Goal: Information Seeking & Learning: Learn about a topic

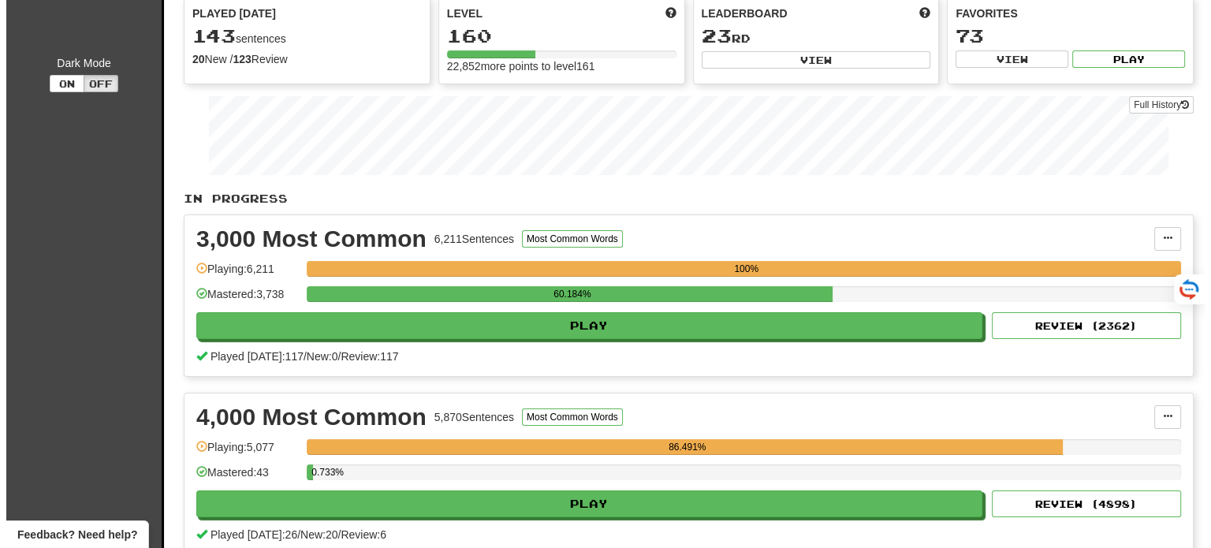
scroll to position [158, 0]
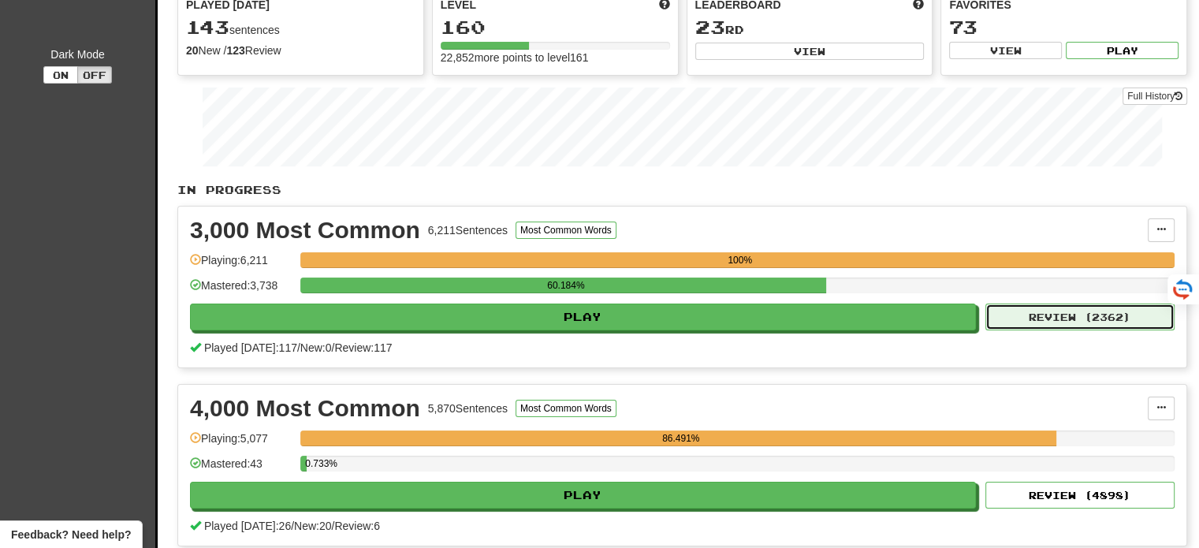
click at [1054, 315] on button "Review ( 2362 )" at bounding box center [1080, 317] width 189 height 27
select select "**"
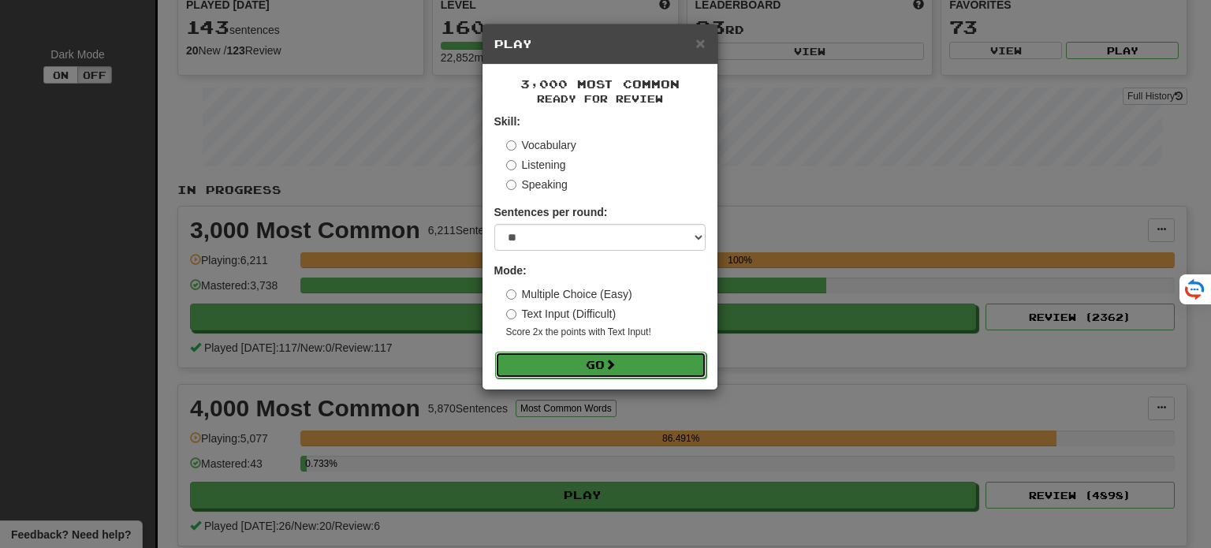
click at [641, 360] on button "Go" at bounding box center [600, 365] width 211 height 27
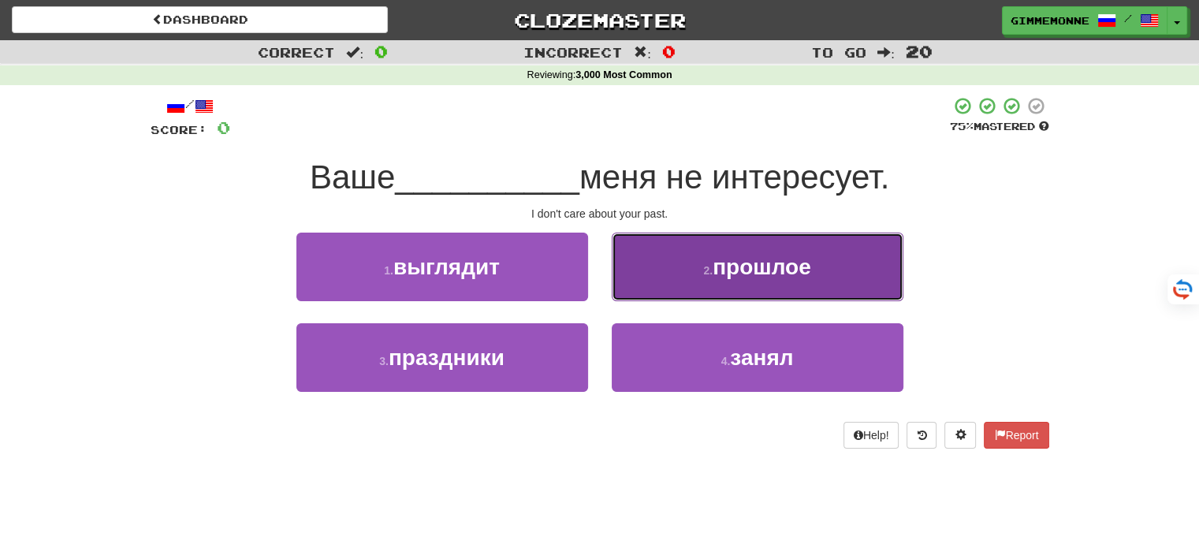
click at [719, 270] on span "прошлое" at bounding box center [762, 267] width 99 height 24
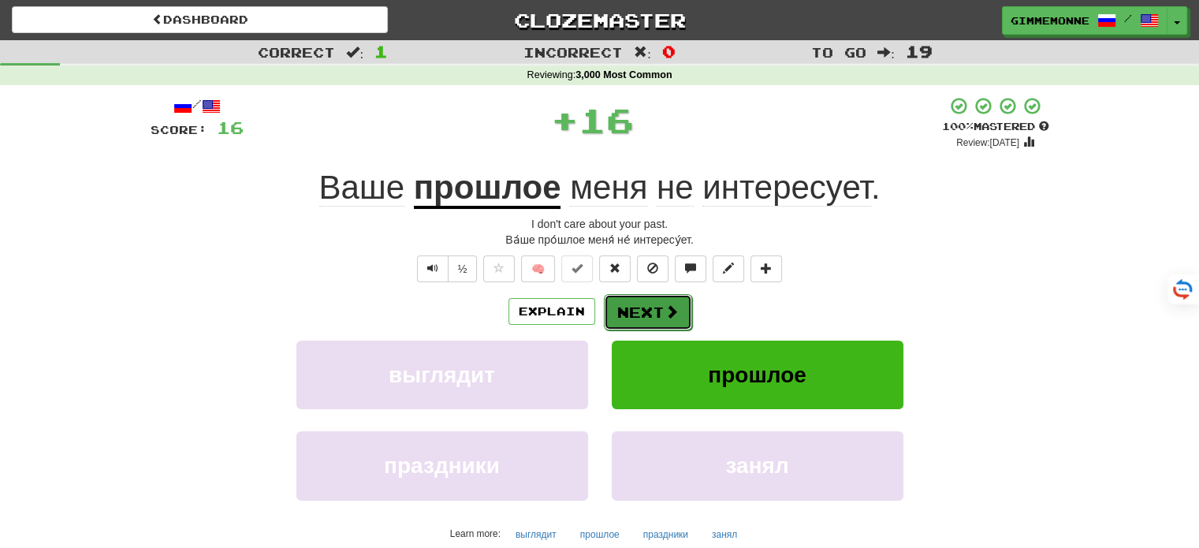
click at [634, 312] on button "Next" at bounding box center [648, 312] width 88 height 36
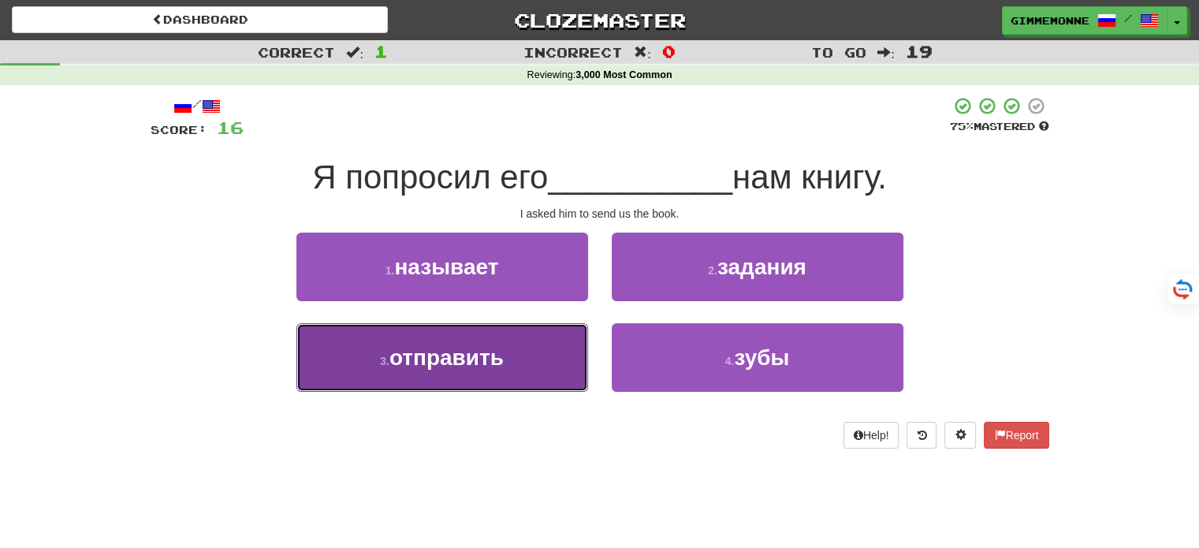
click at [526, 362] on button "3 . отправить" at bounding box center [443, 357] width 292 height 69
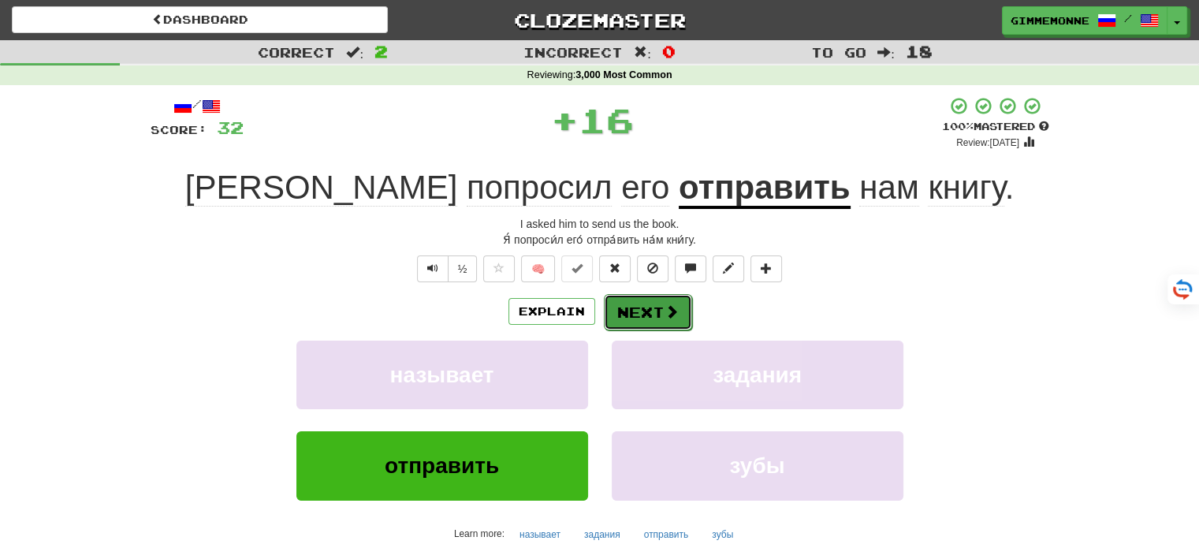
click at [647, 306] on button "Next" at bounding box center [648, 312] width 88 height 36
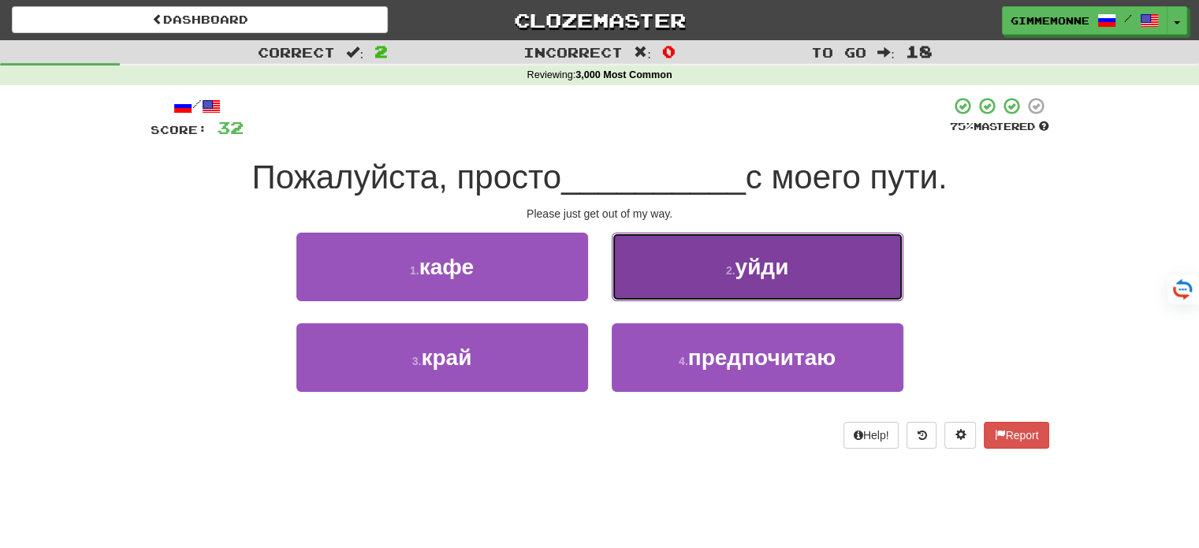
click at [727, 264] on small "2 ." at bounding box center [730, 270] width 9 height 13
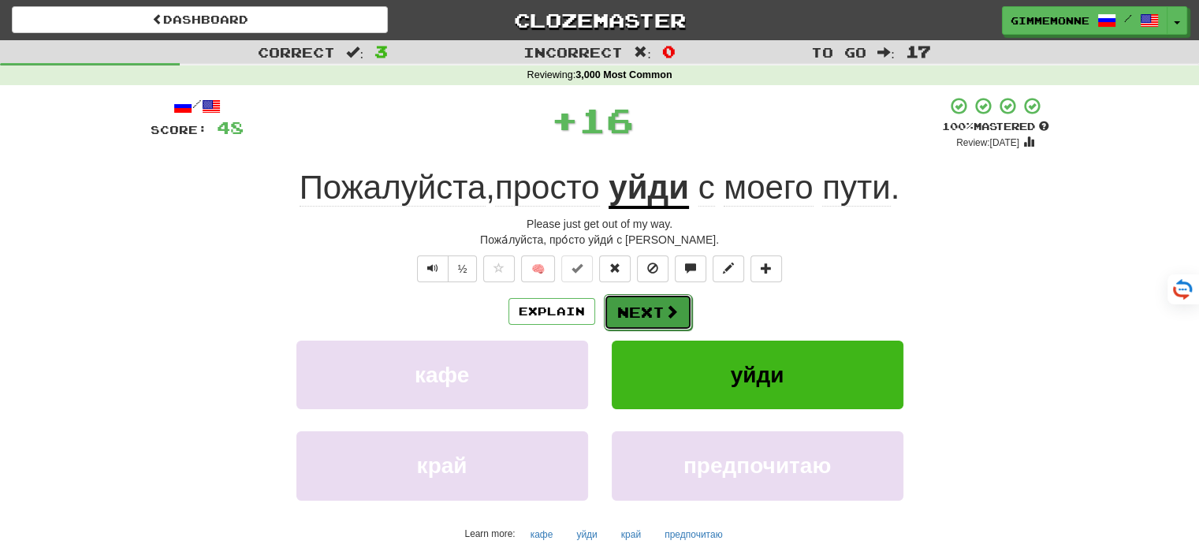
click at [658, 308] on button "Next" at bounding box center [648, 312] width 88 height 36
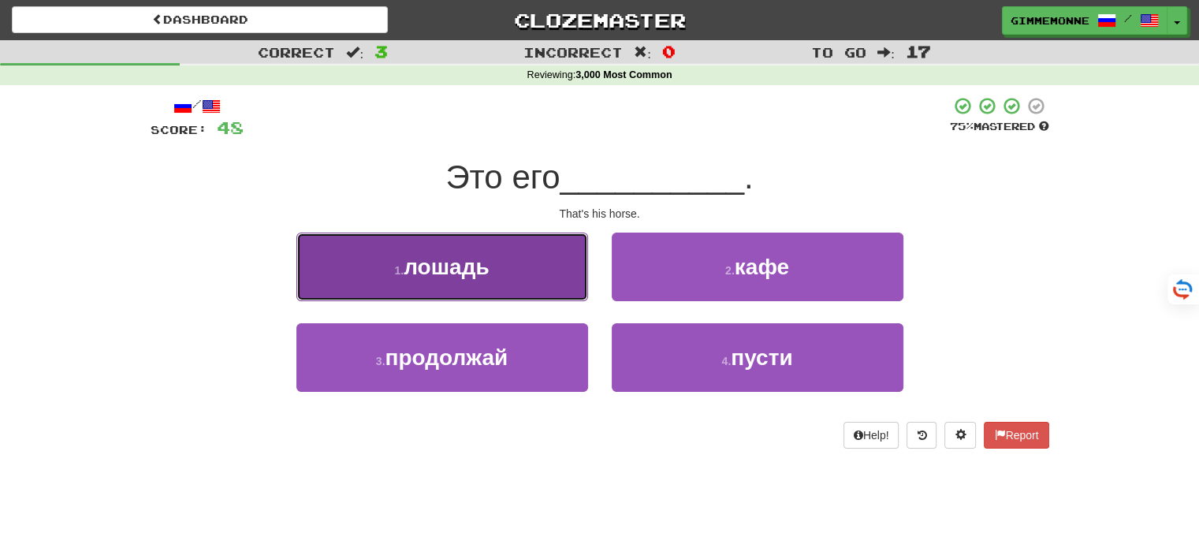
click at [539, 275] on button "1 . лошадь" at bounding box center [443, 267] width 292 height 69
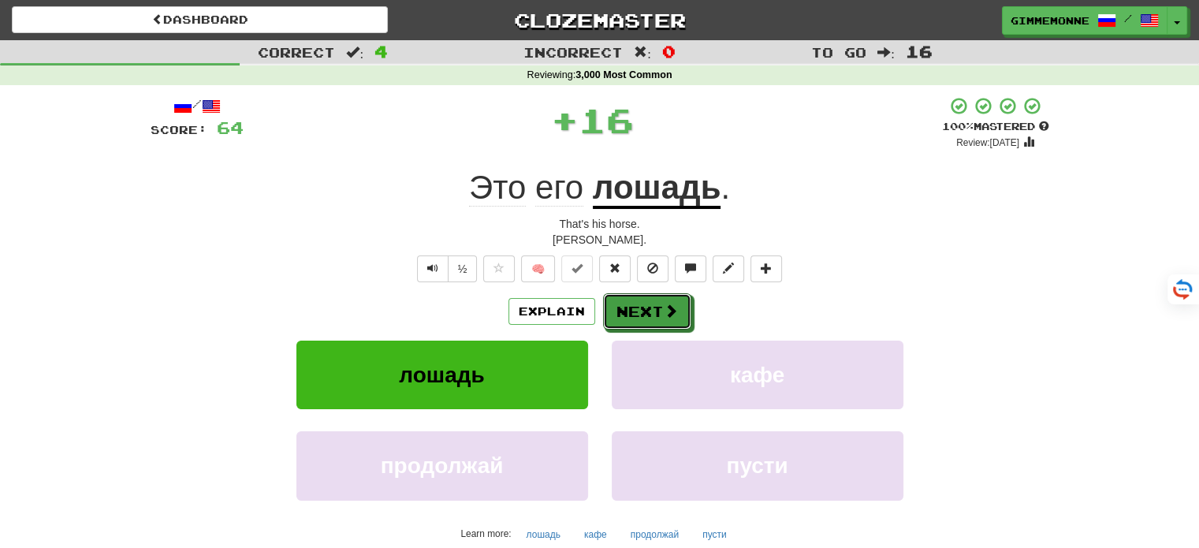
click at [621, 314] on button "Next" at bounding box center [647, 311] width 88 height 36
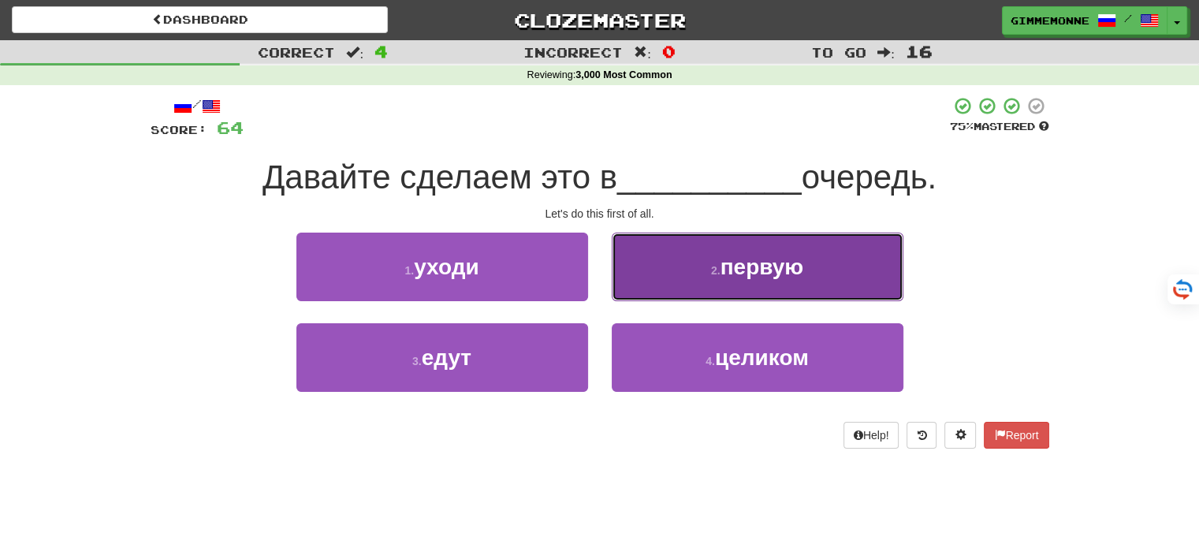
click at [675, 285] on button "2 . первую" at bounding box center [758, 267] width 292 height 69
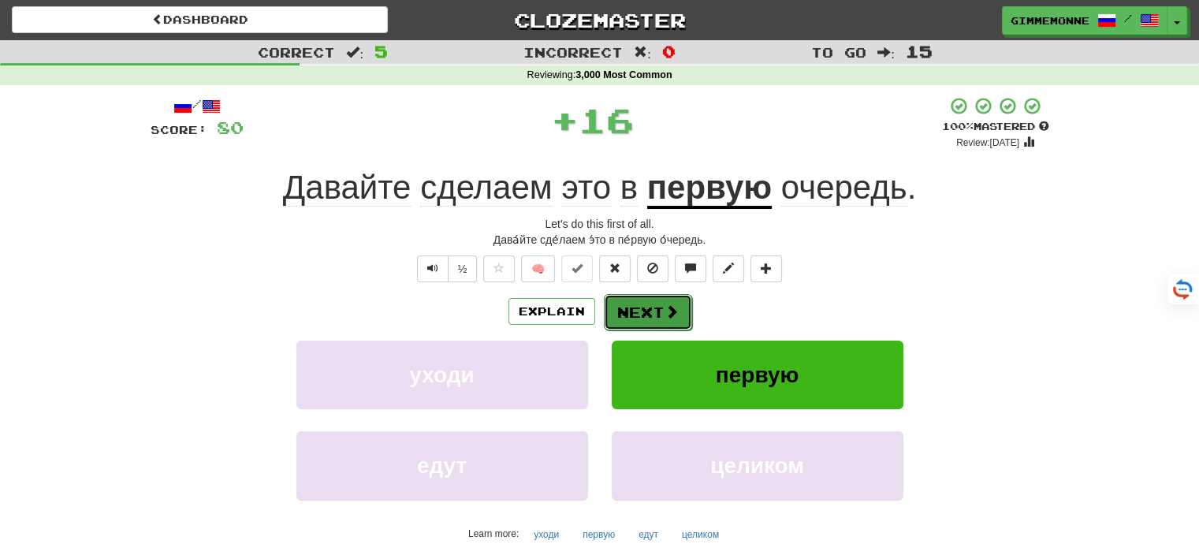
click at [655, 311] on button "Next" at bounding box center [648, 312] width 88 height 36
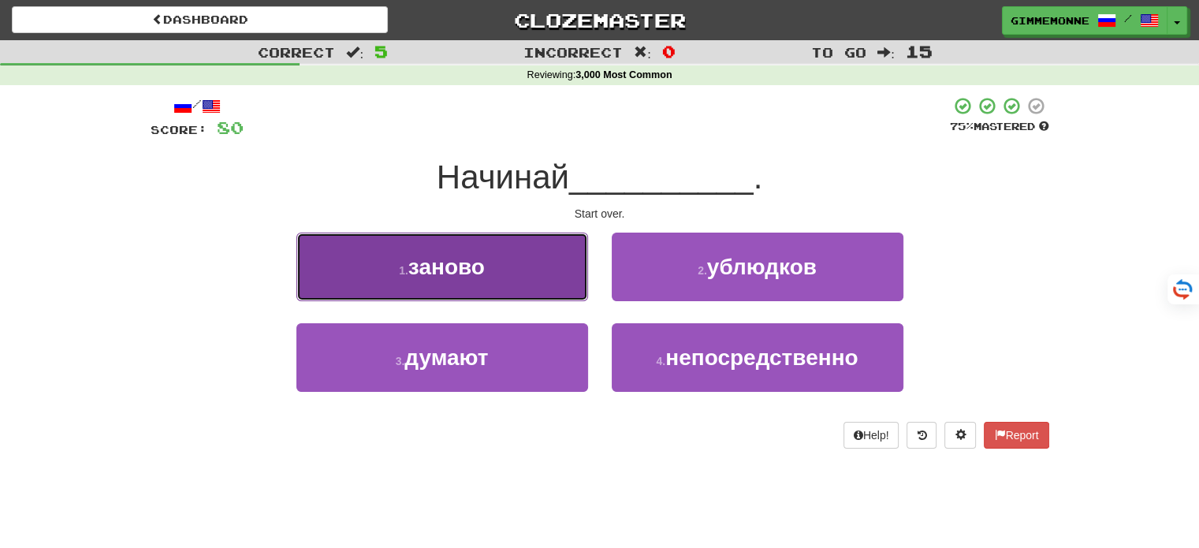
click at [570, 291] on button "1 . заново" at bounding box center [443, 267] width 292 height 69
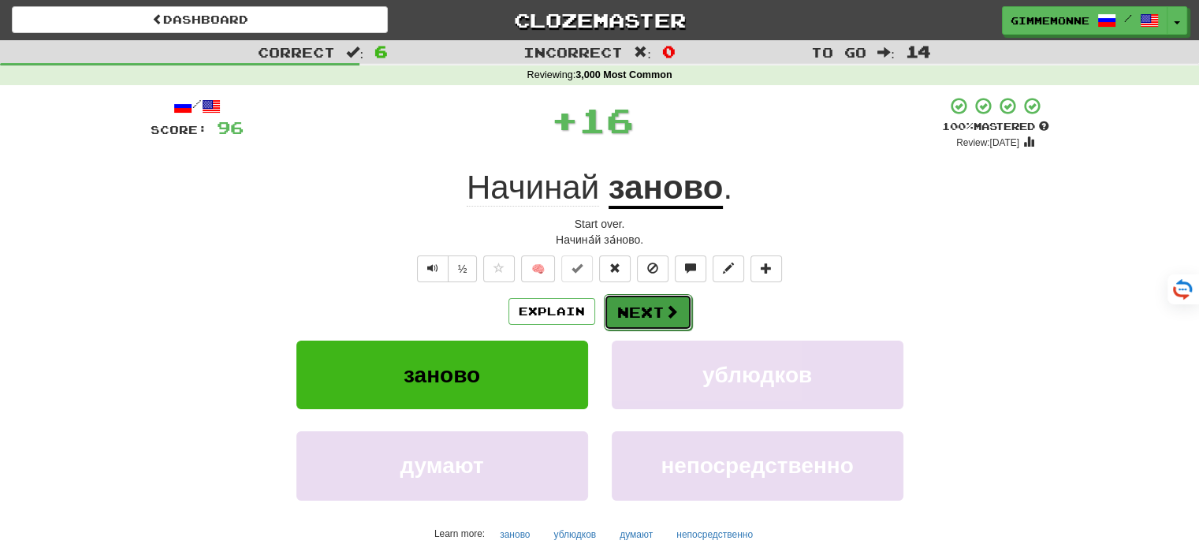
click at [624, 304] on button "Next" at bounding box center [648, 312] width 88 height 36
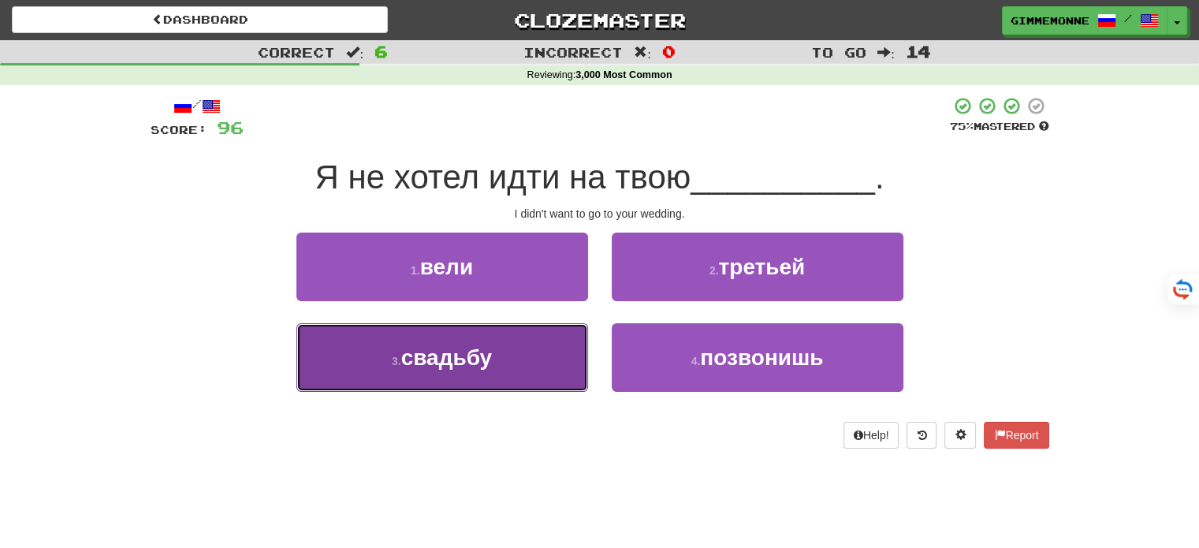
click at [557, 352] on button "3 . свадьбу" at bounding box center [443, 357] width 292 height 69
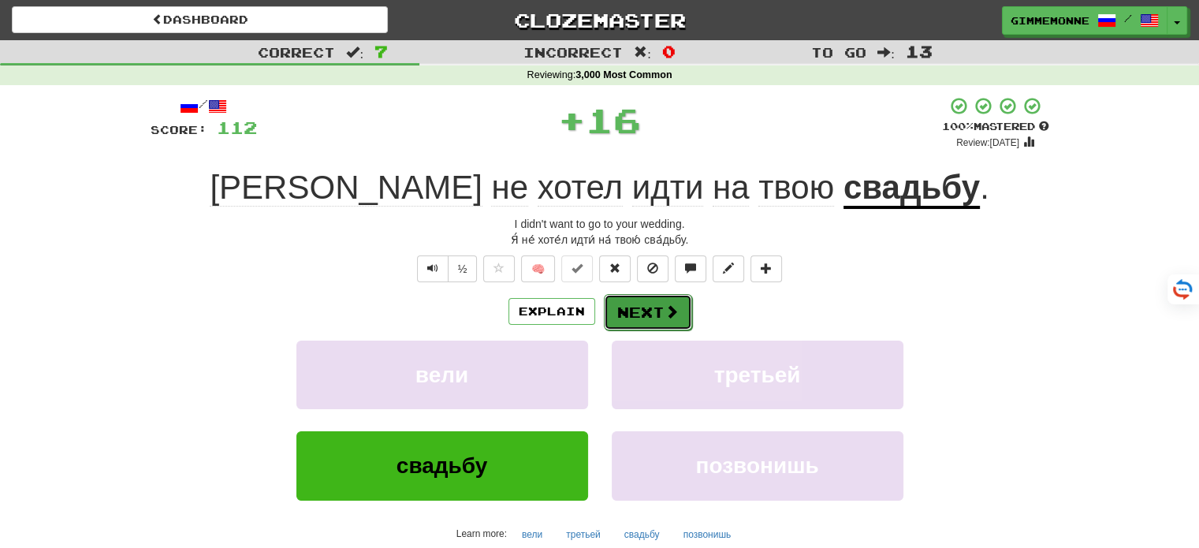
click at [650, 310] on button "Next" at bounding box center [648, 312] width 88 height 36
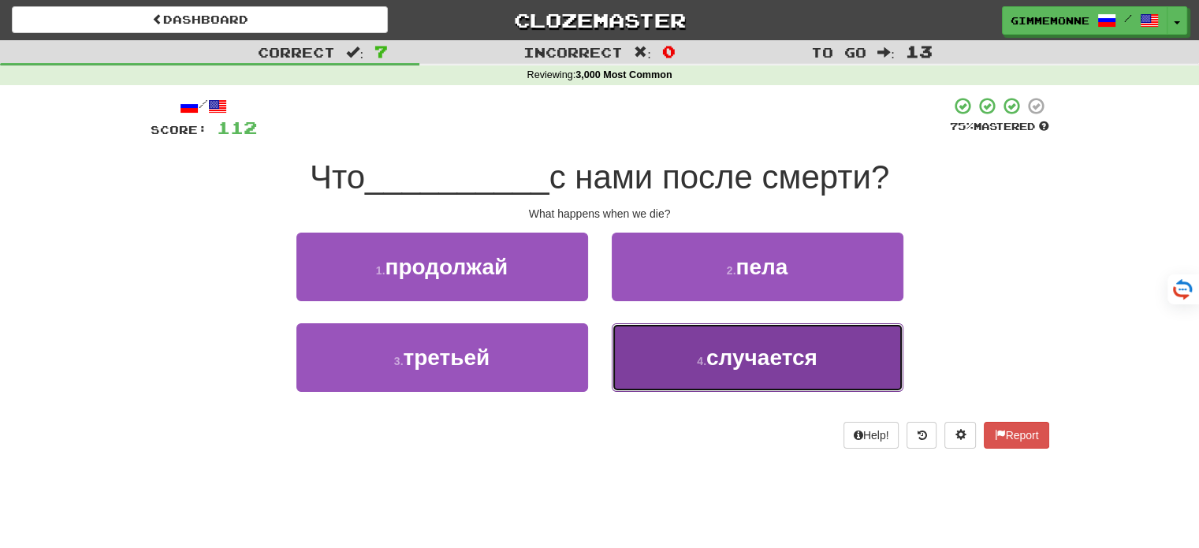
click at [741, 364] on span "случается" at bounding box center [762, 357] width 111 height 24
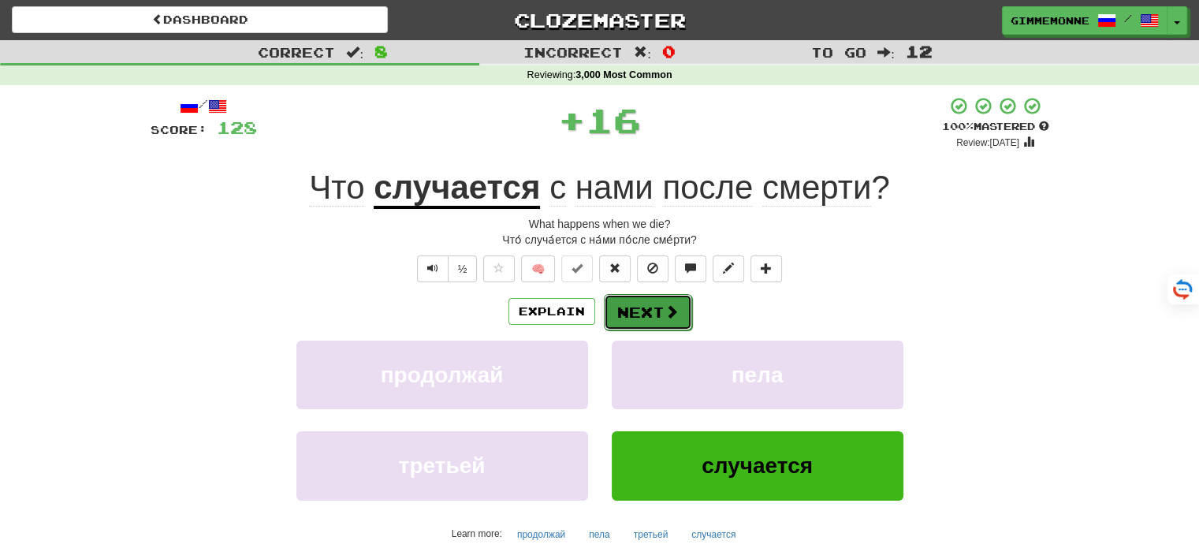
click at [650, 304] on button "Next" at bounding box center [648, 312] width 88 height 36
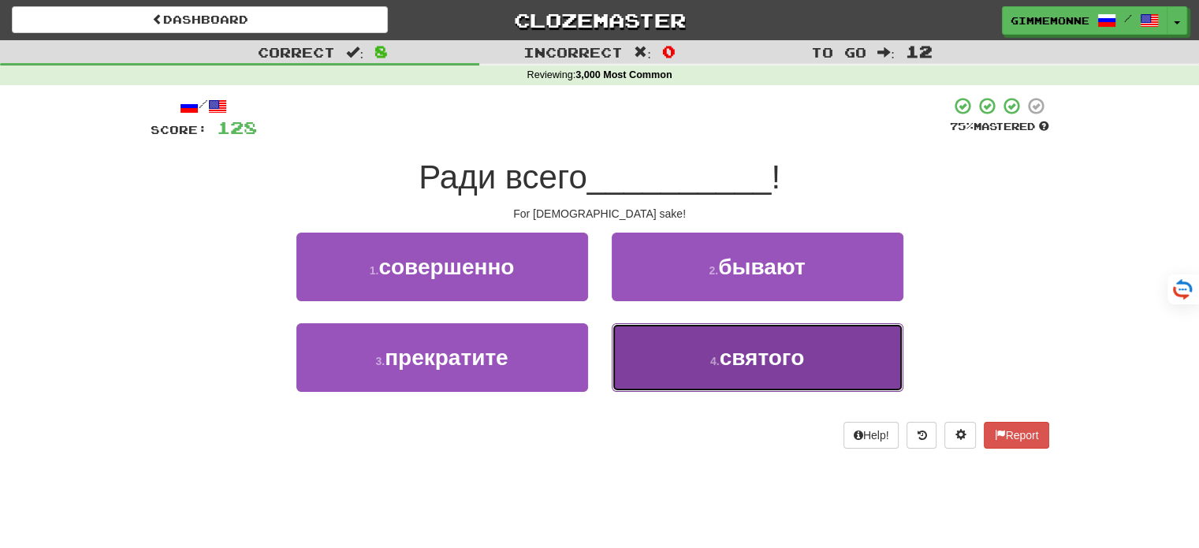
click at [735, 334] on button "4 . святого" at bounding box center [758, 357] width 292 height 69
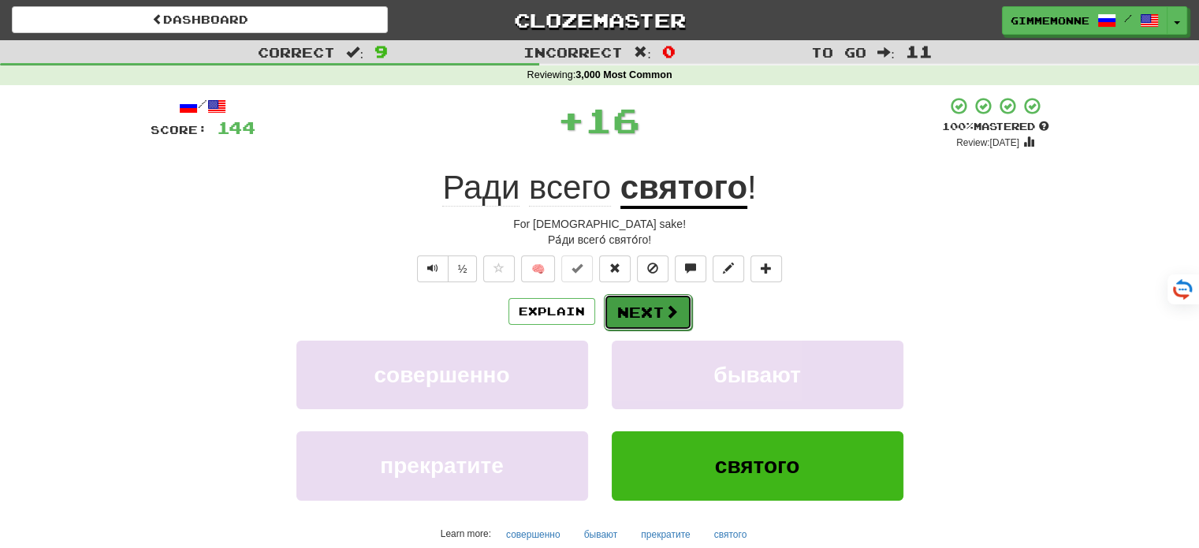
click at [675, 324] on button "Next" at bounding box center [648, 312] width 88 height 36
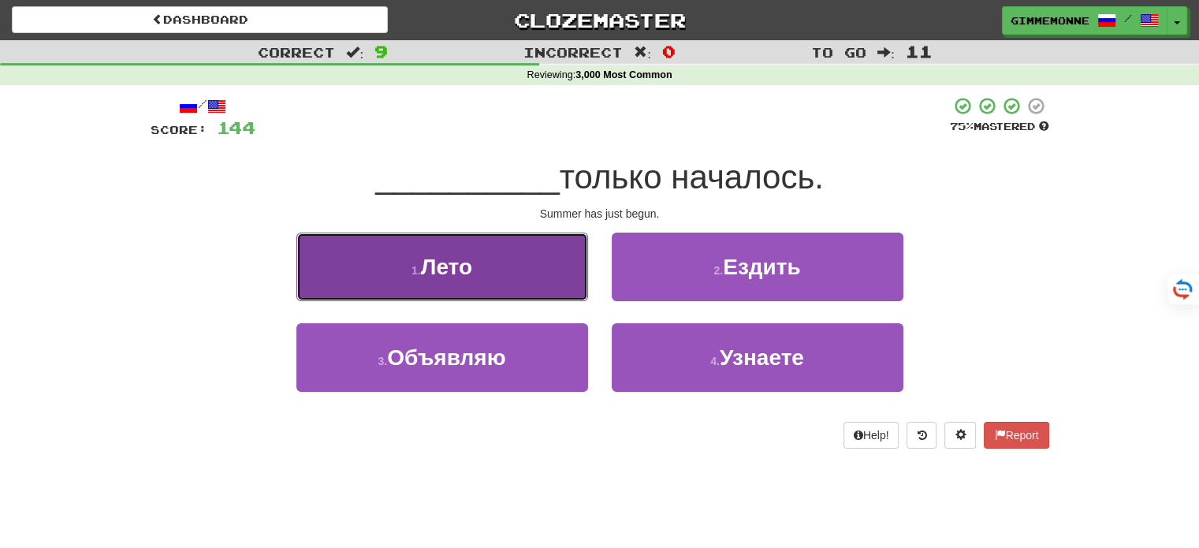
click at [554, 279] on button "1 . Лето" at bounding box center [443, 267] width 292 height 69
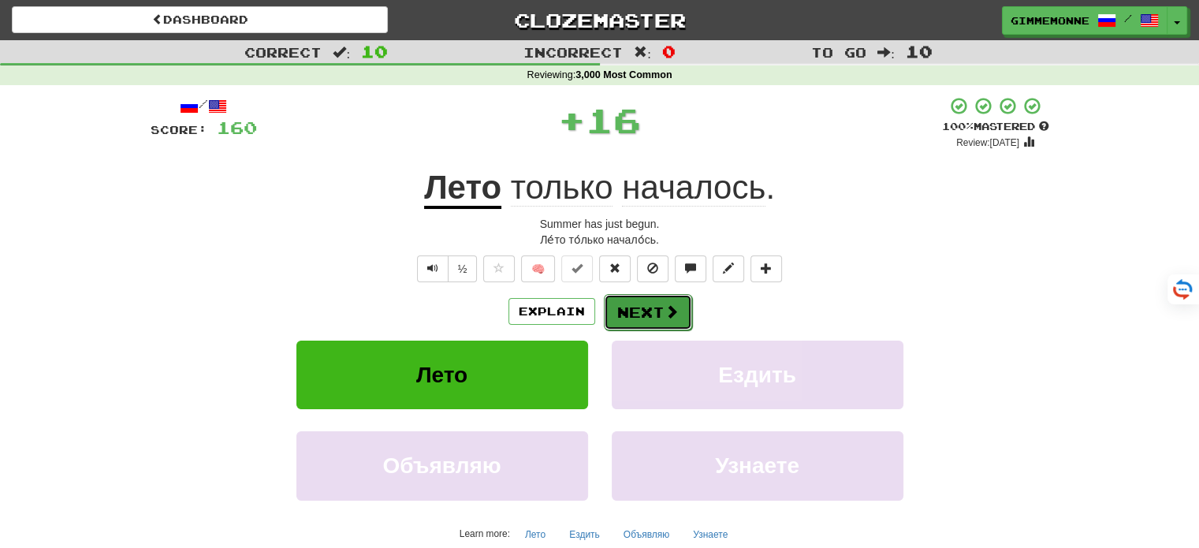
click at [643, 302] on button "Next" at bounding box center [648, 312] width 88 height 36
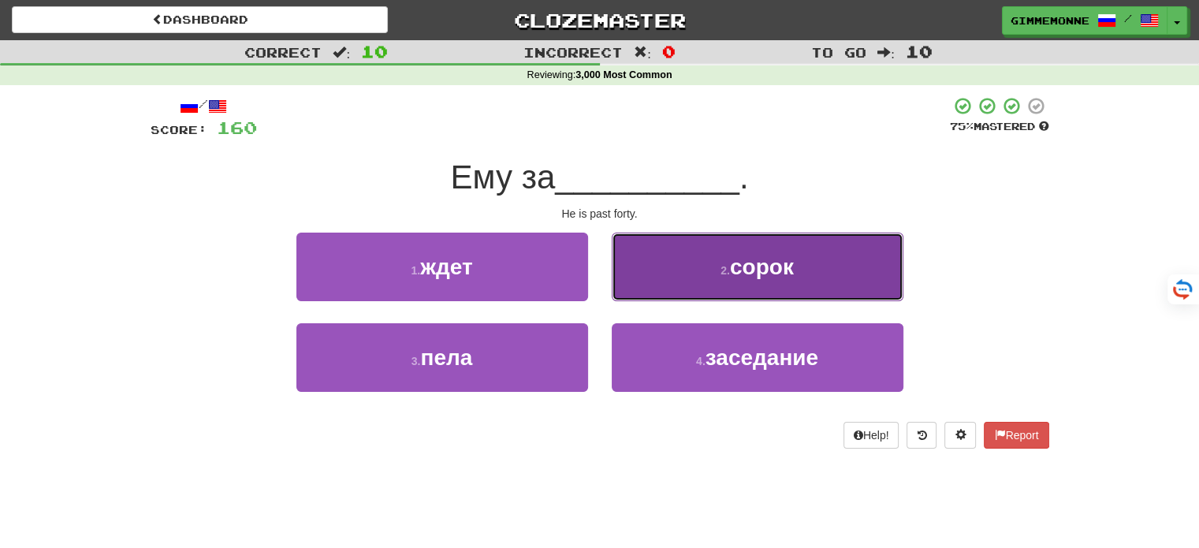
click at [684, 281] on button "2 . сорок" at bounding box center [758, 267] width 292 height 69
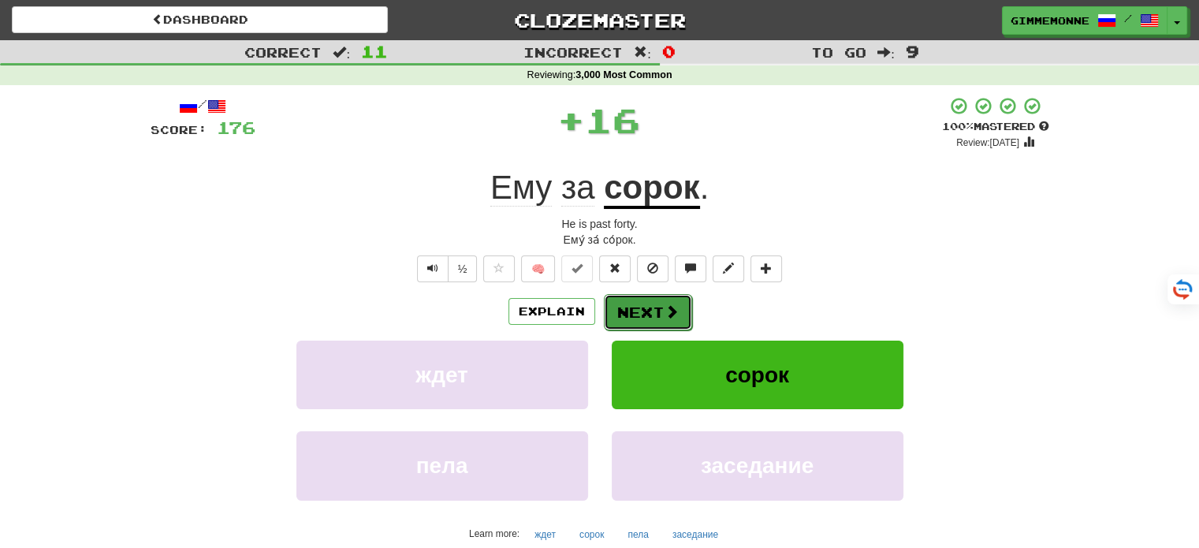
click at [665, 308] on span at bounding box center [672, 311] width 14 height 14
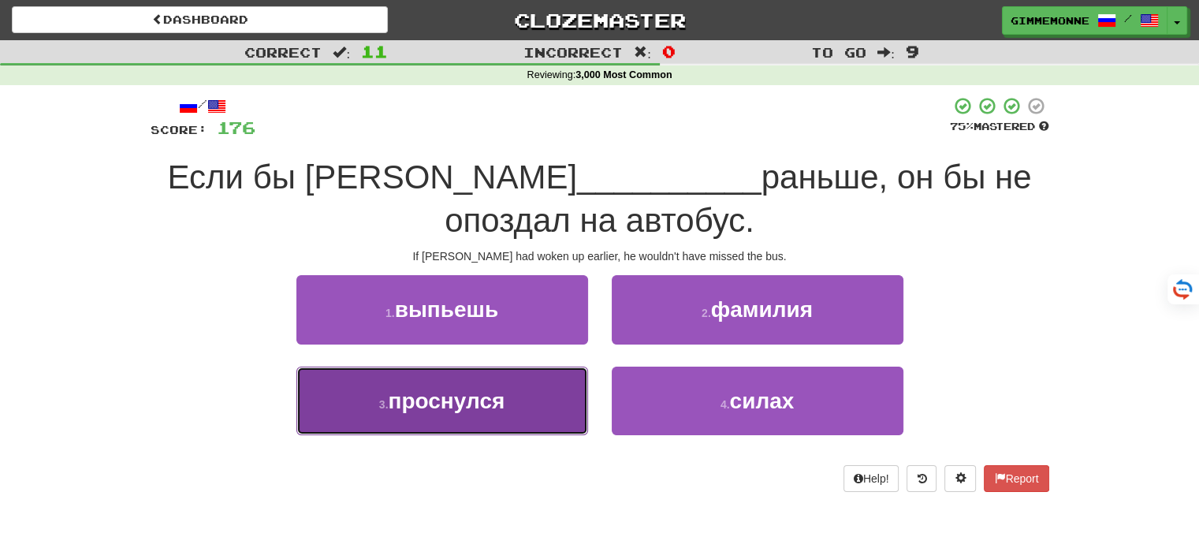
click at [561, 399] on button "3 . проснулся" at bounding box center [443, 401] width 292 height 69
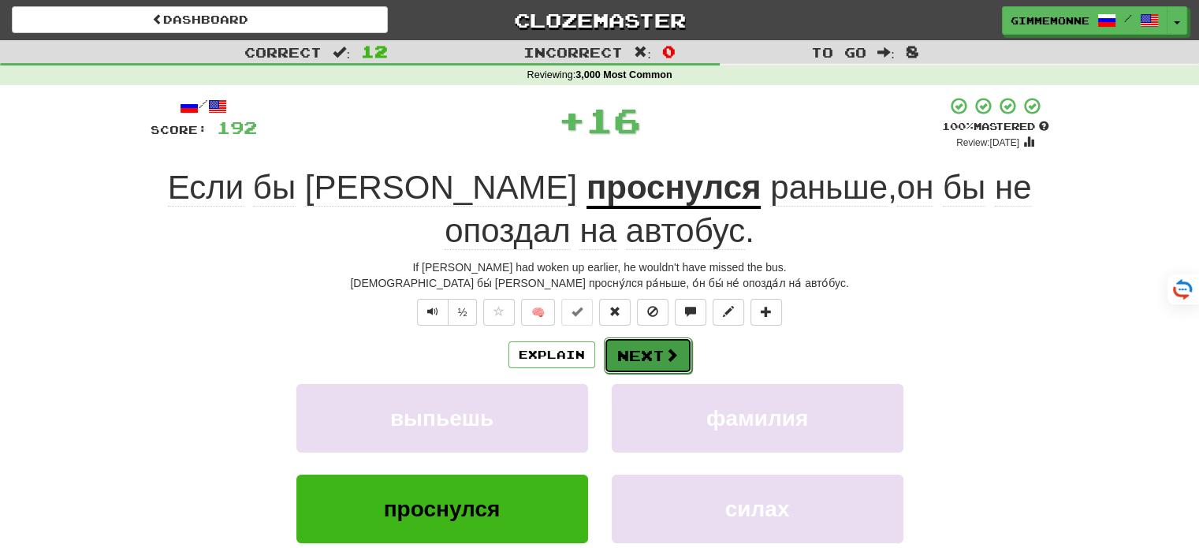
click at [631, 348] on button "Next" at bounding box center [648, 356] width 88 height 36
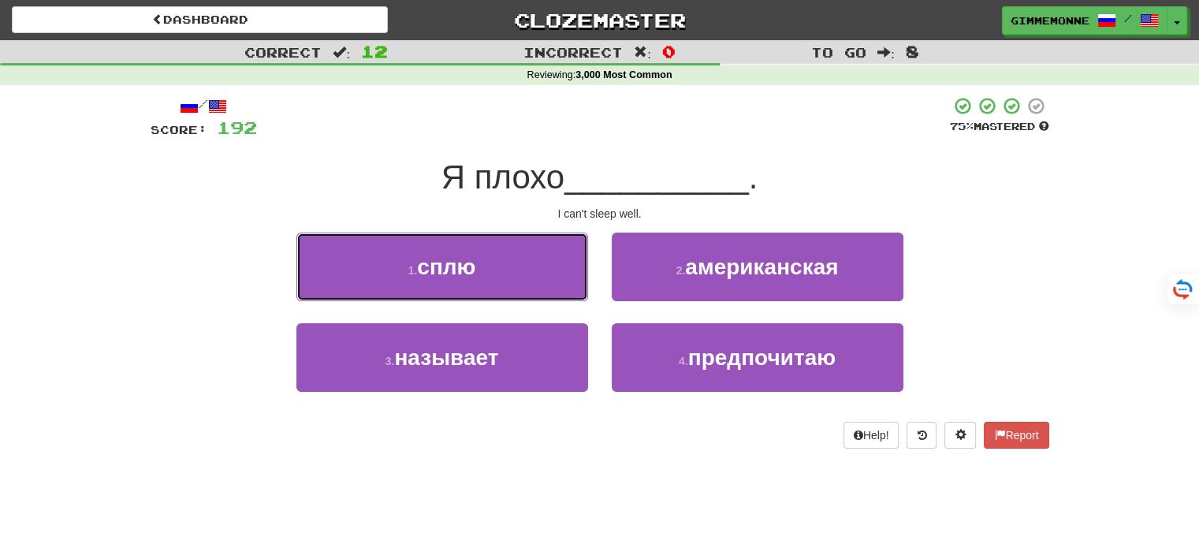
drag, startPoint x: 564, startPoint y: 280, endPoint x: 586, endPoint y: 289, distance: 23.7
click at [564, 280] on button "1 . сплю" at bounding box center [443, 267] width 292 height 69
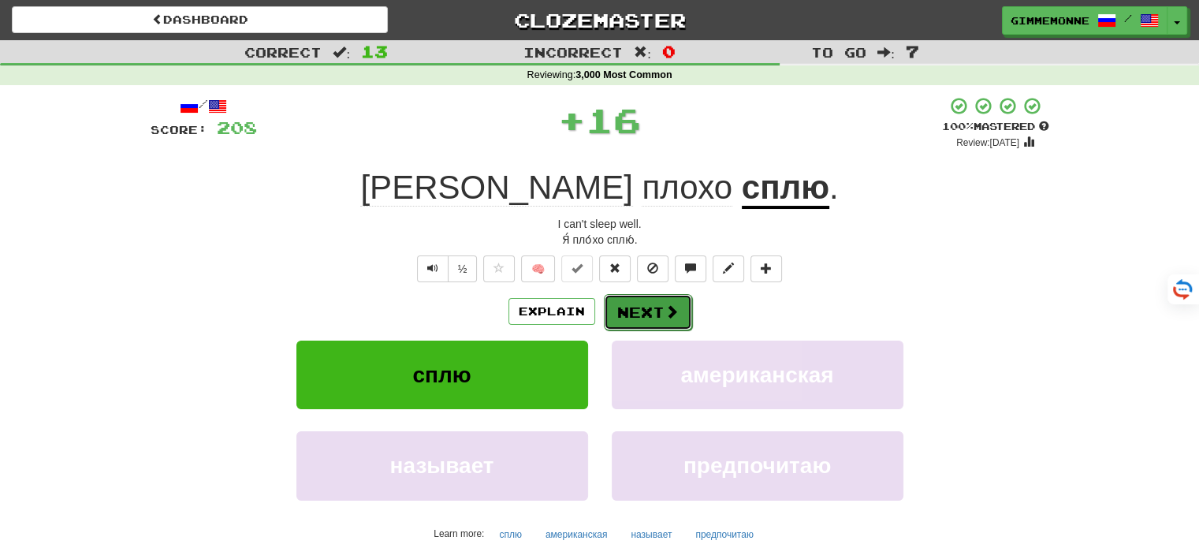
click at [642, 305] on button "Next" at bounding box center [648, 312] width 88 height 36
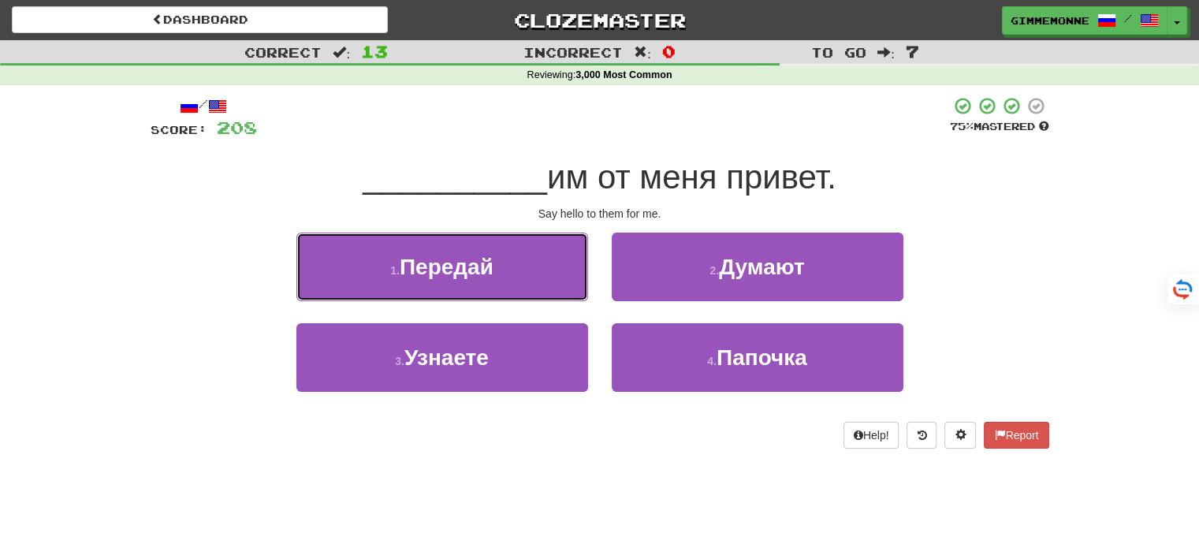
click at [566, 282] on button "1 . Передай" at bounding box center [443, 267] width 292 height 69
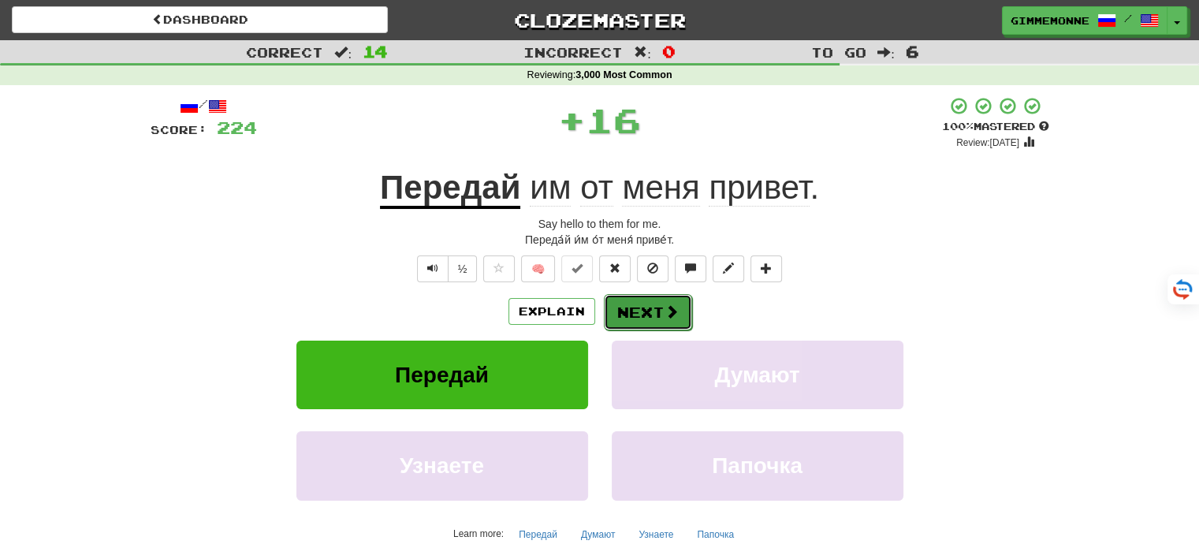
click at [637, 305] on button "Next" at bounding box center [648, 312] width 88 height 36
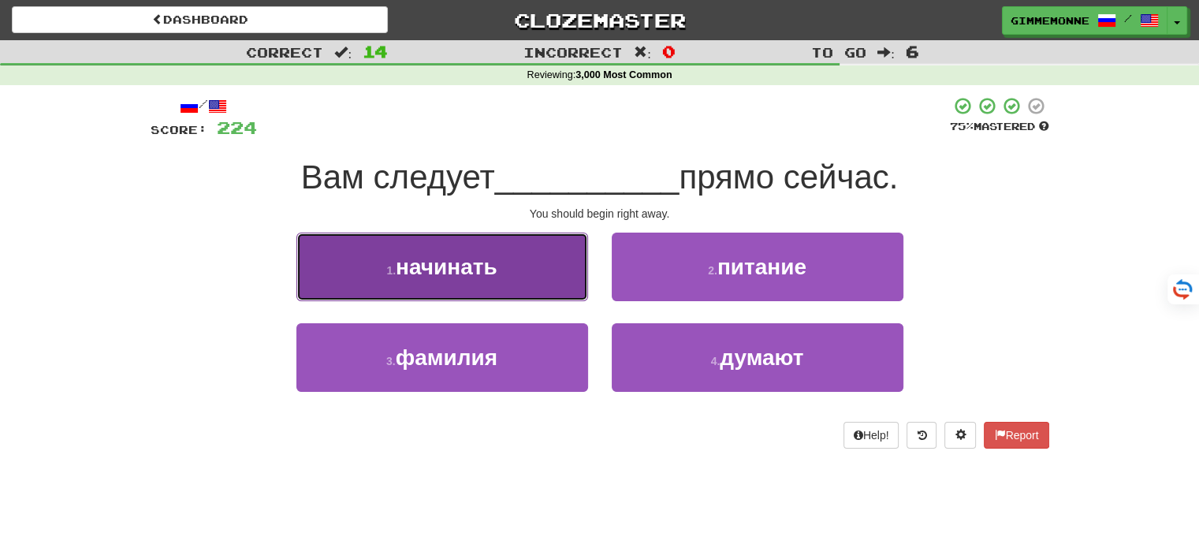
click at [550, 284] on button "1 . начинать" at bounding box center [443, 267] width 292 height 69
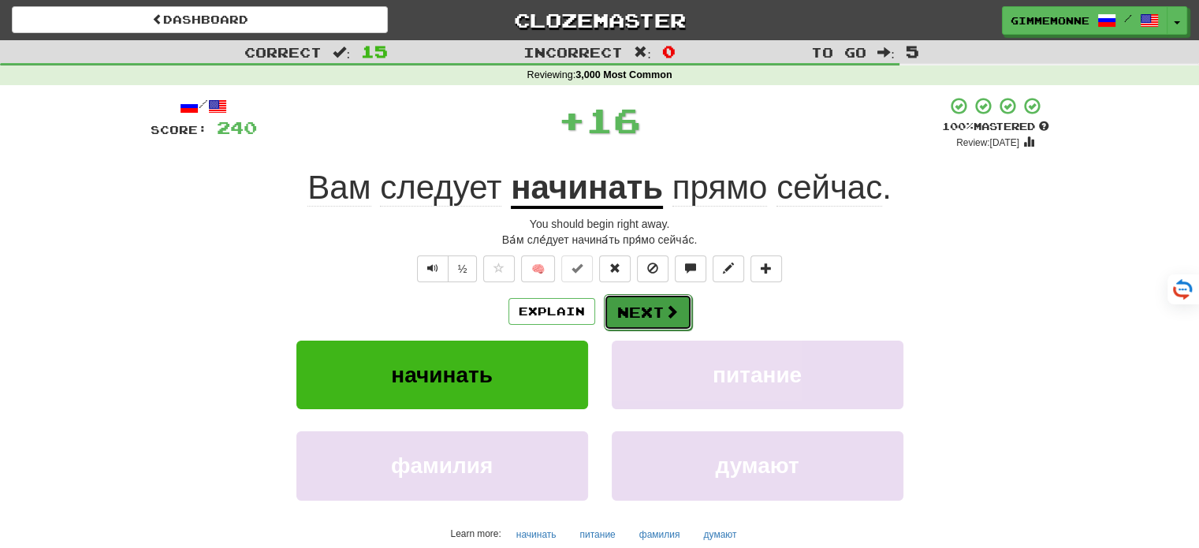
click at [658, 299] on button "Next" at bounding box center [648, 312] width 88 height 36
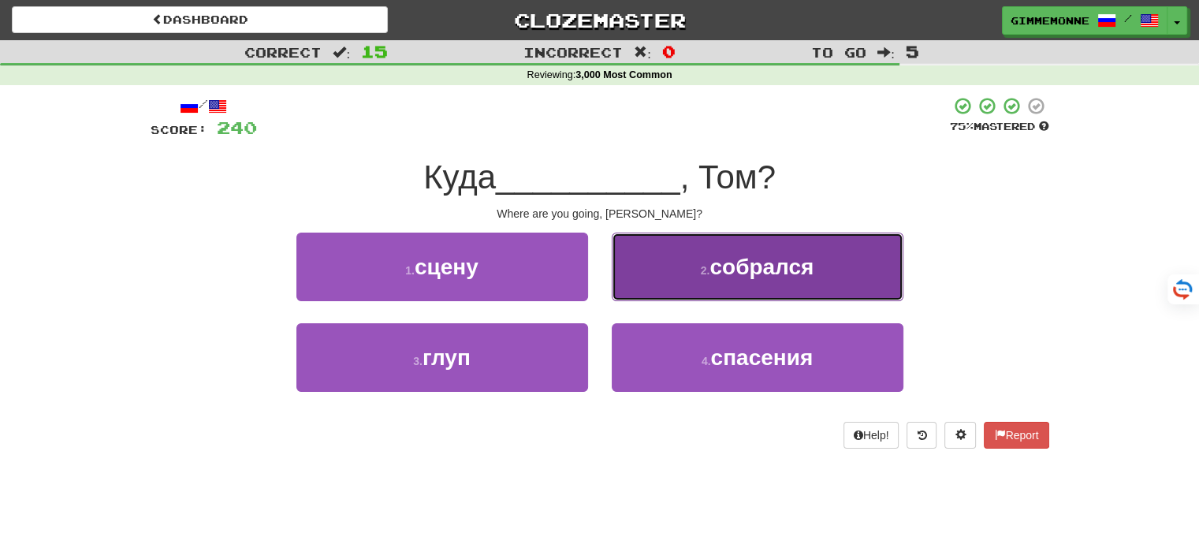
click at [646, 266] on button "2 . собрался" at bounding box center [758, 267] width 292 height 69
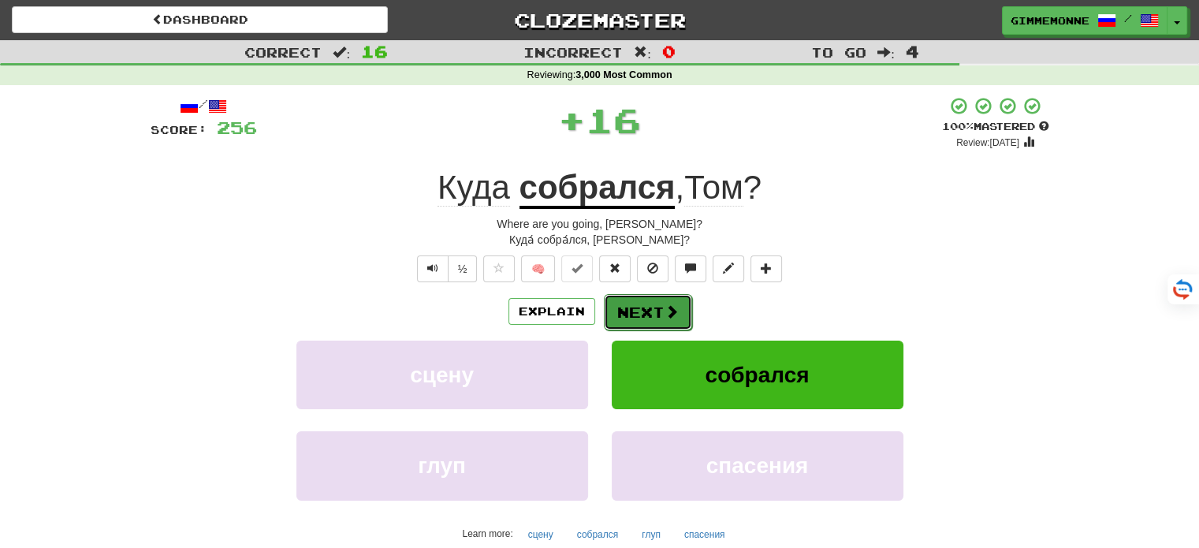
click at [640, 308] on button "Next" at bounding box center [648, 312] width 88 height 36
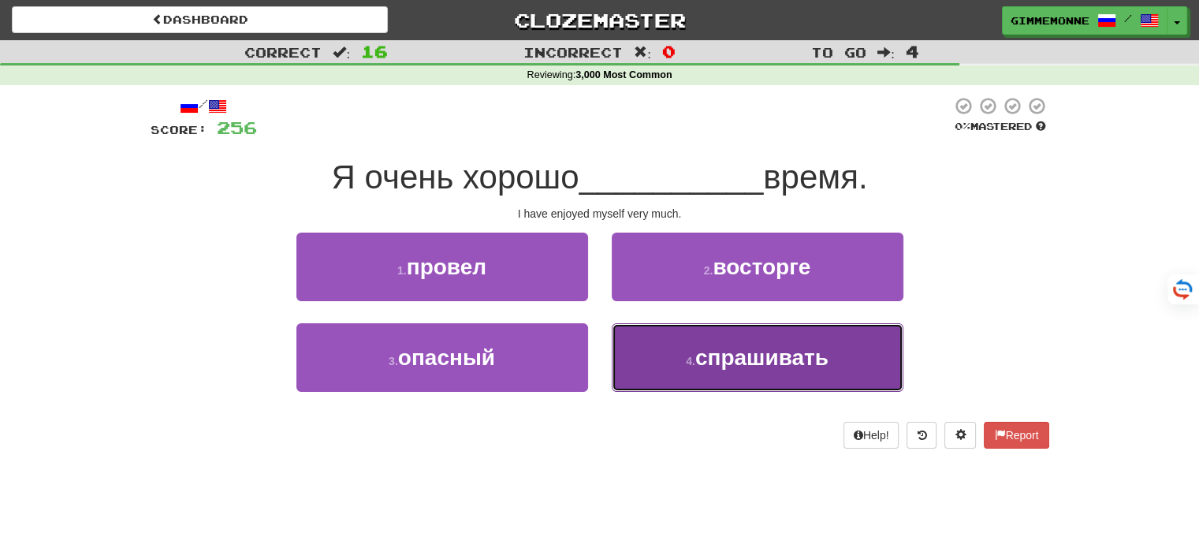
click at [737, 352] on span "спрашивать" at bounding box center [762, 357] width 133 height 24
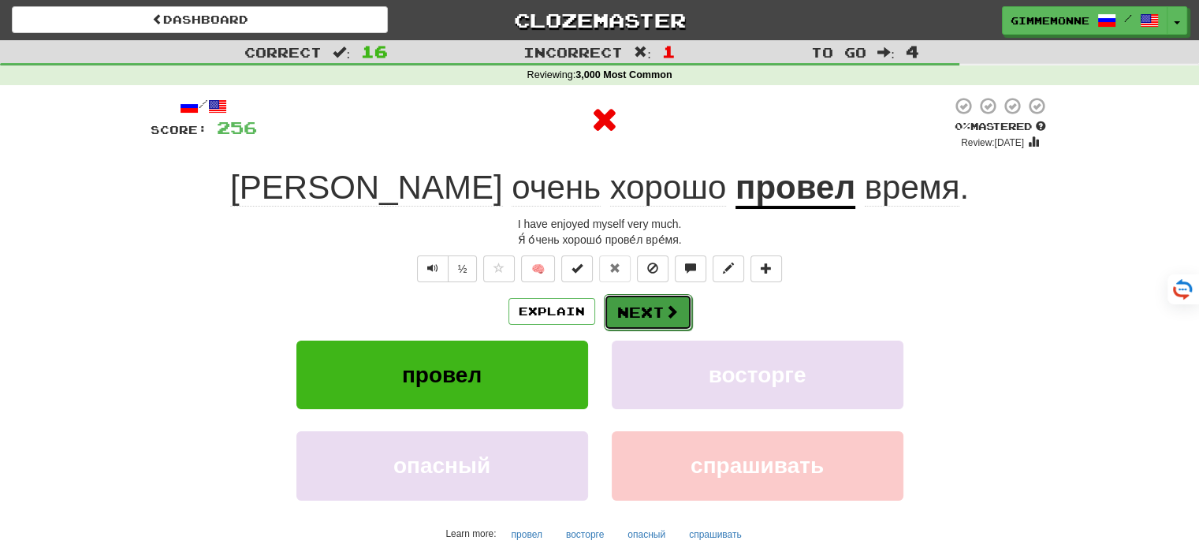
click at [654, 315] on button "Next" at bounding box center [648, 312] width 88 height 36
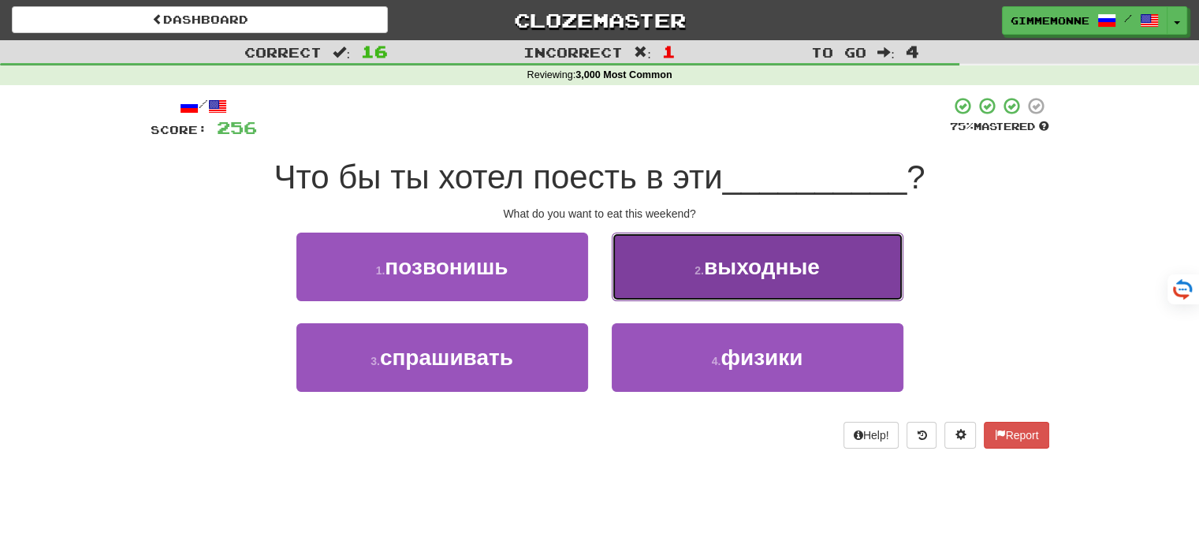
click at [612, 274] on button "2 . выходные" at bounding box center [758, 267] width 292 height 69
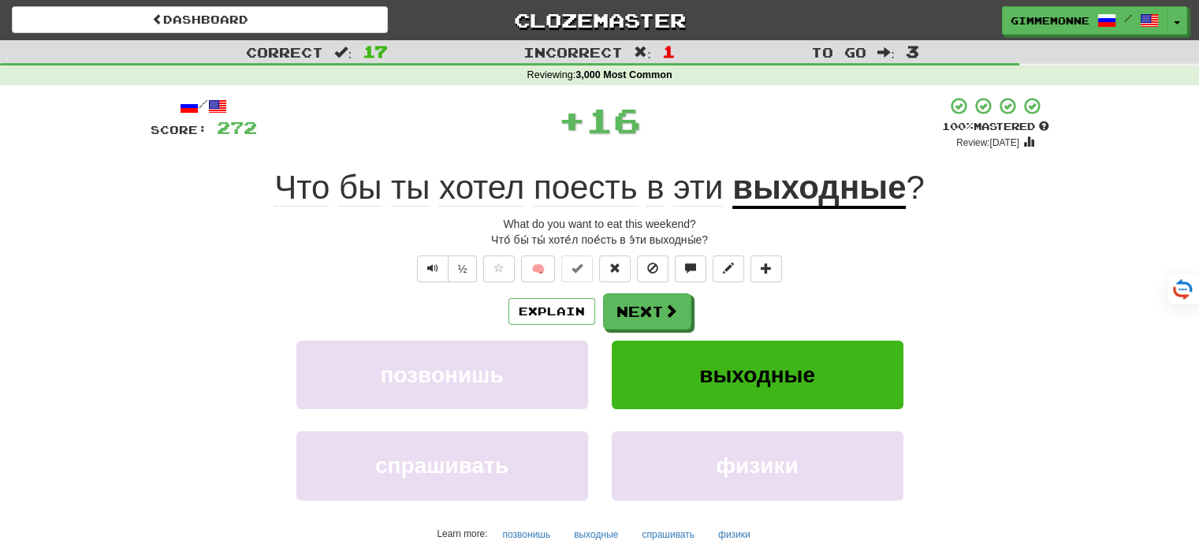
click at [643, 292] on div "/ Score: 272 + 16 100 % Mastered Review: 2026-03-17 Что бы ты хотел поесть в эт…" at bounding box center [600, 351] width 899 height 510
click at [643, 304] on button "Next" at bounding box center [648, 312] width 88 height 36
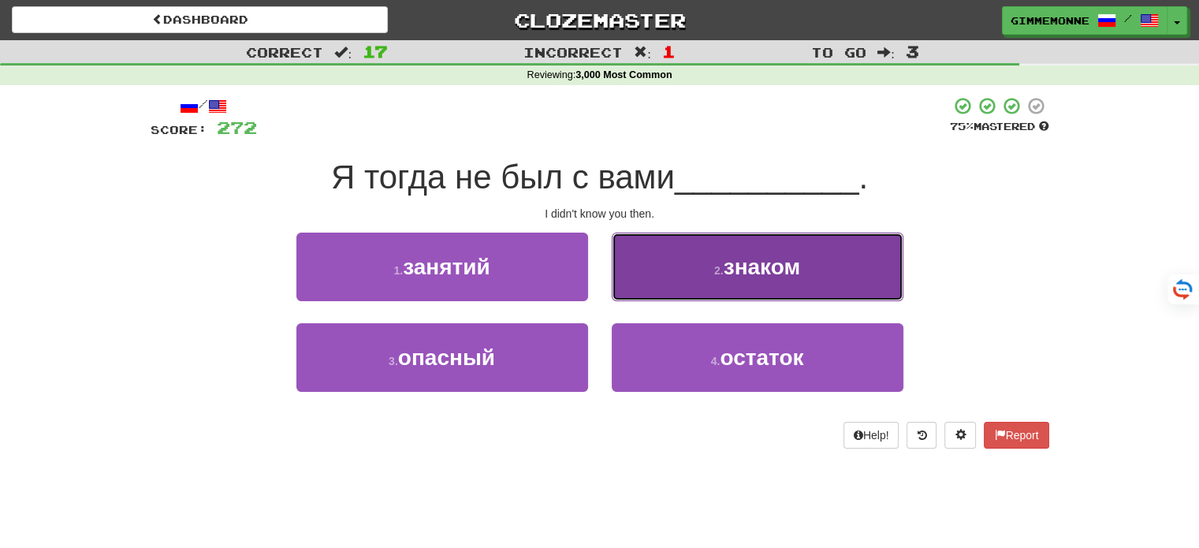
click at [735, 280] on button "2 . знаком" at bounding box center [758, 267] width 292 height 69
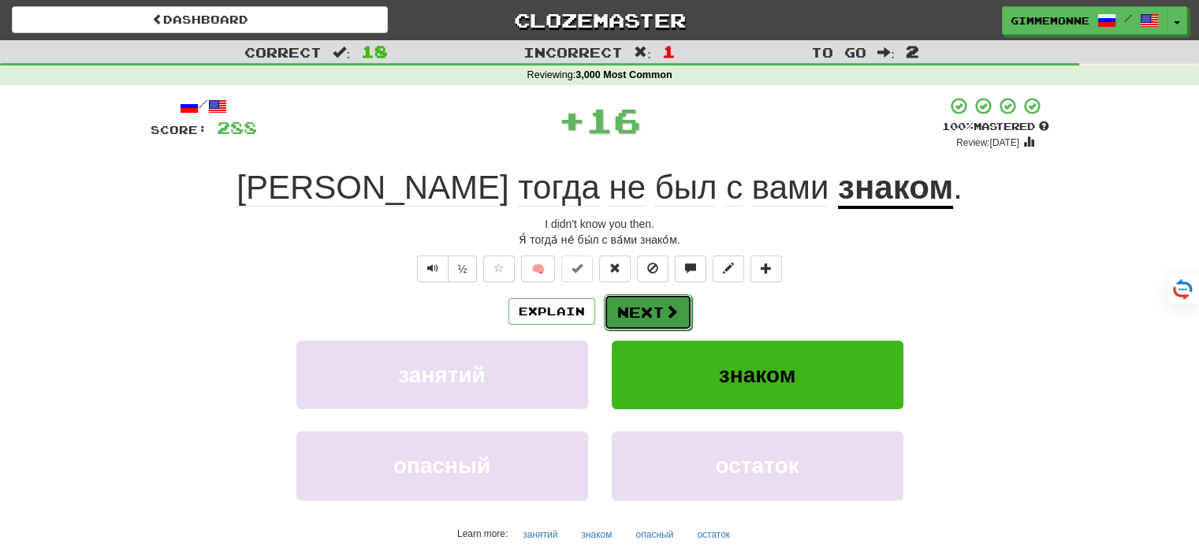
click at [655, 305] on button "Next" at bounding box center [648, 312] width 88 height 36
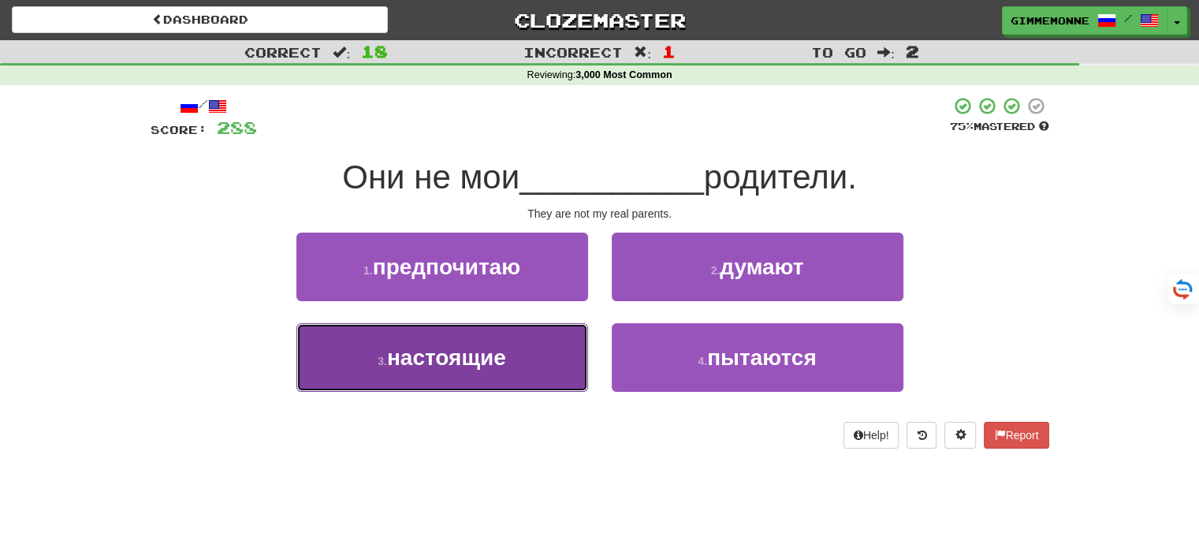
click at [554, 369] on button "3 . настоящие" at bounding box center [443, 357] width 292 height 69
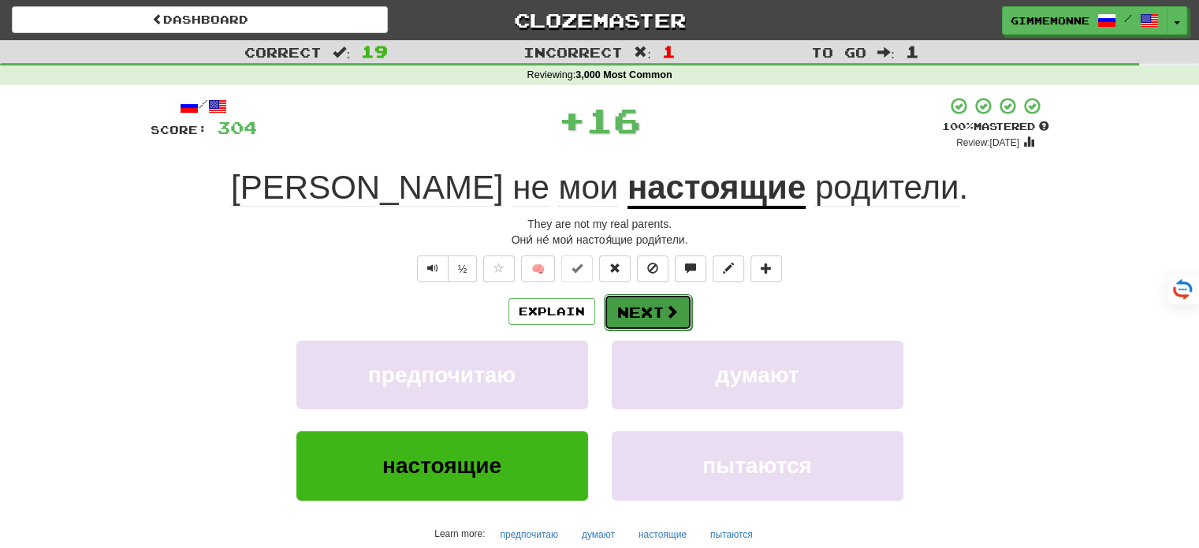
click at [659, 315] on button "Next" at bounding box center [648, 312] width 88 height 36
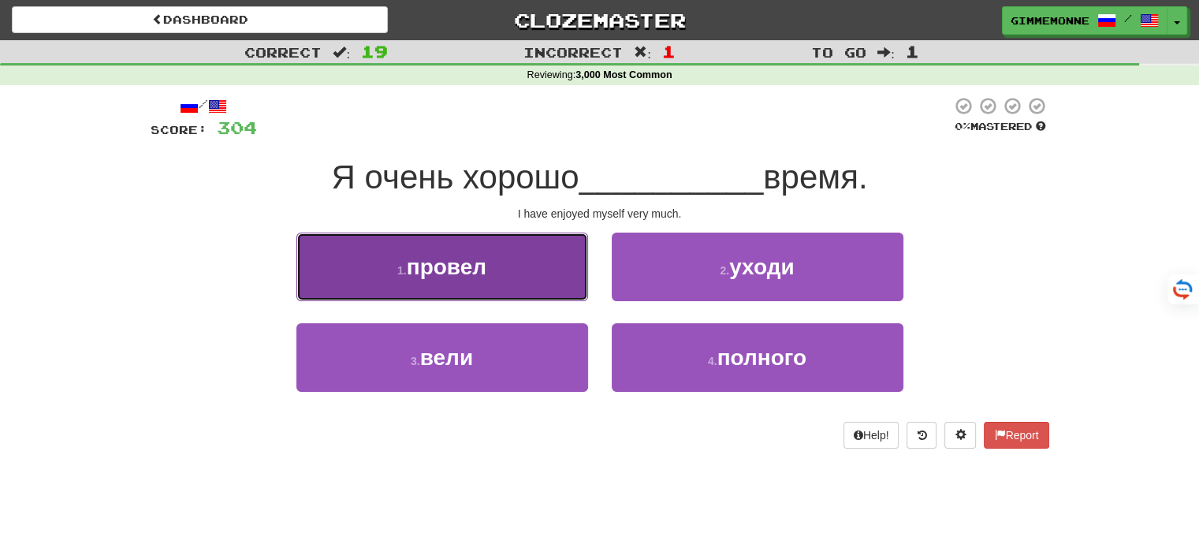
click at [544, 269] on button "1 . провел" at bounding box center [443, 267] width 292 height 69
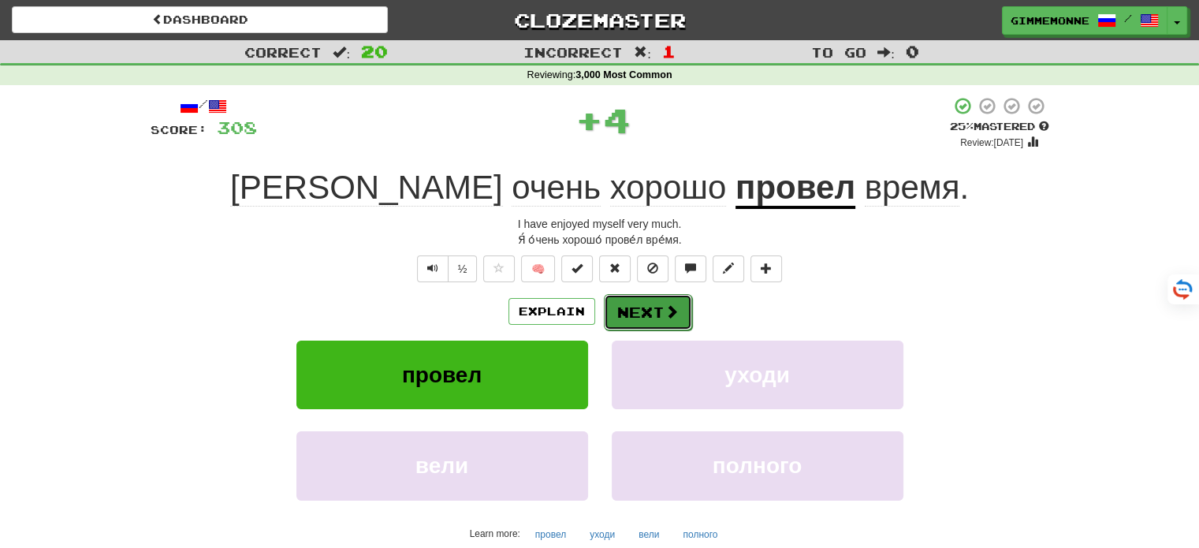
click at [675, 319] on button "Next" at bounding box center [648, 312] width 88 height 36
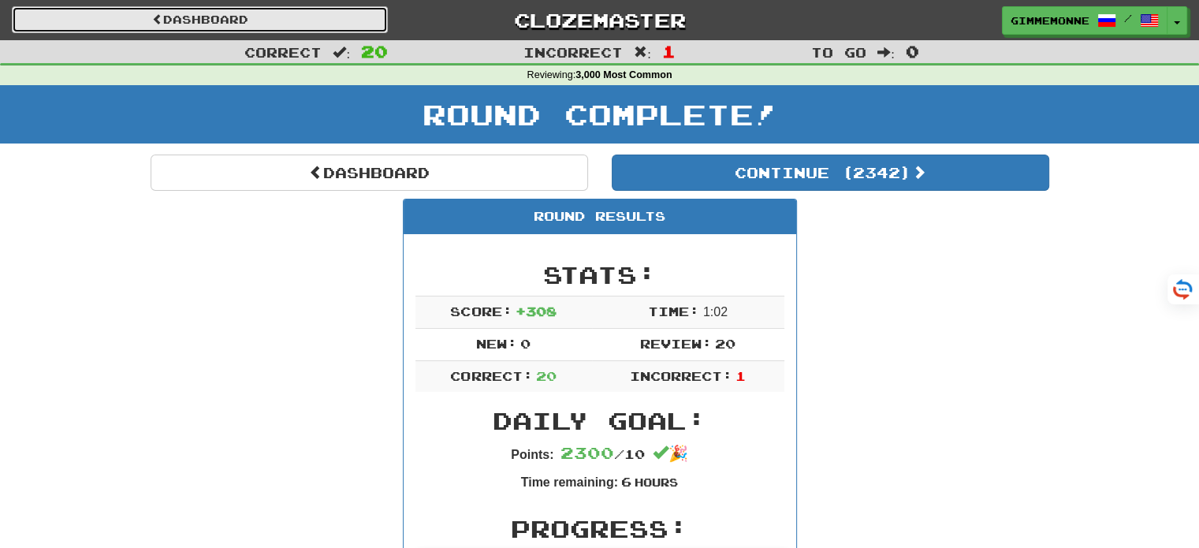
click at [270, 14] on link "Dashboard" at bounding box center [200, 19] width 376 height 27
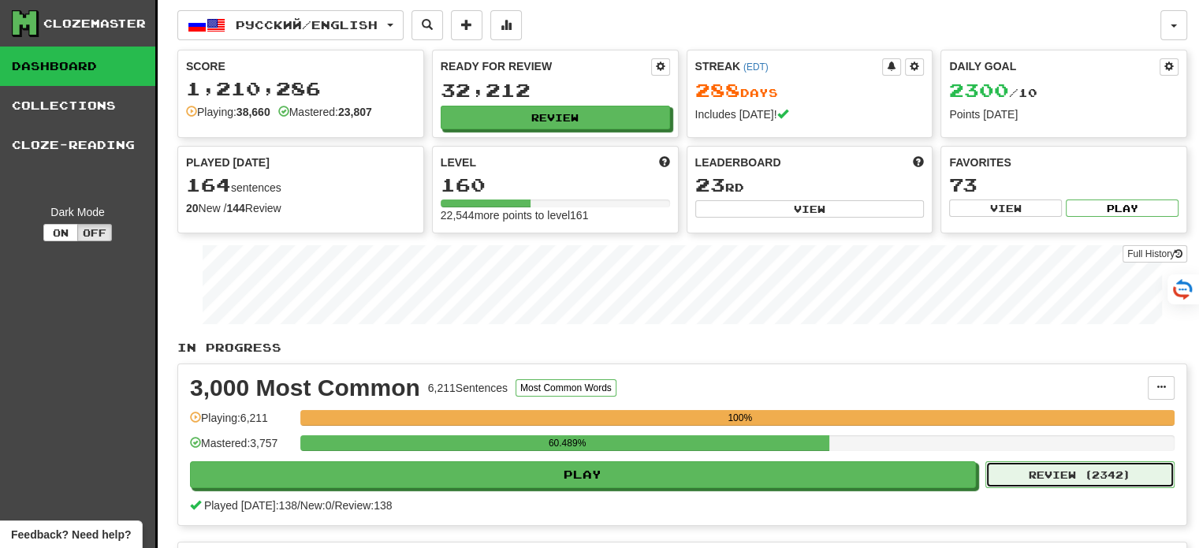
click at [1057, 461] on button "Review ( 2342 )" at bounding box center [1080, 474] width 189 height 27
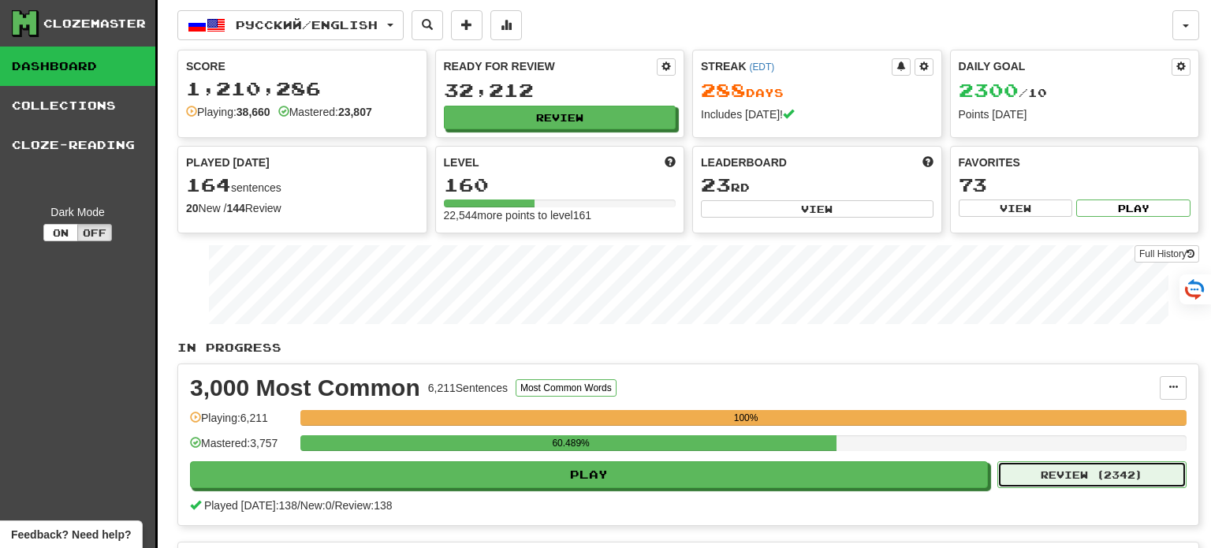
select select "**"
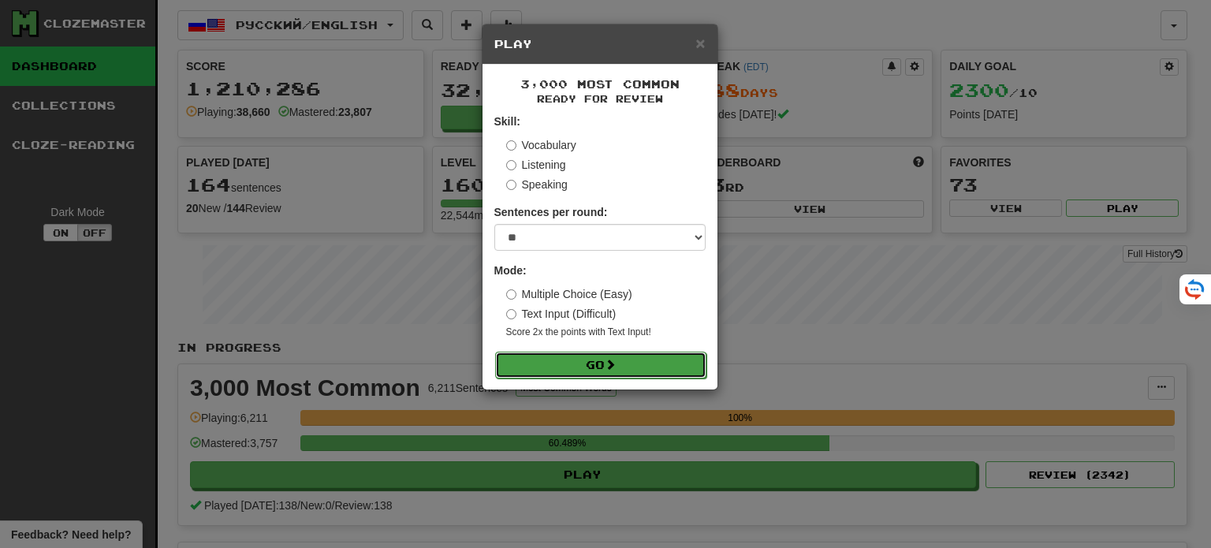
click at [568, 374] on button "Go" at bounding box center [600, 365] width 211 height 27
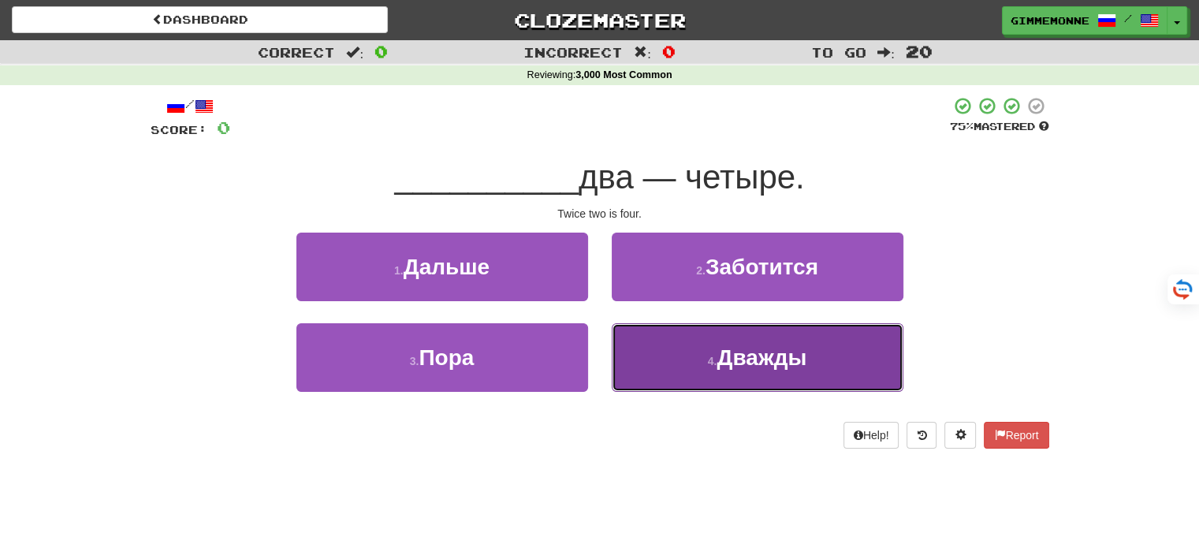
click at [680, 343] on button "4 . Дважды" at bounding box center [758, 357] width 292 height 69
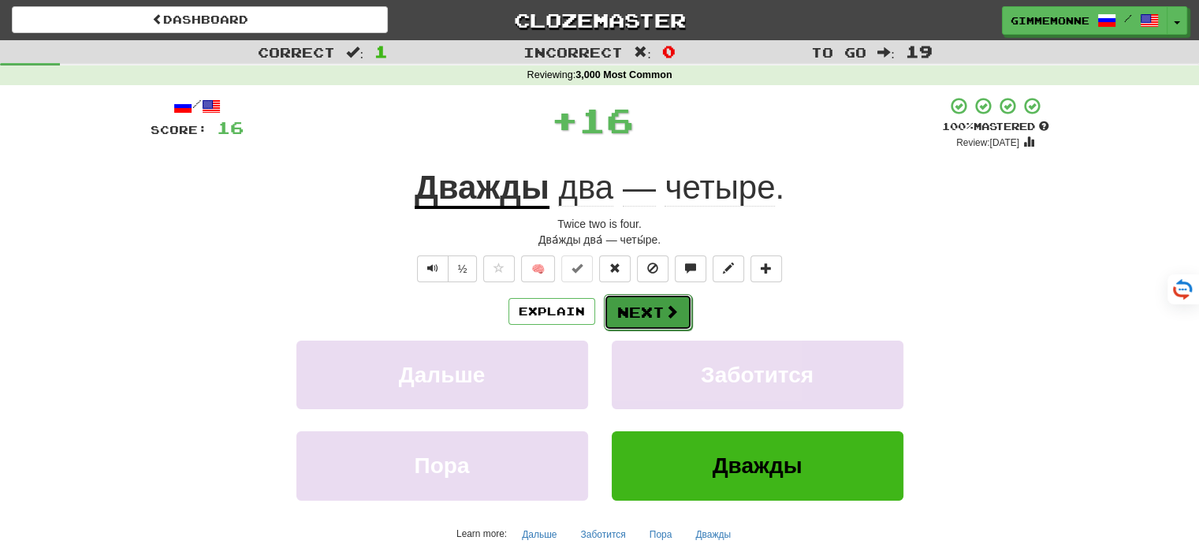
click at [650, 309] on button "Next" at bounding box center [648, 312] width 88 height 36
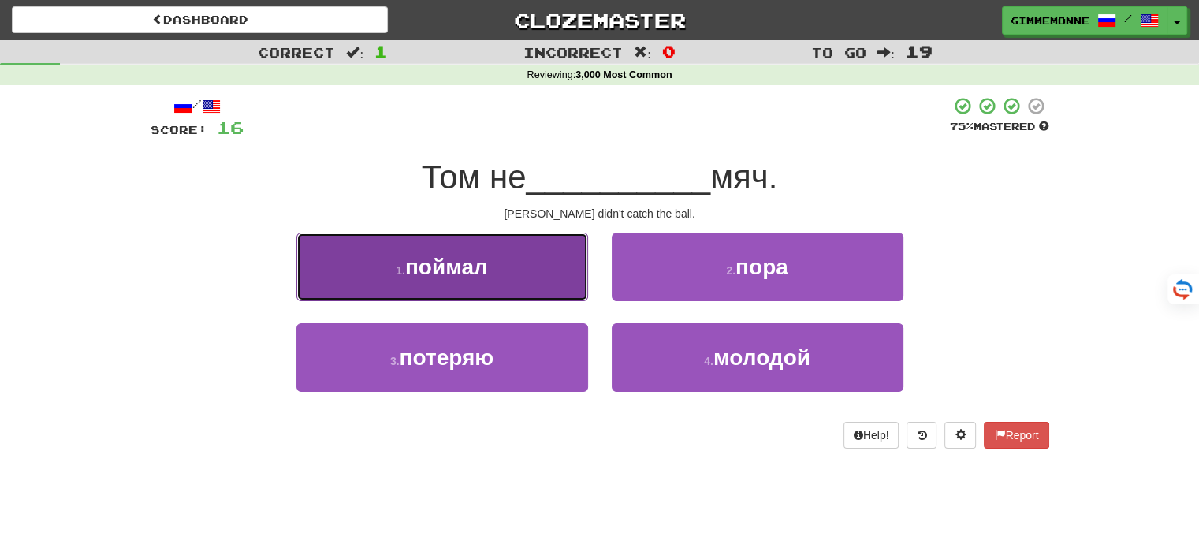
click at [542, 282] on button "1 . поймал" at bounding box center [443, 267] width 292 height 69
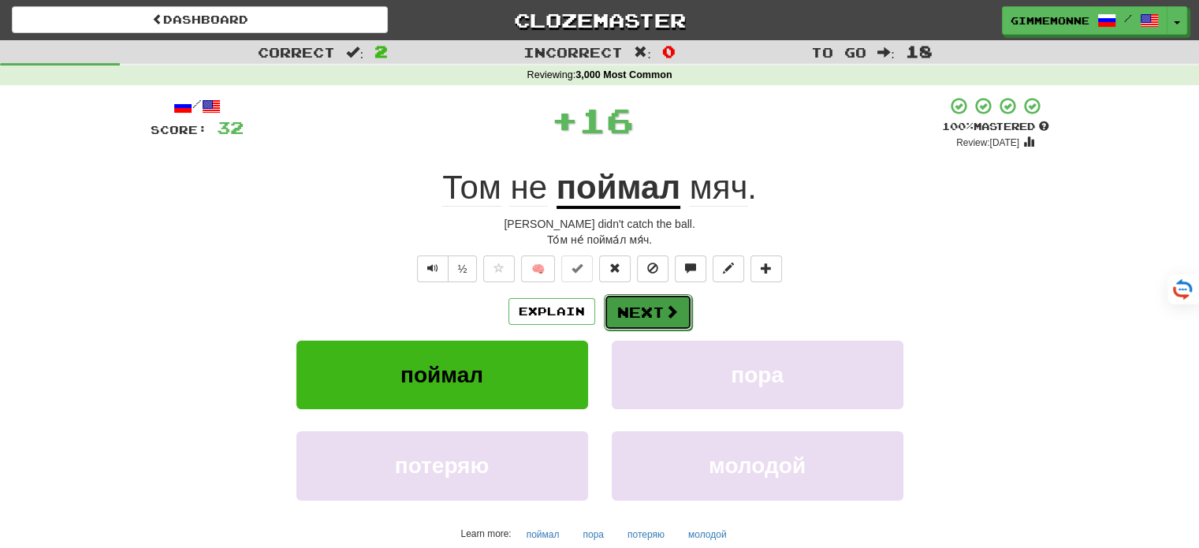
click at [640, 310] on button "Next" at bounding box center [648, 312] width 88 height 36
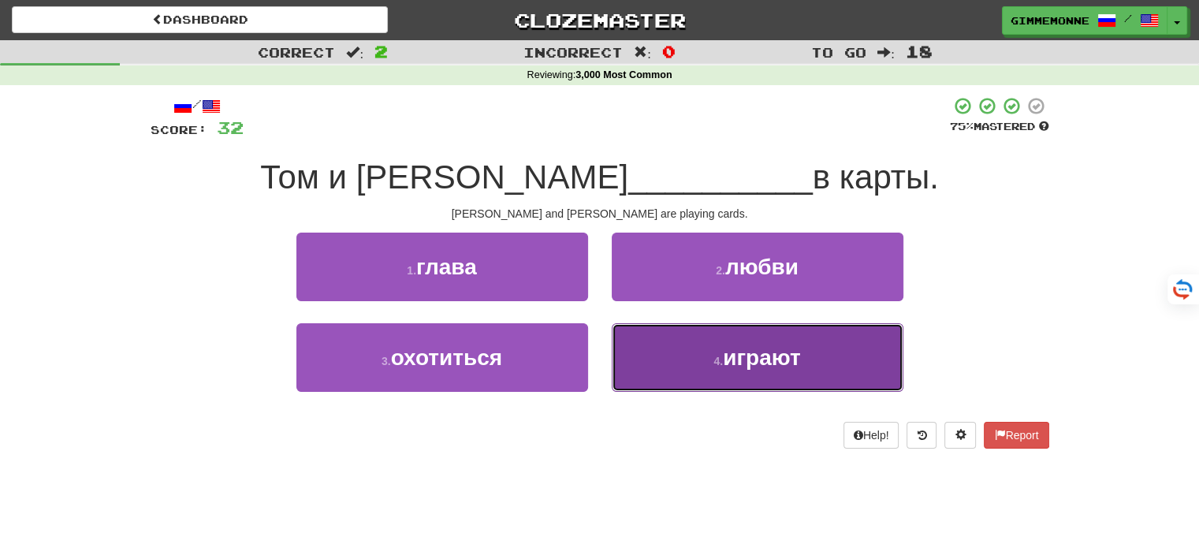
click at [649, 345] on button "4 . играют" at bounding box center [758, 357] width 292 height 69
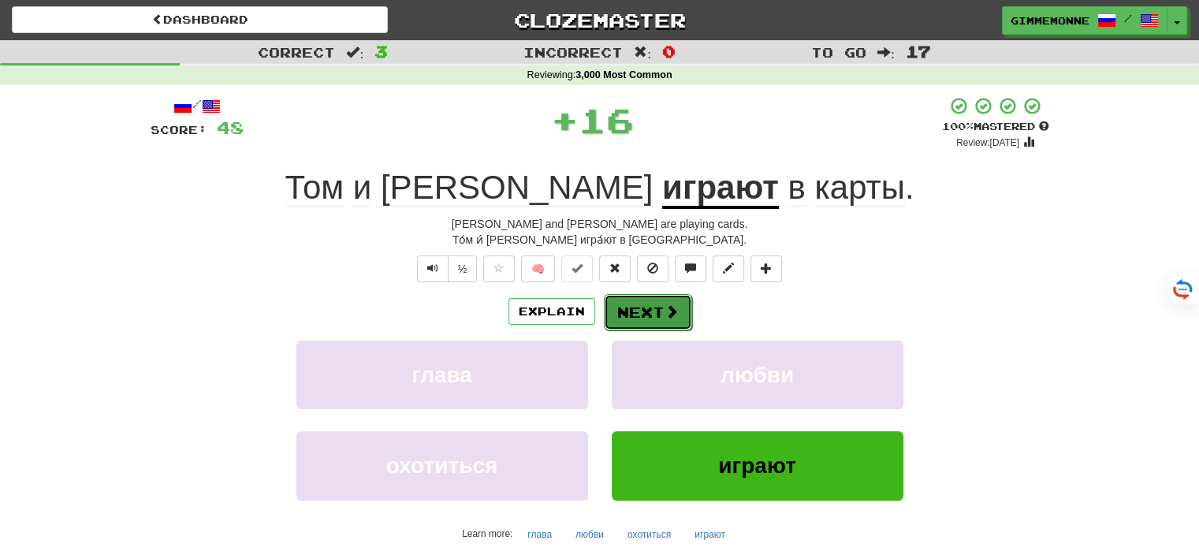
click at [654, 310] on button "Next" at bounding box center [648, 312] width 88 height 36
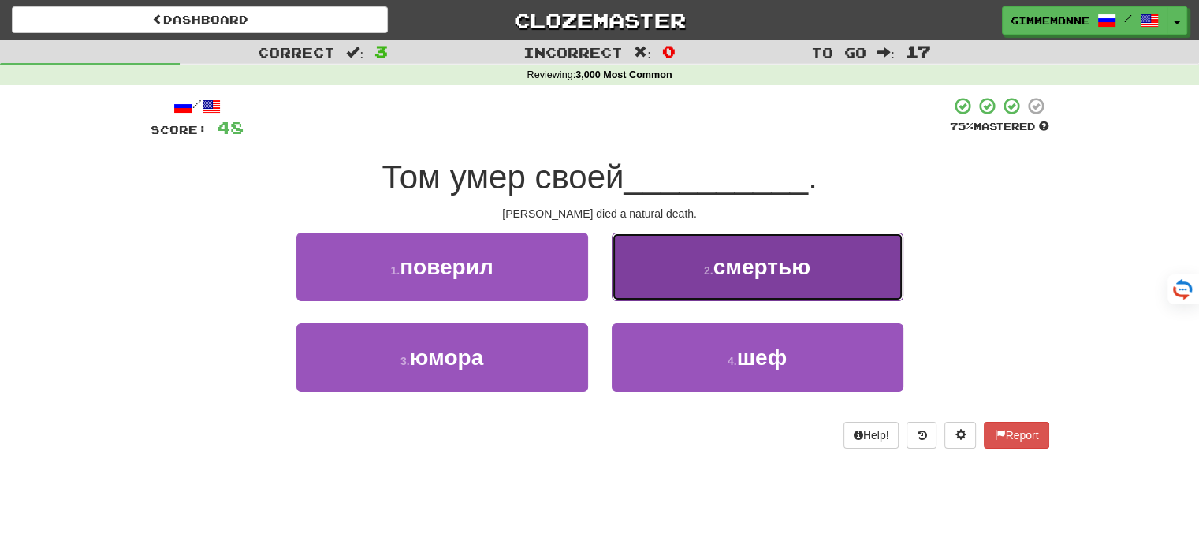
click at [662, 270] on button "2 . смертью" at bounding box center [758, 267] width 292 height 69
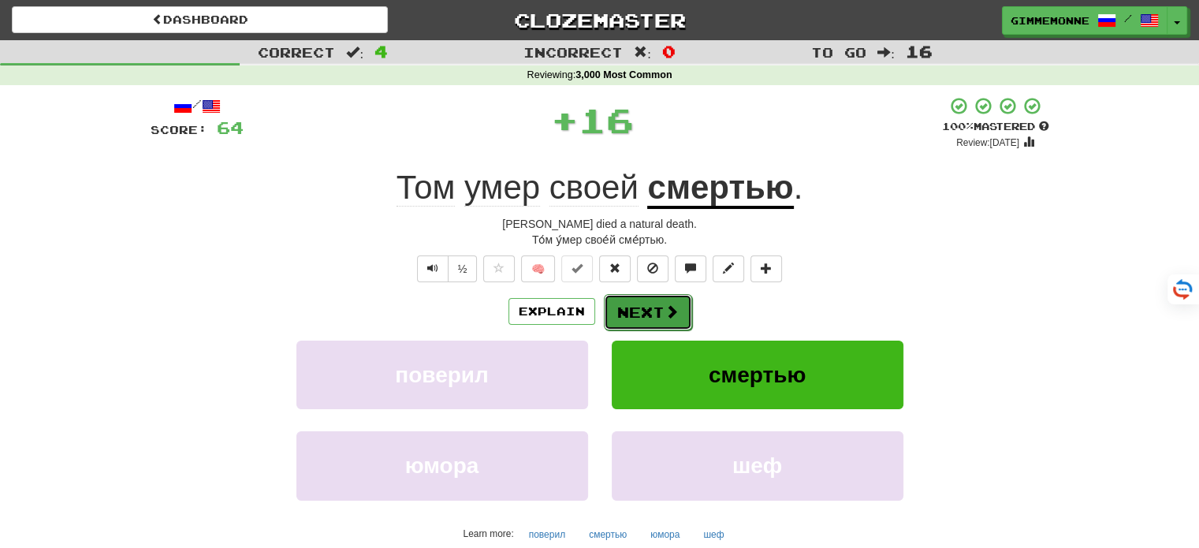
click at [668, 306] on span at bounding box center [672, 311] width 14 height 14
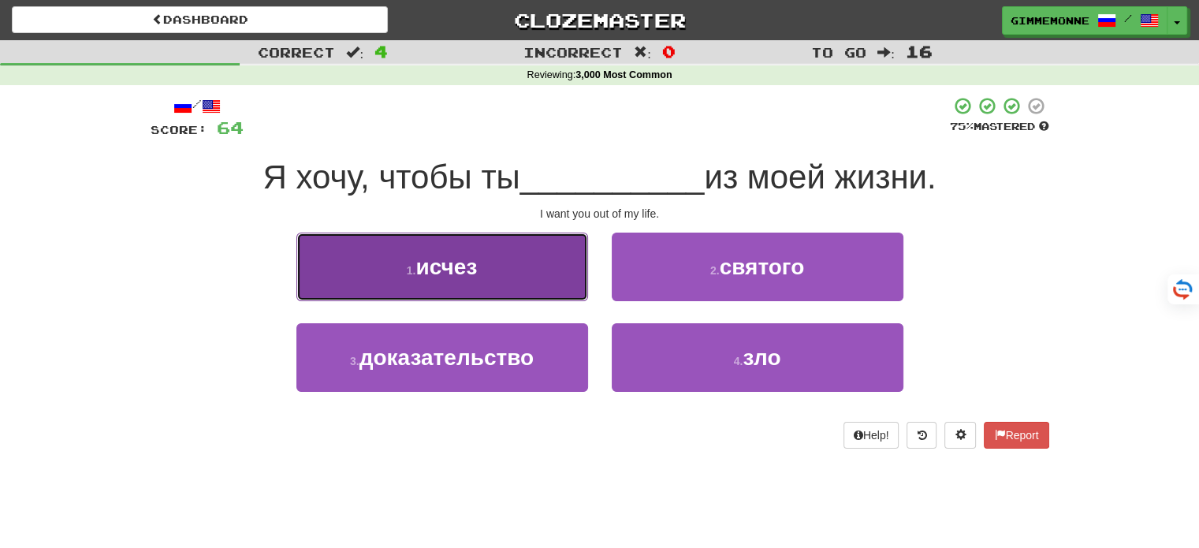
click at [569, 280] on button "1 . исчез" at bounding box center [443, 267] width 292 height 69
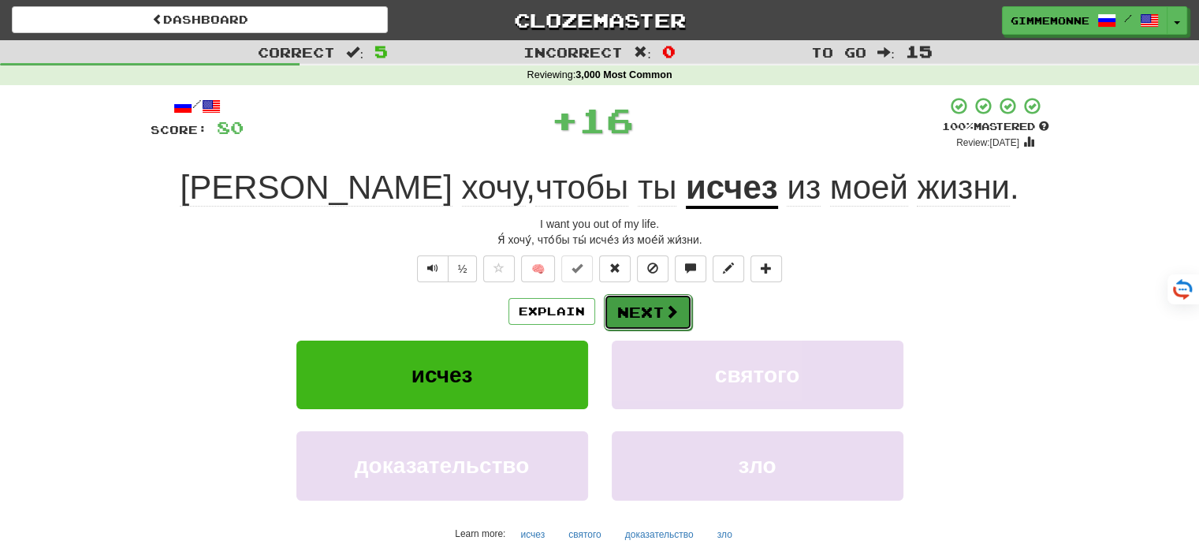
click at [650, 313] on button "Next" at bounding box center [648, 312] width 88 height 36
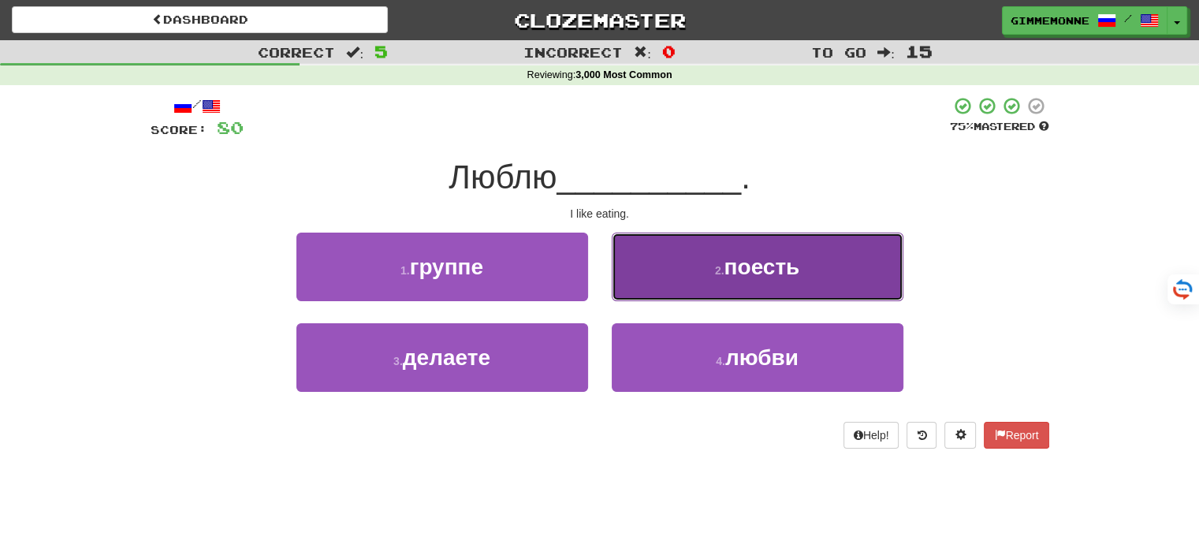
click at [645, 274] on button "2 . поесть" at bounding box center [758, 267] width 292 height 69
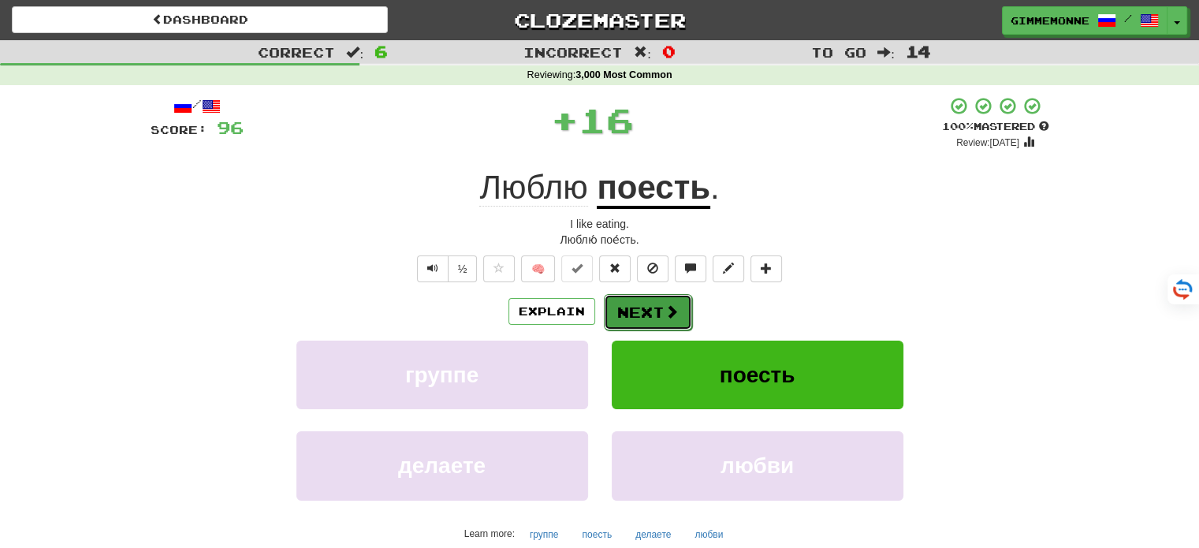
click at [633, 308] on button "Next" at bounding box center [648, 312] width 88 height 36
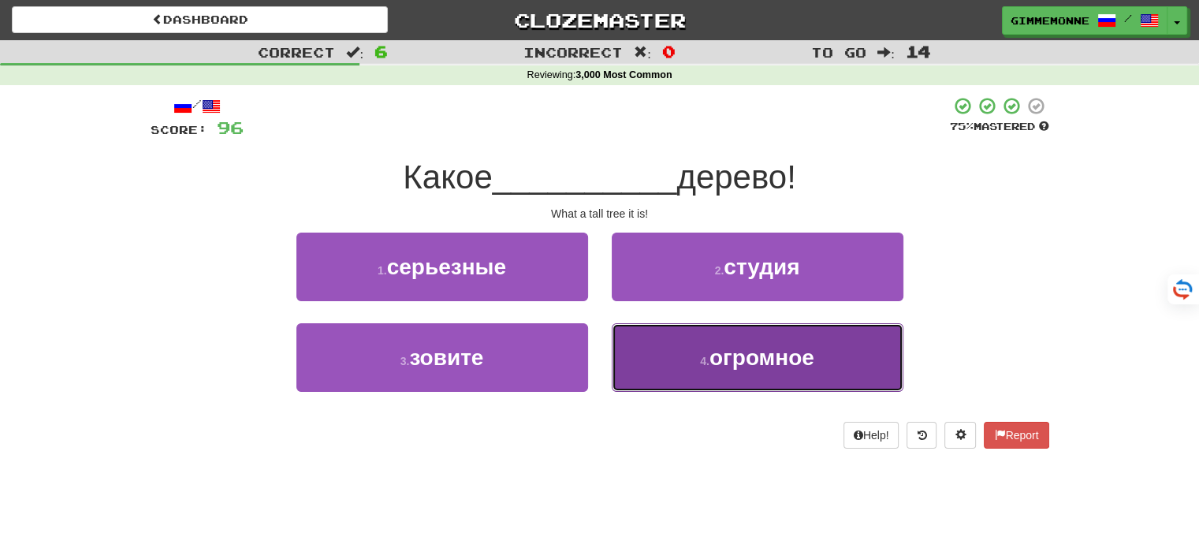
click at [681, 364] on button "4 . огромное" at bounding box center [758, 357] width 292 height 69
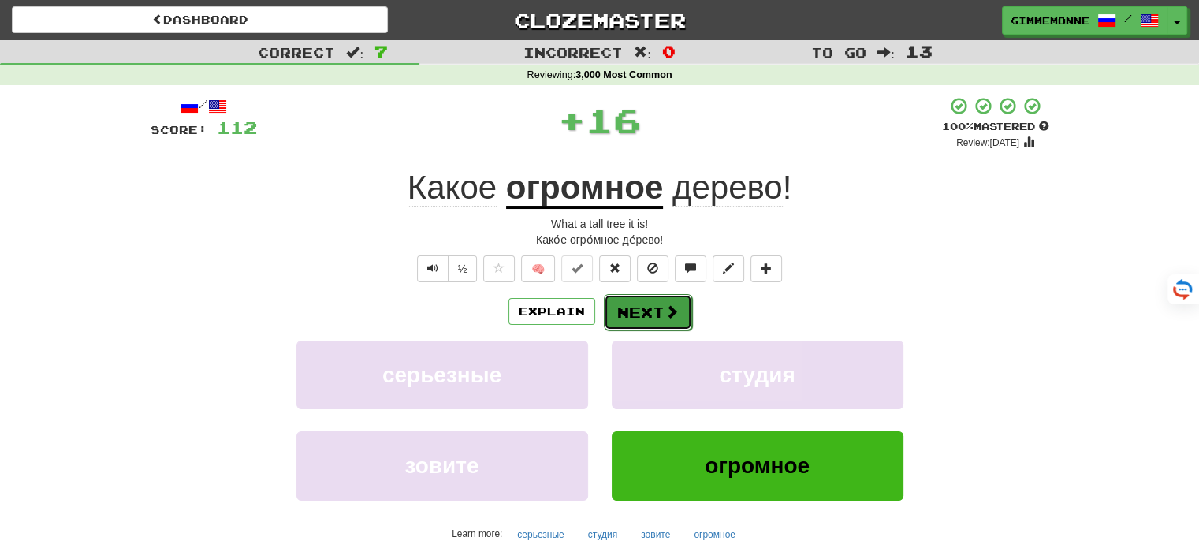
click at [668, 309] on span at bounding box center [672, 311] width 14 height 14
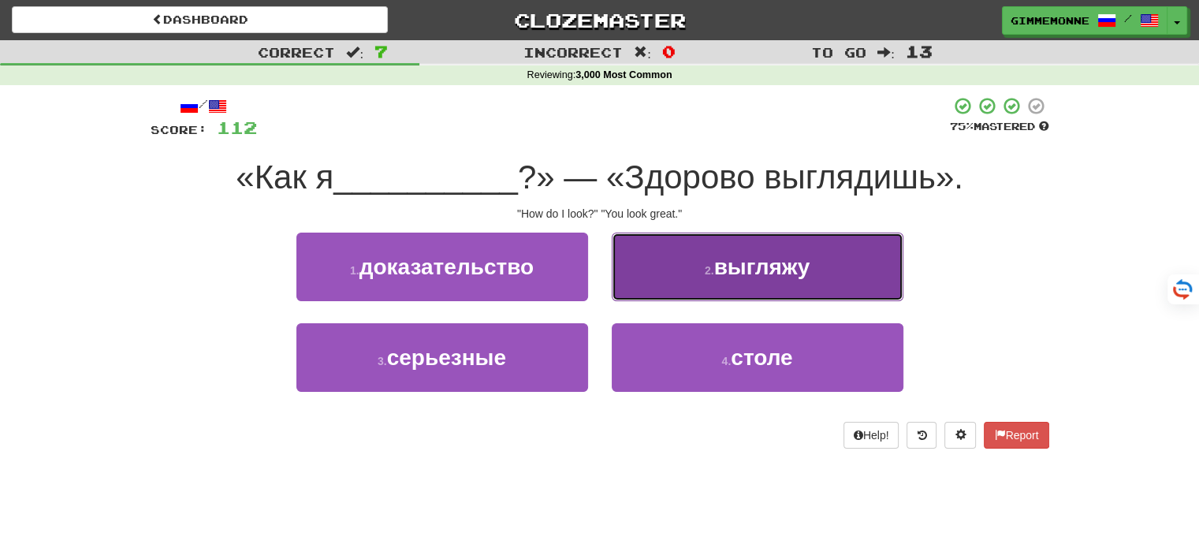
drag, startPoint x: 656, startPoint y: 280, endPoint x: 662, endPoint y: 291, distance: 12.3
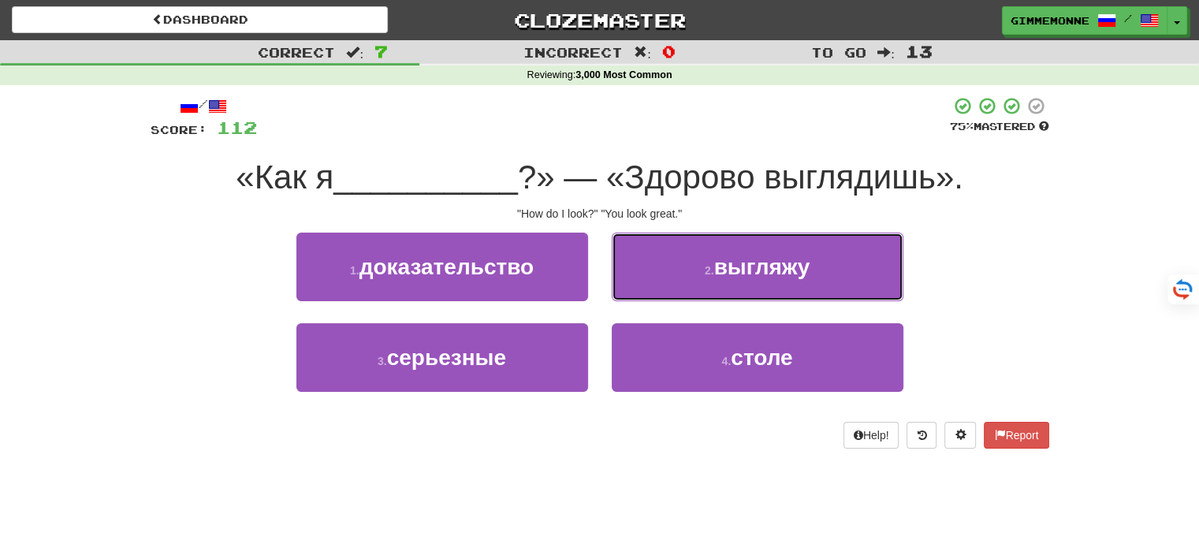
click at [657, 280] on button "2 . выгляжу" at bounding box center [758, 267] width 292 height 69
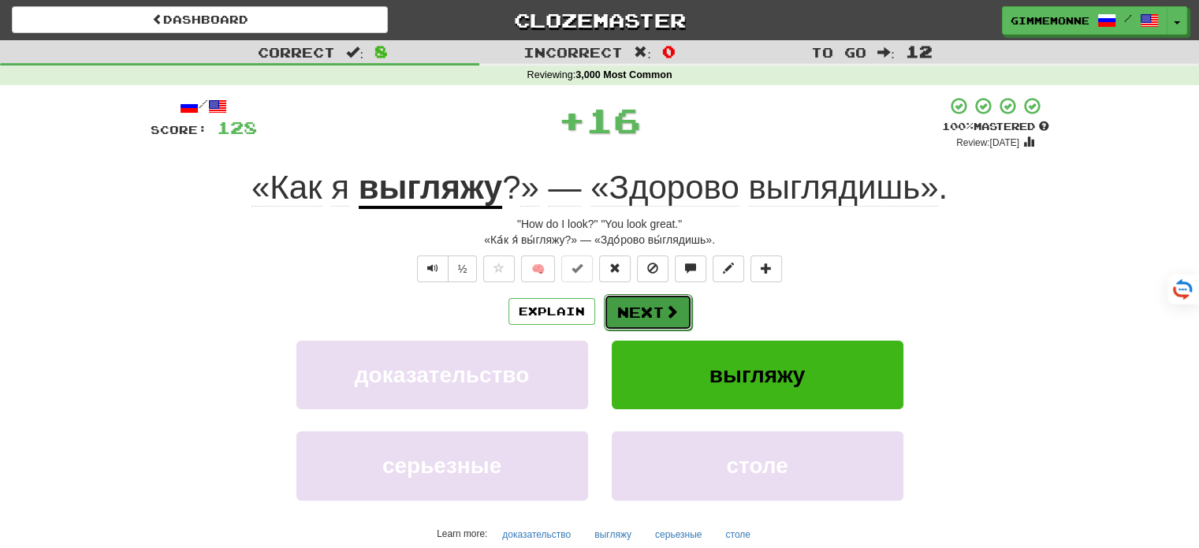
click at [648, 309] on button "Next" at bounding box center [648, 312] width 88 height 36
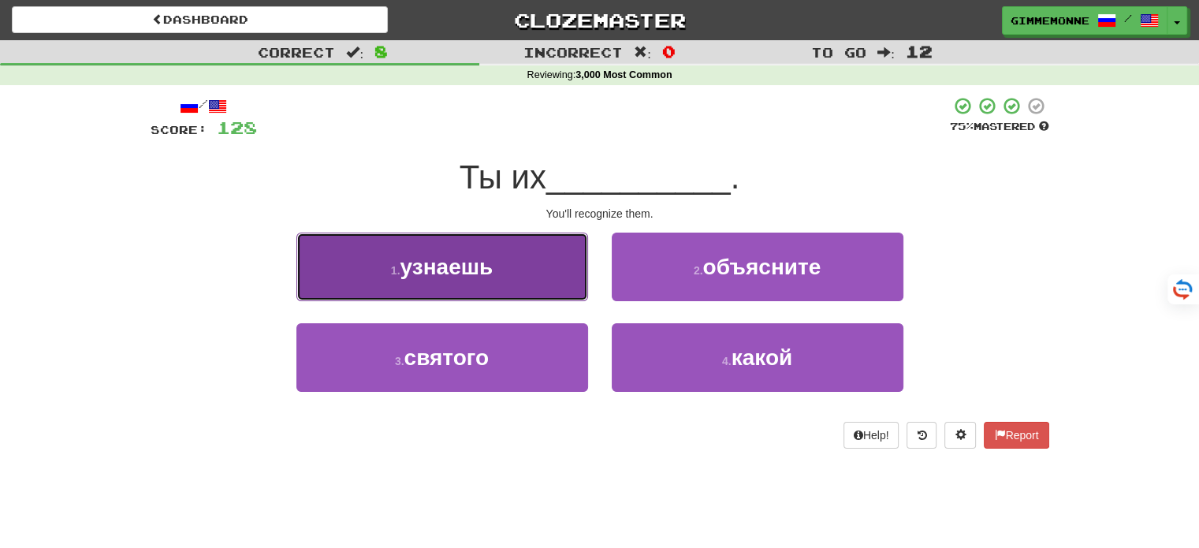
click at [561, 286] on button "1 . узнаешь" at bounding box center [443, 267] width 292 height 69
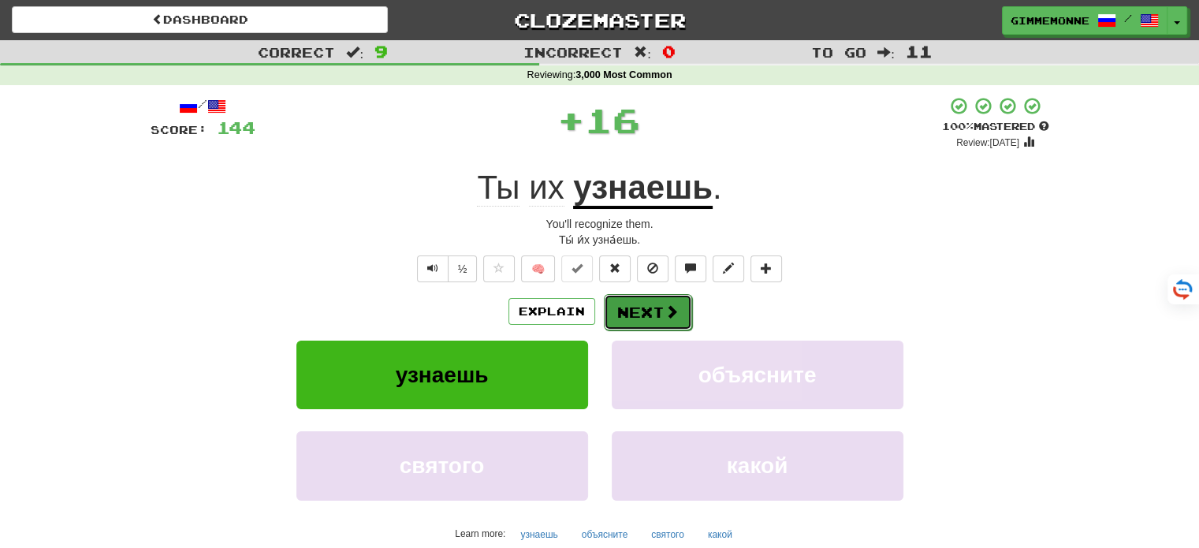
click at [655, 300] on button "Next" at bounding box center [648, 312] width 88 height 36
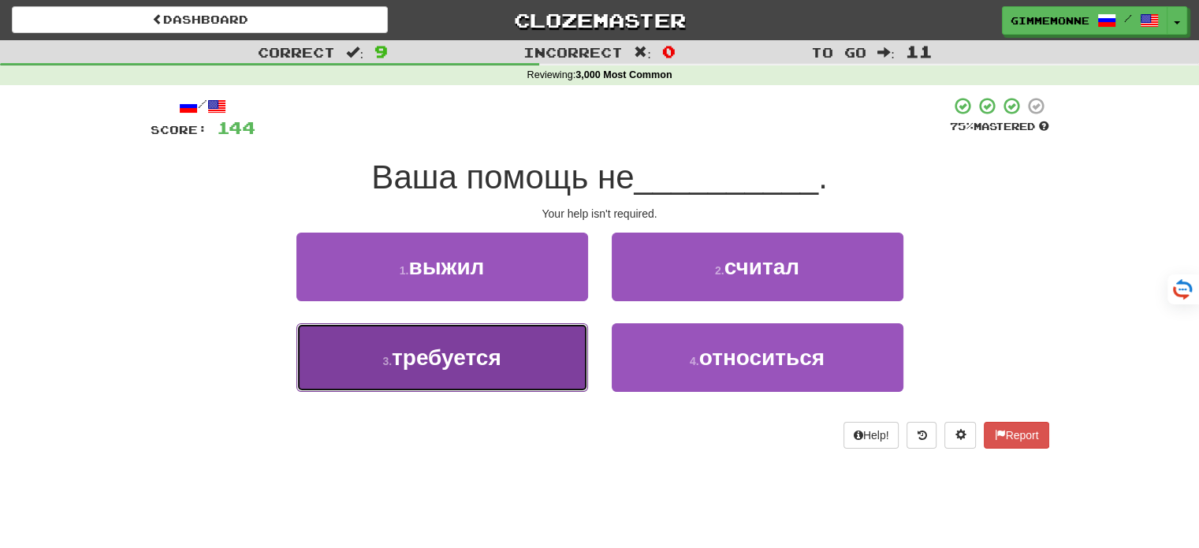
drag, startPoint x: 530, startPoint y: 346, endPoint x: 574, endPoint y: 345, distance: 44.2
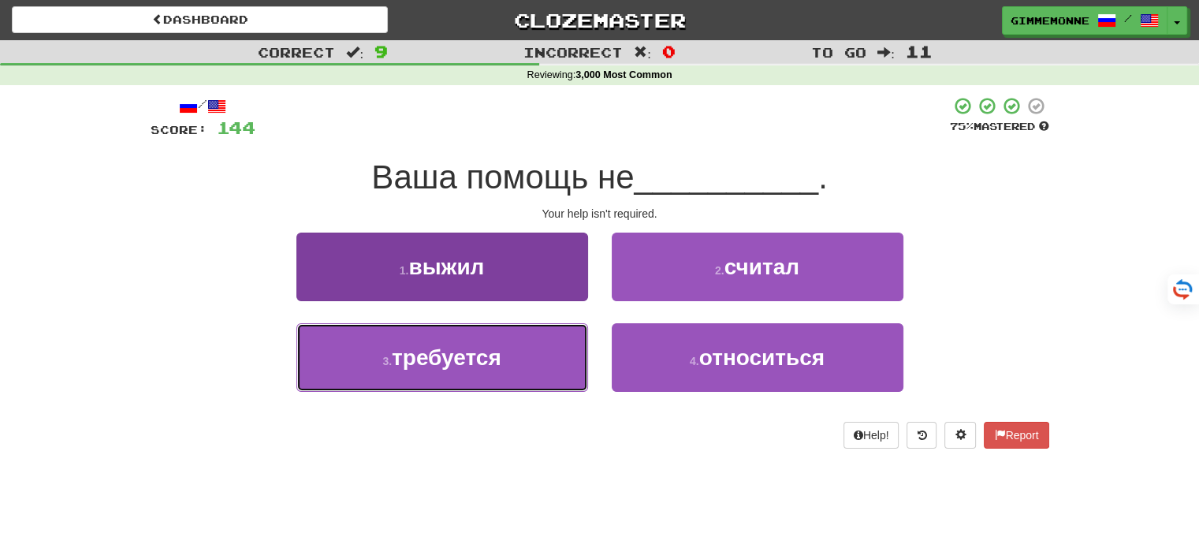
click at [531, 346] on button "3 . требуется" at bounding box center [443, 357] width 292 height 69
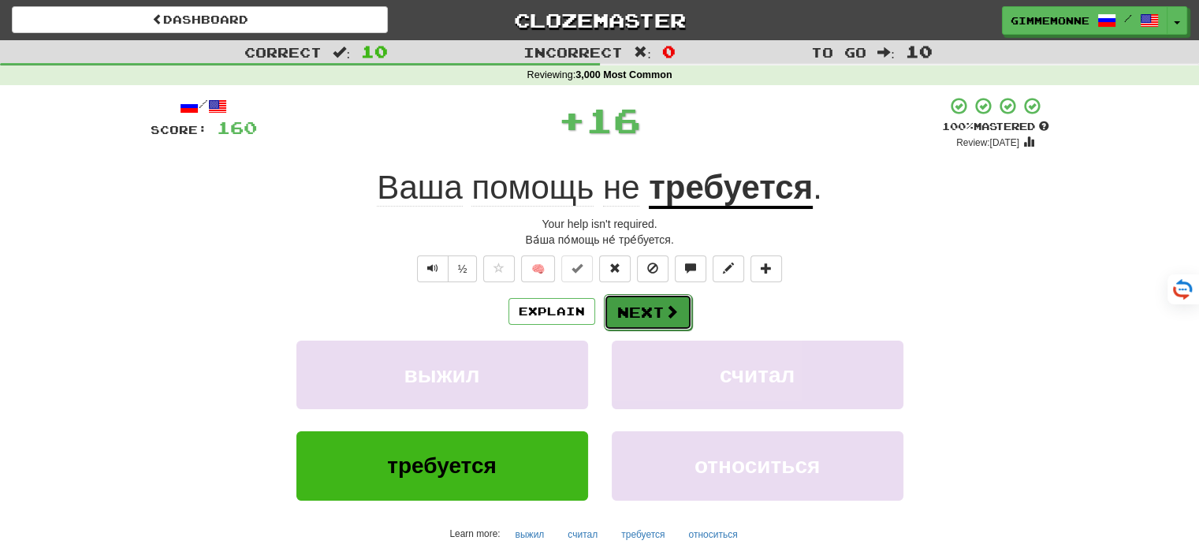
click at [625, 316] on button "Next" at bounding box center [648, 312] width 88 height 36
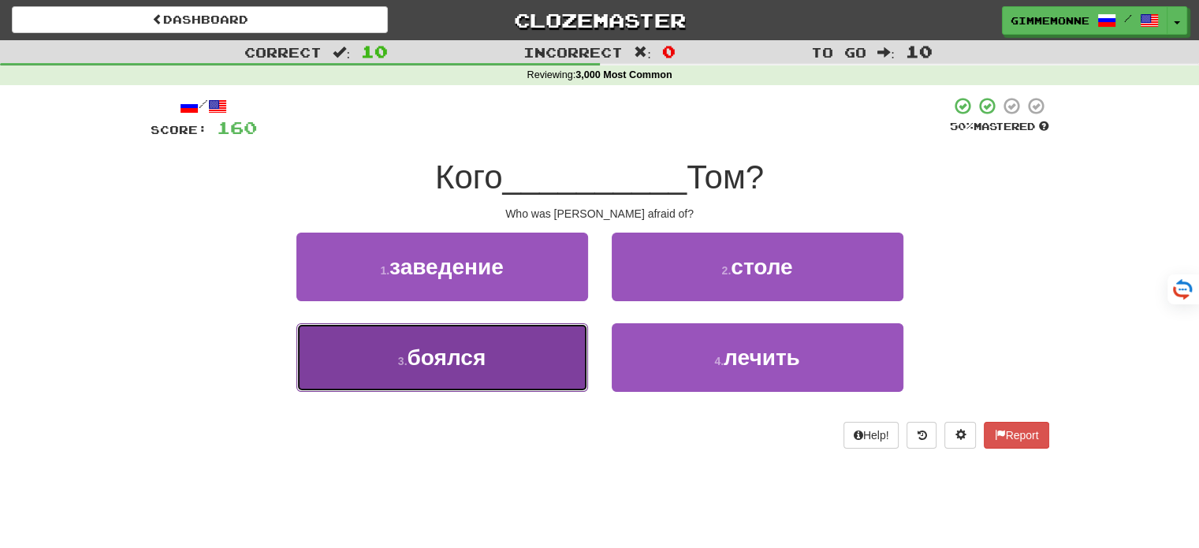
click at [533, 357] on button "3 . боялся" at bounding box center [443, 357] width 292 height 69
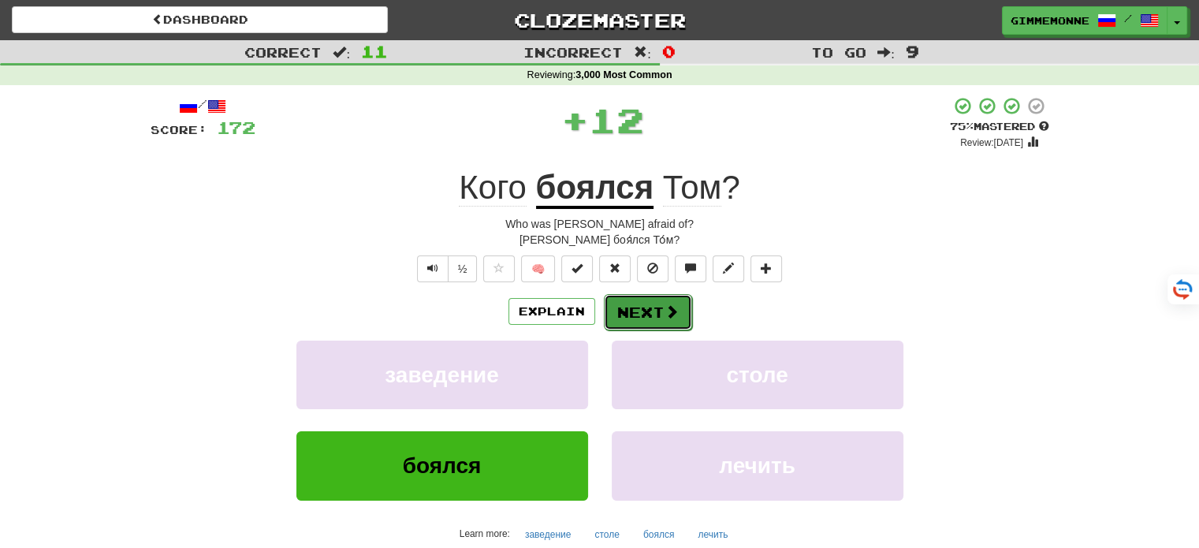
click at [630, 308] on button "Next" at bounding box center [648, 312] width 88 height 36
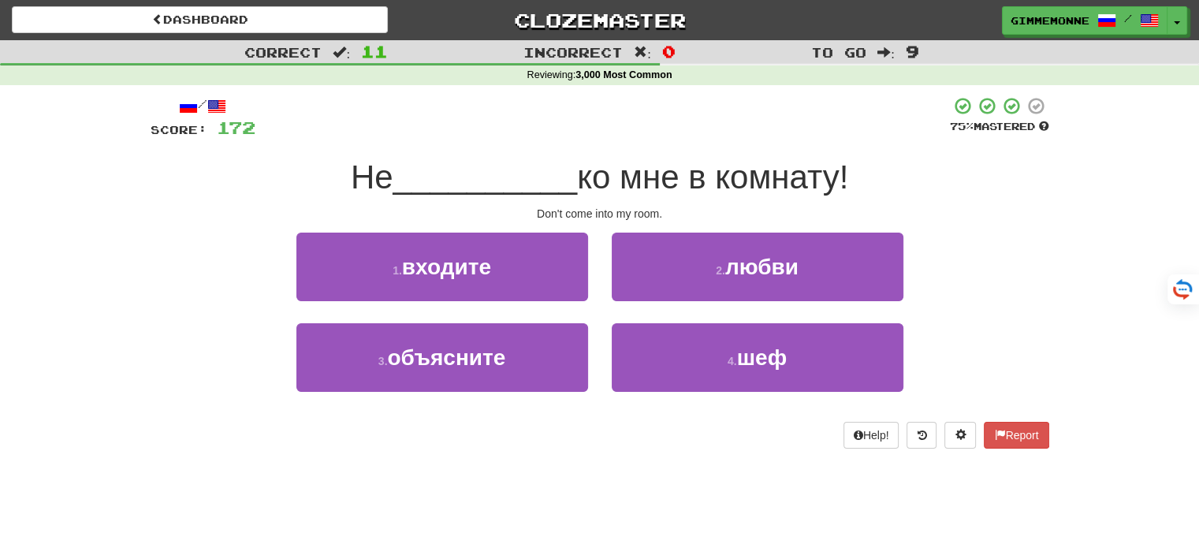
click at [591, 289] on div "1 . входите" at bounding box center [442, 278] width 315 height 91
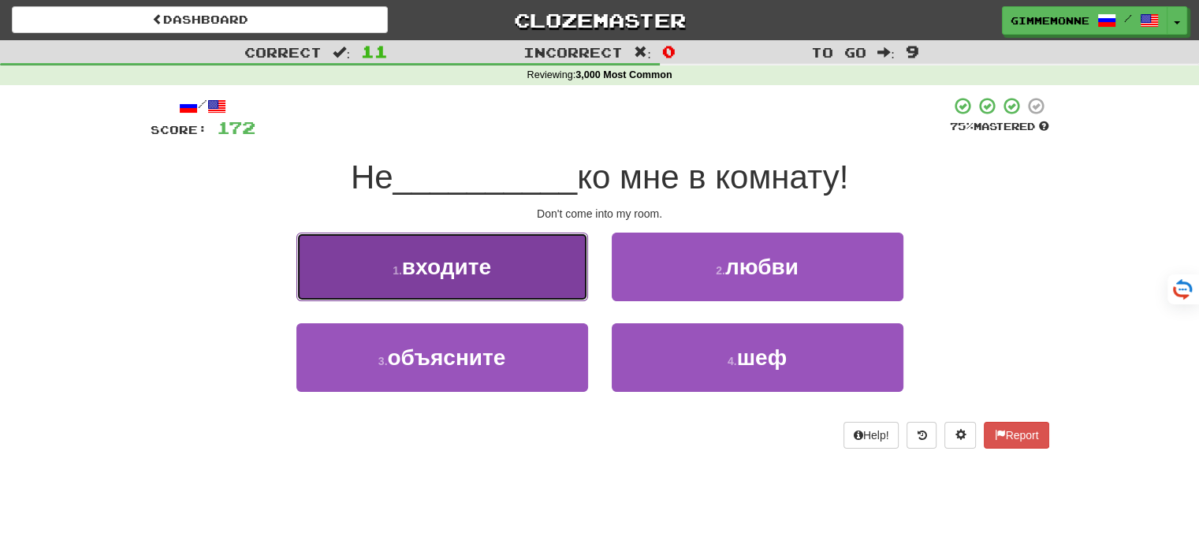
click at [569, 287] on button "1 . входите" at bounding box center [443, 267] width 292 height 69
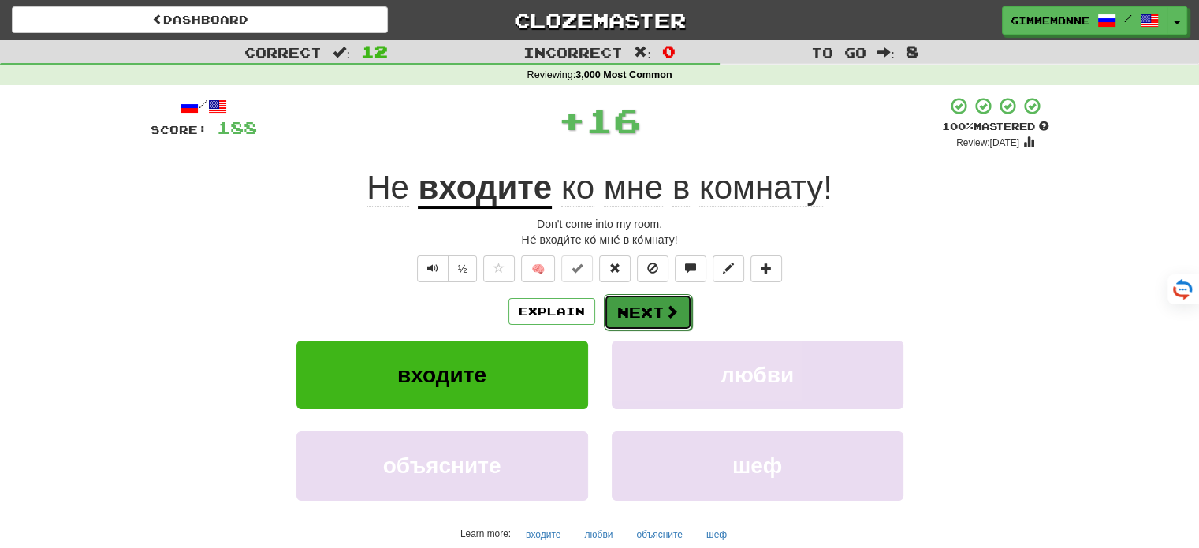
click at [677, 298] on button "Next" at bounding box center [648, 312] width 88 height 36
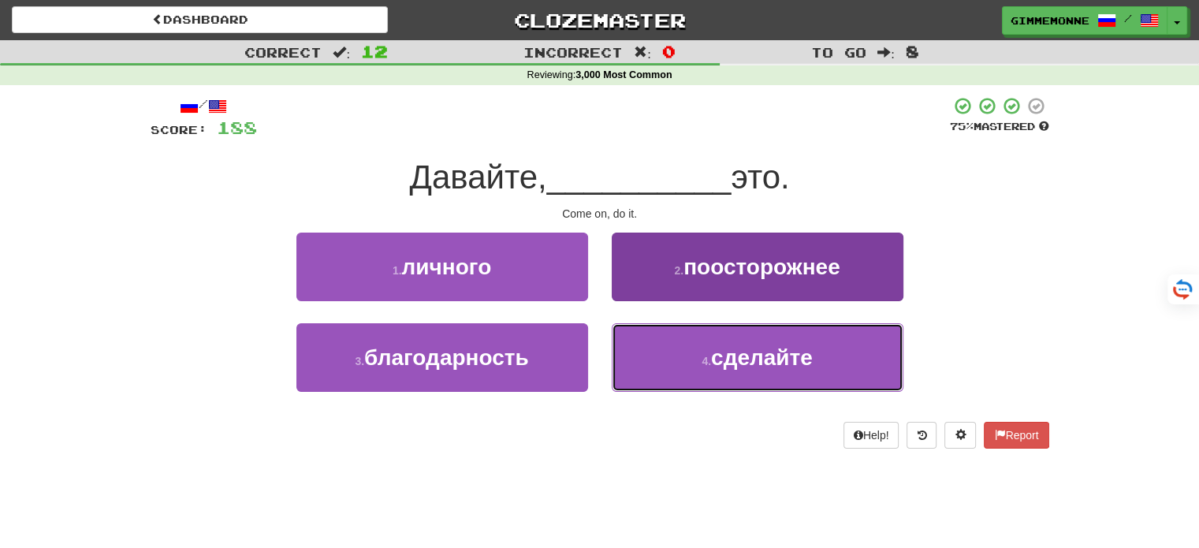
click at [672, 343] on button "4 . сделайте" at bounding box center [758, 357] width 292 height 69
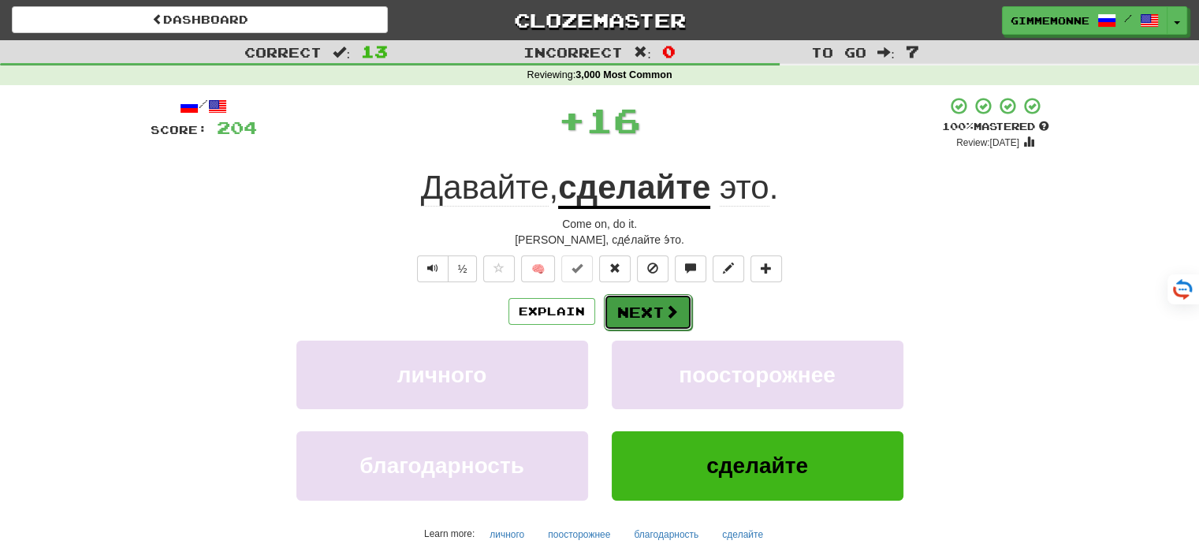
click at [649, 304] on button "Next" at bounding box center [648, 312] width 88 height 36
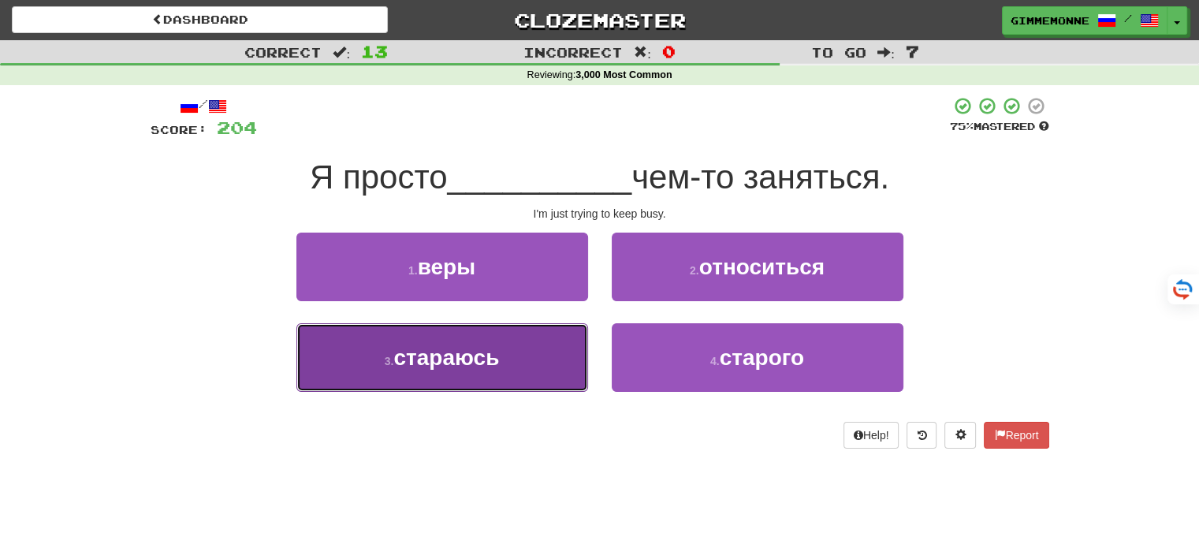
click at [554, 348] on button "3 . стараюсь" at bounding box center [443, 357] width 292 height 69
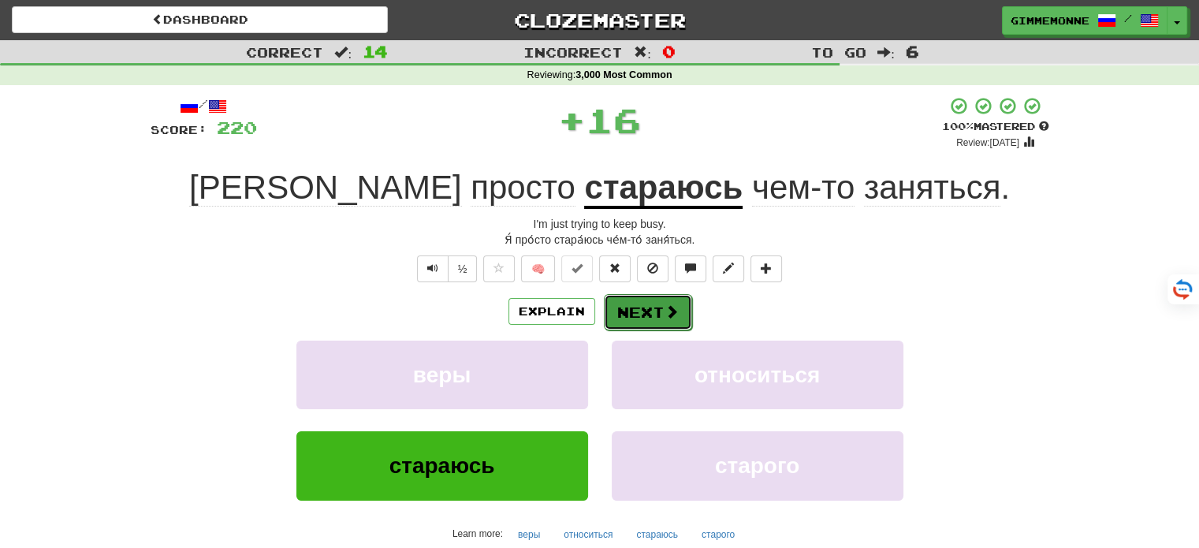
click at [631, 319] on button "Next" at bounding box center [648, 312] width 88 height 36
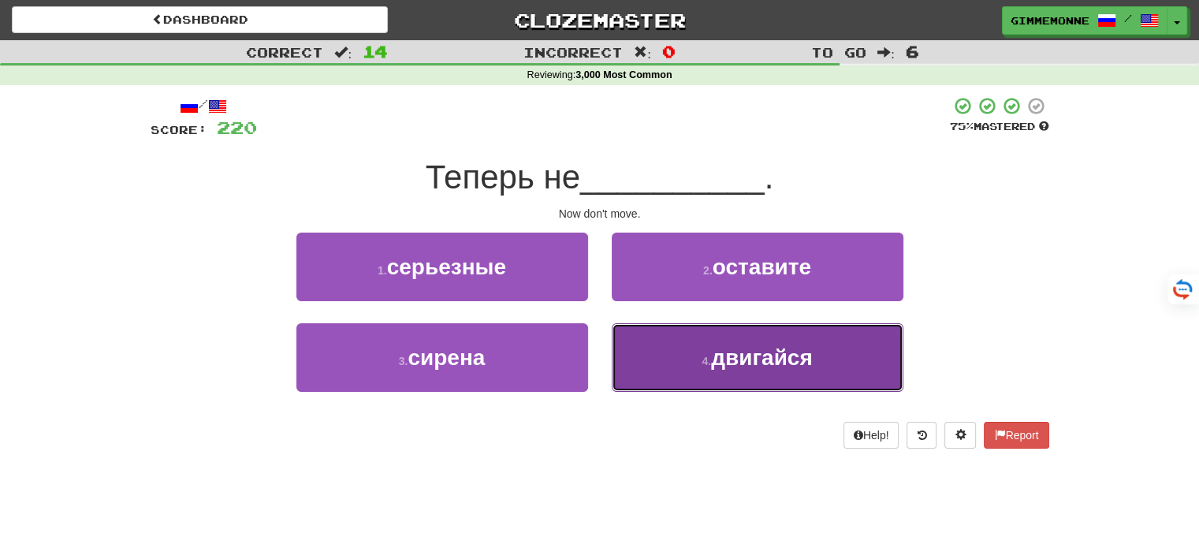
click at [673, 346] on button "4 . двигайся" at bounding box center [758, 357] width 292 height 69
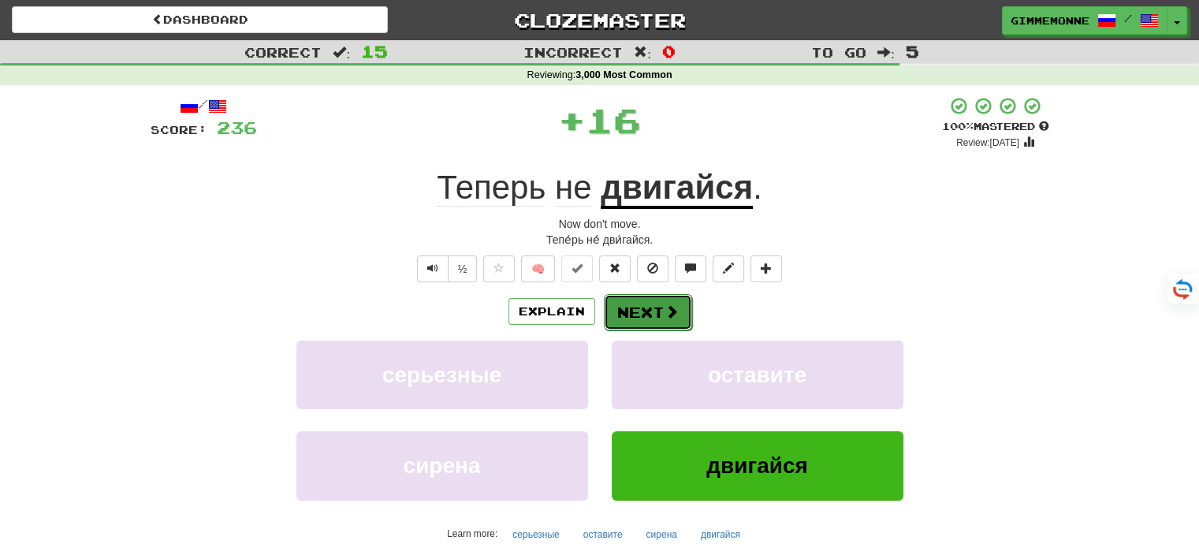
click at [665, 310] on span at bounding box center [672, 311] width 14 height 14
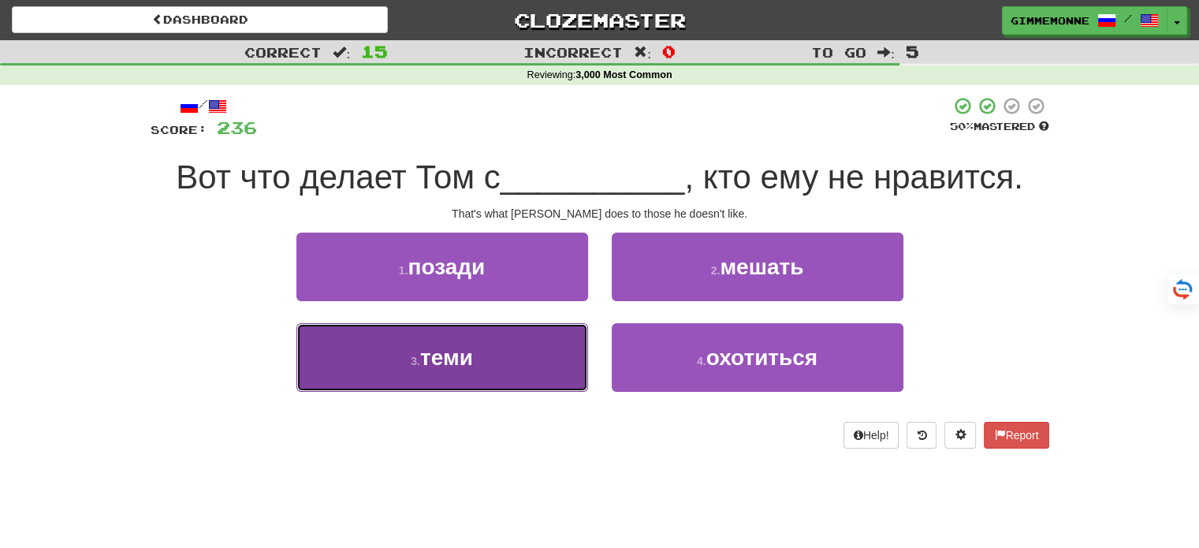
click at [553, 357] on button "3 . теми" at bounding box center [443, 357] width 292 height 69
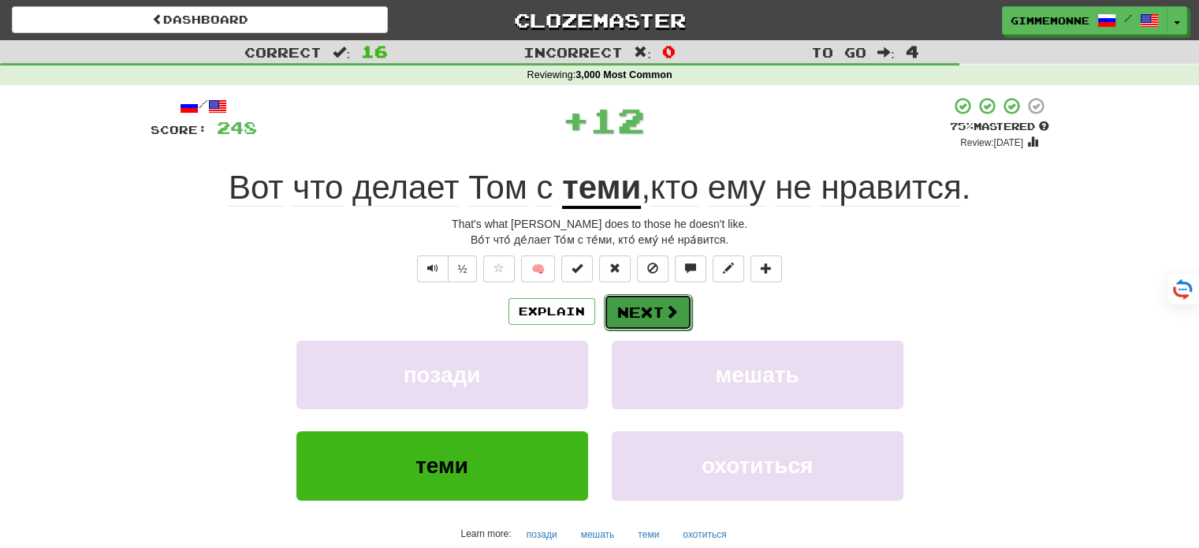
click at [648, 307] on button "Next" at bounding box center [648, 312] width 88 height 36
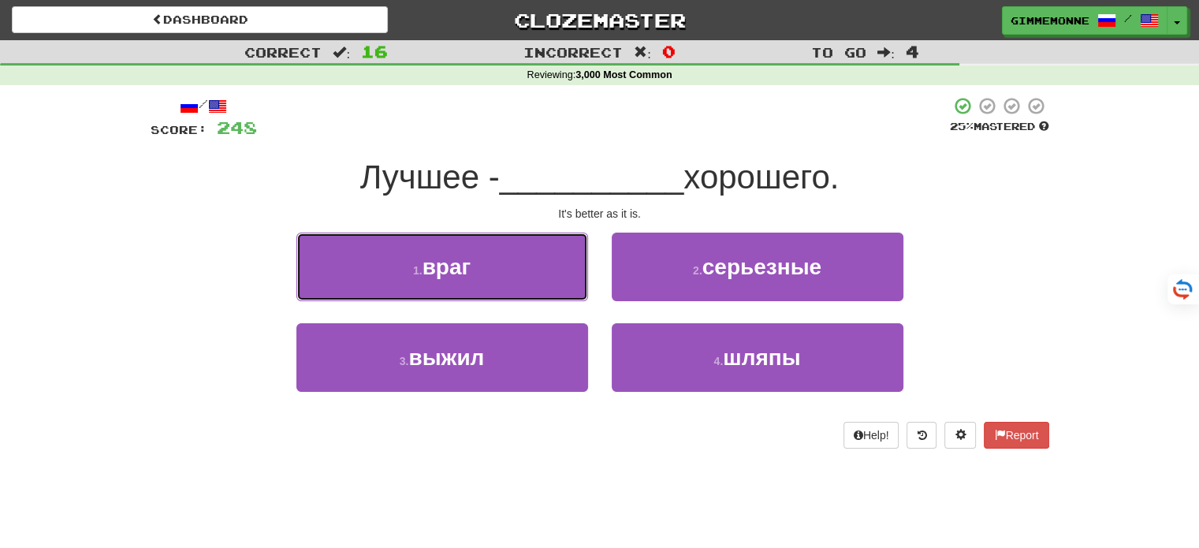
drag, startPoint x: 549, startPoint y: 276, endPoint x: 580, endPoint y: 285, distance: 32.9
click at [549, 276] on button "1 . враг" at bounding box center [443, 267] width 292 height 69
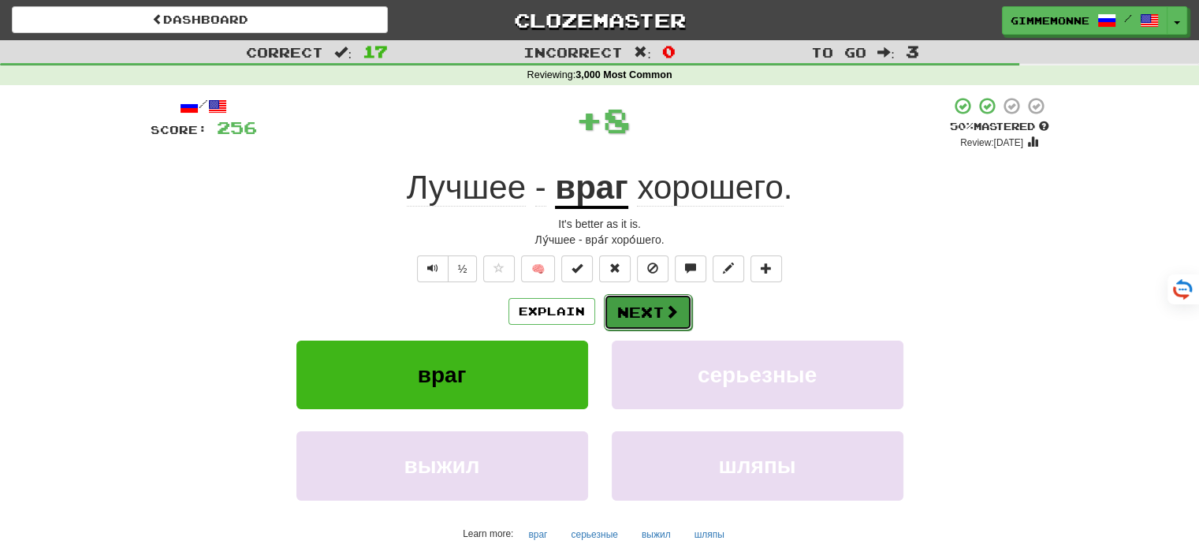
click at [632, 318] on button "Next" at bounding box center [648, 312] width 88 height 36
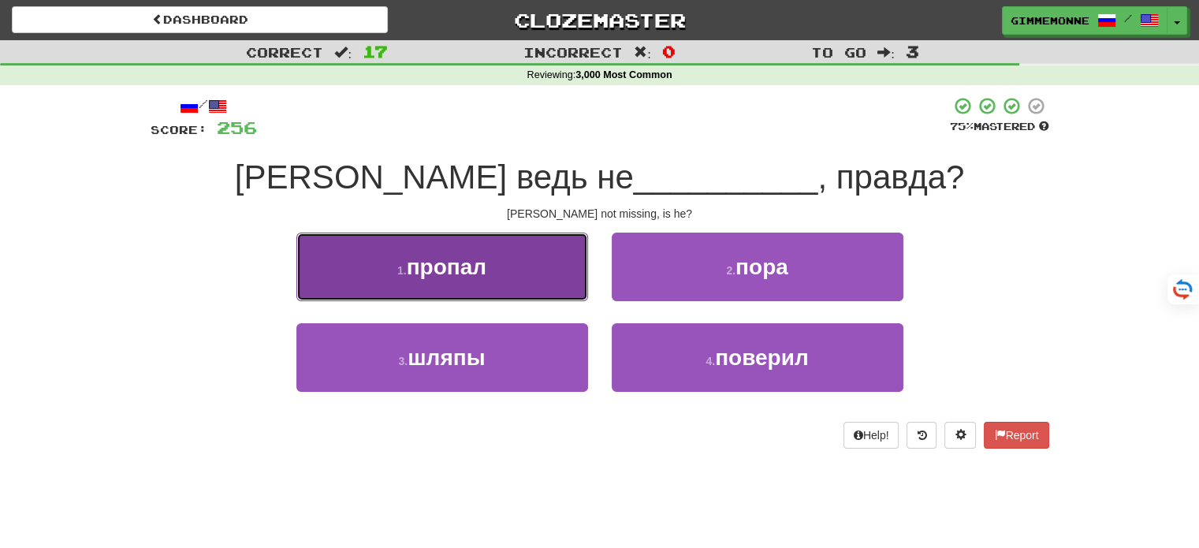
click at [494, 265] on button "1 . пропал" at bounding box center [443, 267] width 292 height 69
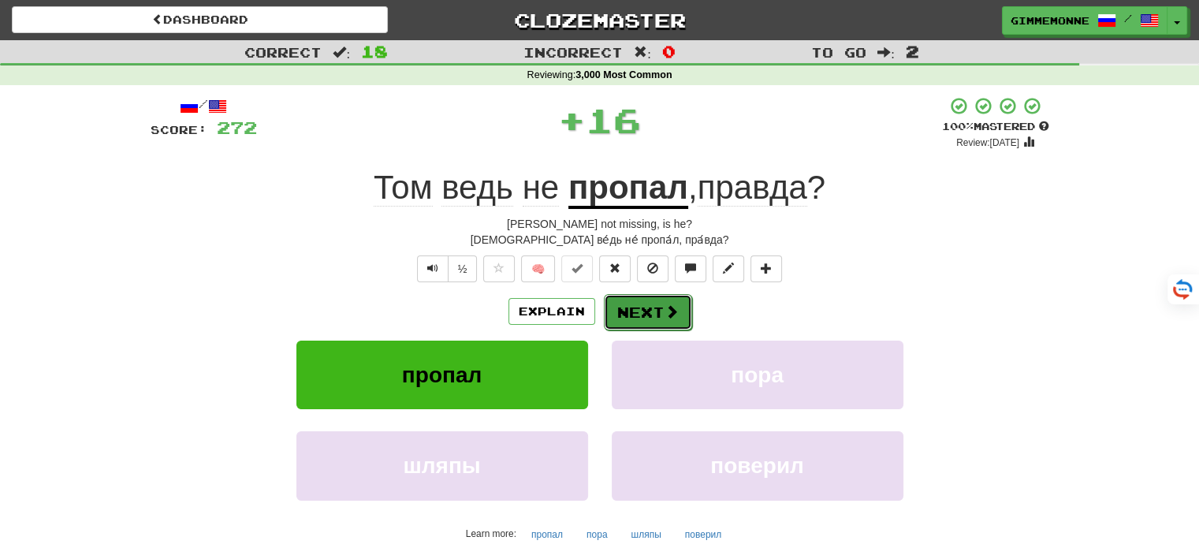
click at [666, 315] on span at bounding box center [672, 311] width 14 height 14
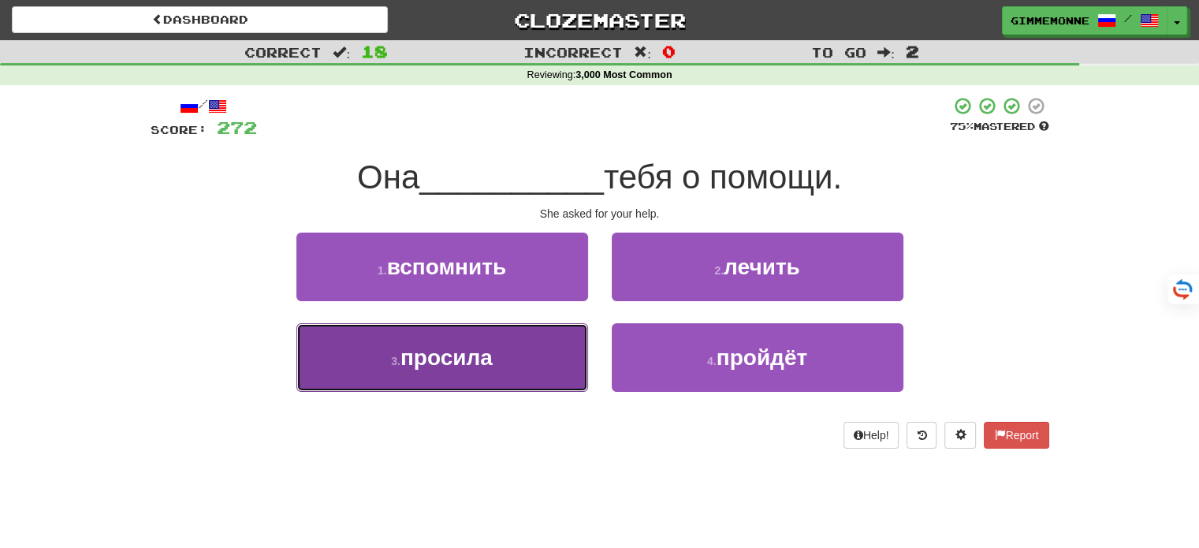
click at [510, 384] on button "3 . просила" at bounding box center [443, 357] width 292 height 69
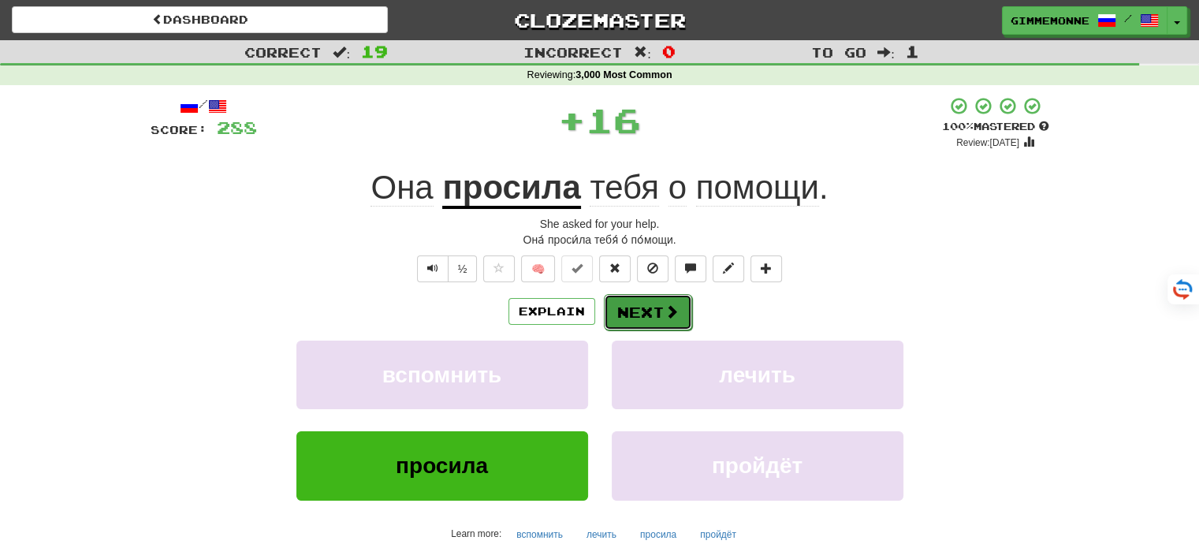
click at [645, 314] on button "Next" at bounding box center [648, 312] width 88 height 36
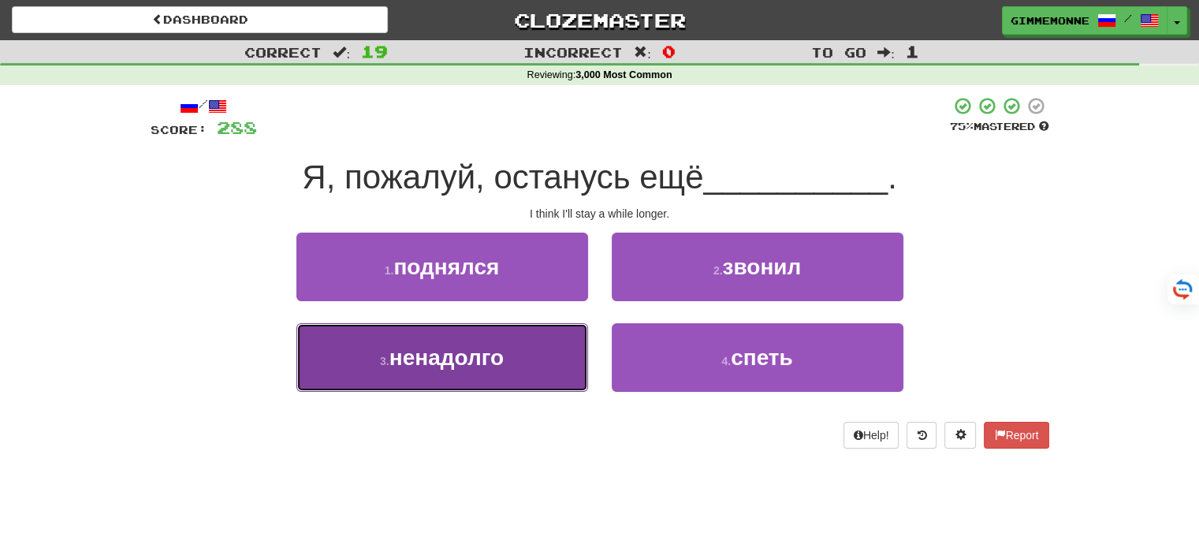
click at [531, 362] on button "3 . ненадолго" at bounding box center [443, 357] width 292 height 69
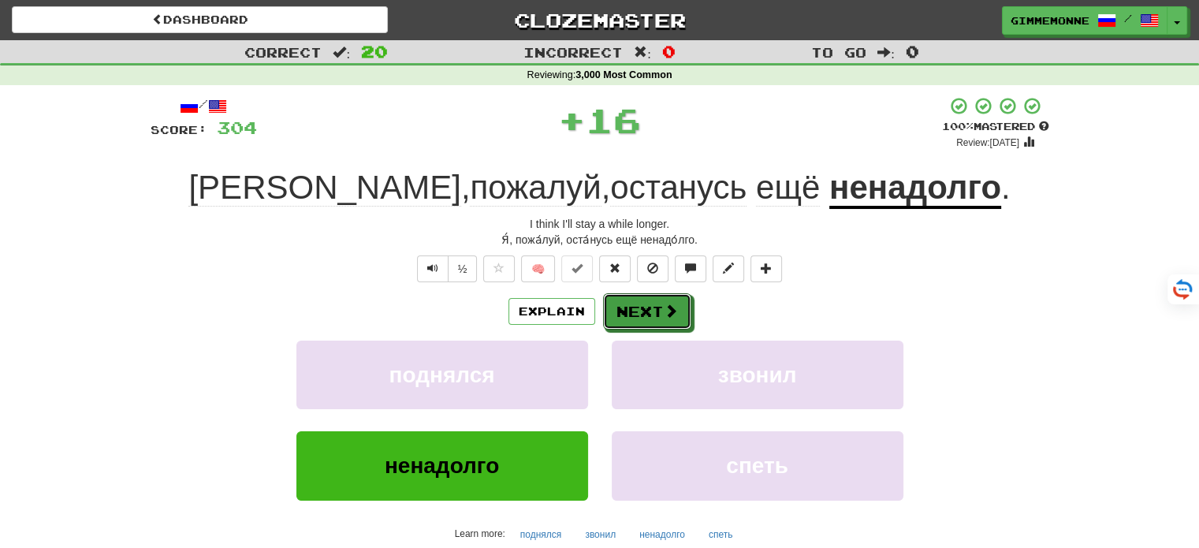
click at [633, 316] on button "Next" at bounding box center [647, 311] width 88 height 36
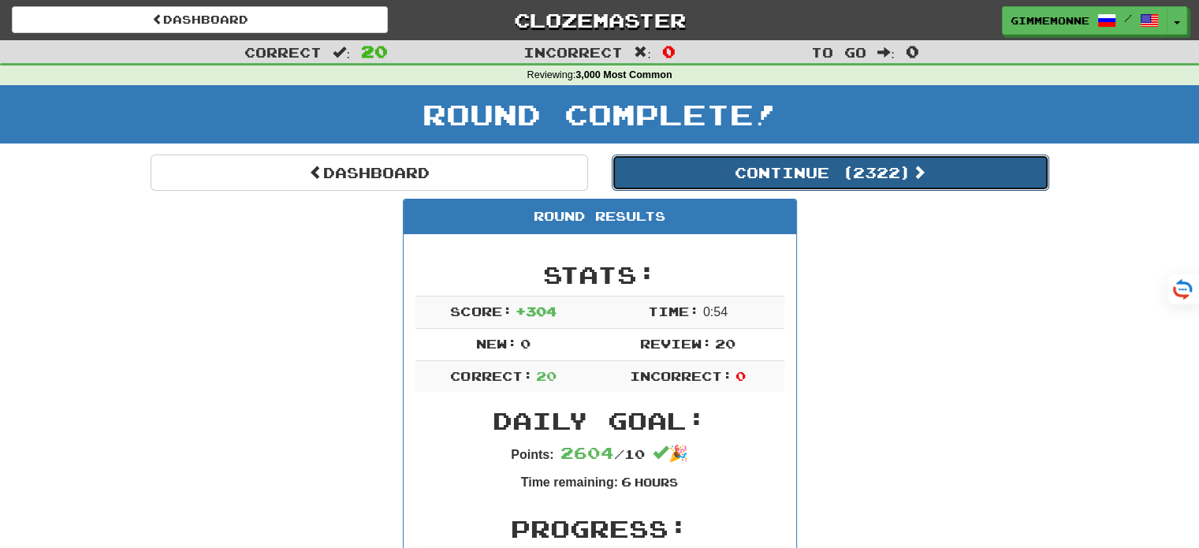
click at [735, 177] on button "Continue ( 2322 )" at bounding box center [831, 173] width 438 height 36
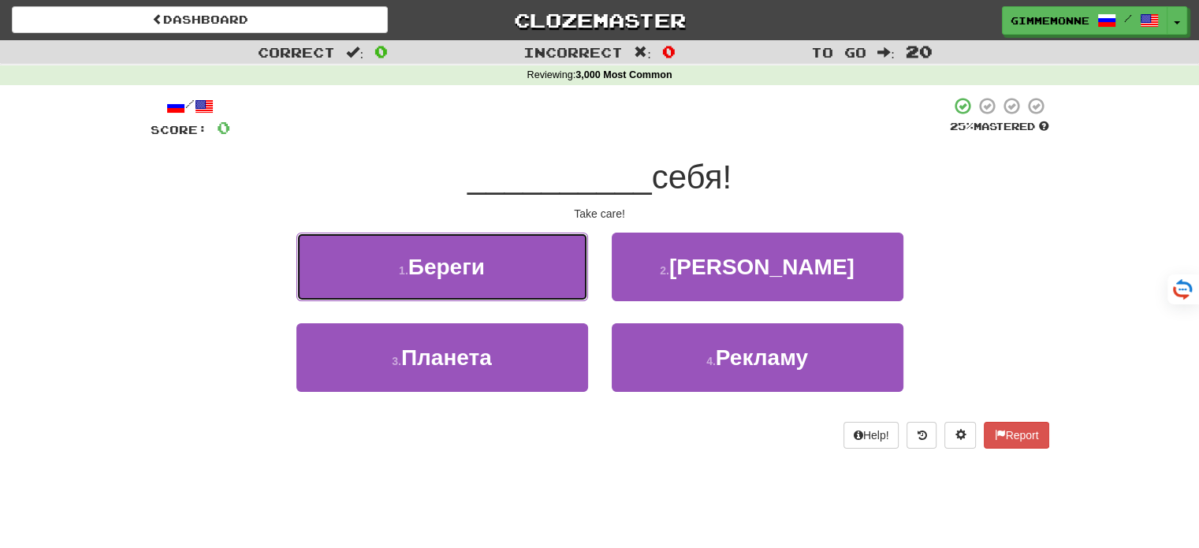
click at [558, 283] on button "1 . Береги" at bounding box center [443, 267] width 292 height 69
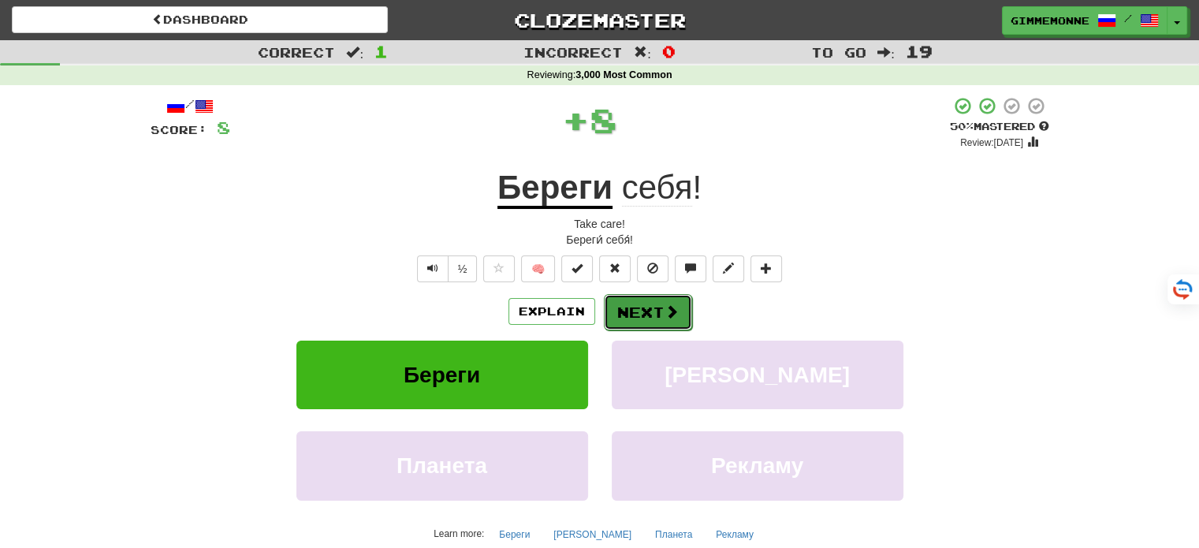
click at [641, 314] on button "Next" at bounding box center [648, 312] width 88 height 36
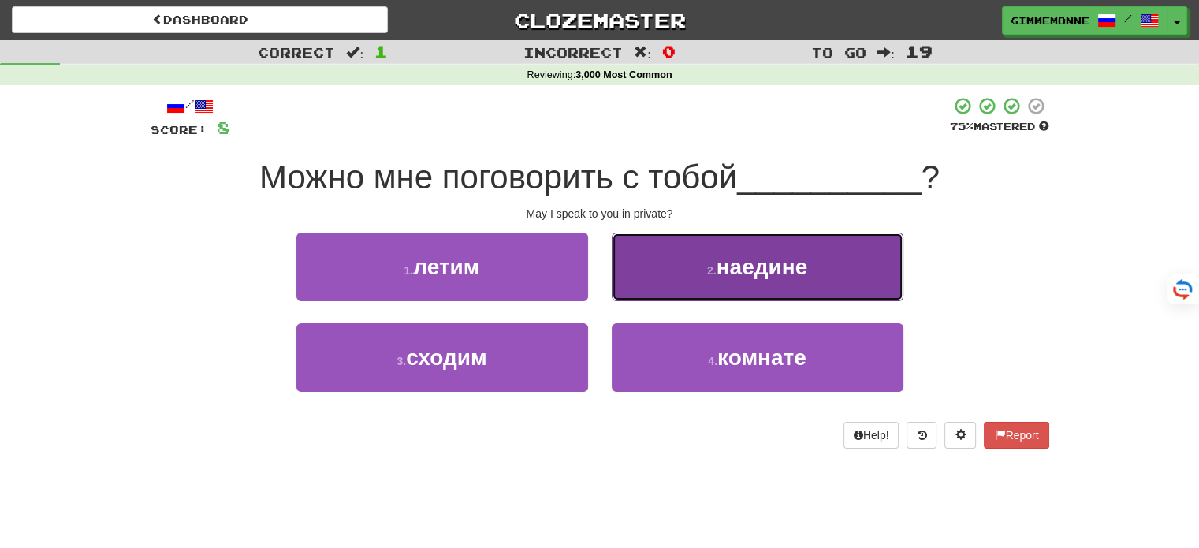
click at [631, 276] on button "2 . наедине" at bounding box center [758, 267] width 292 height 69
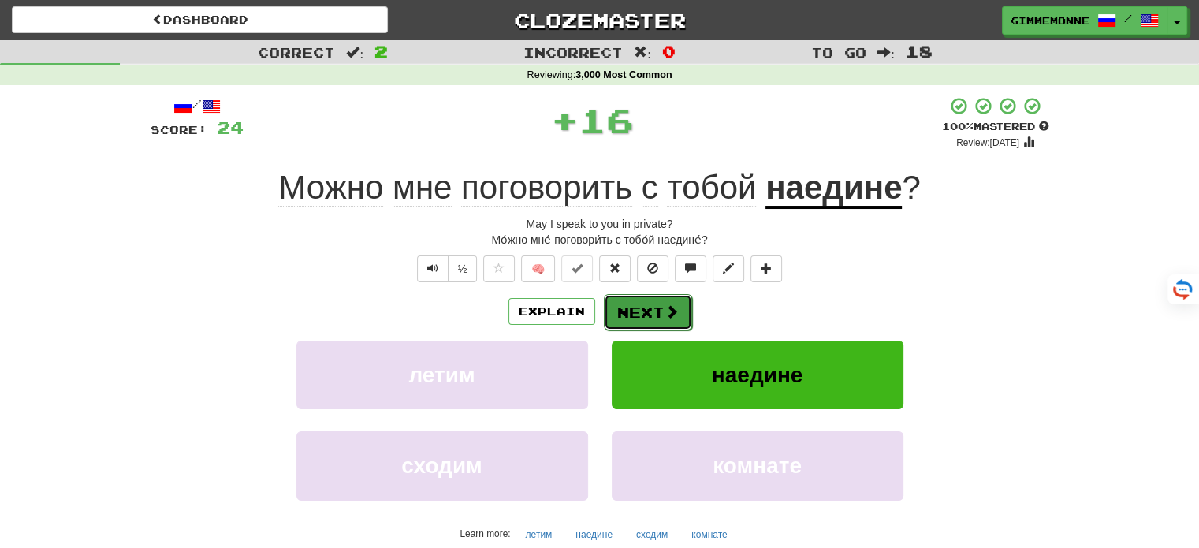
click at [621, 302] on button "Next" at bounding box center [648, 312] width 88 height 36
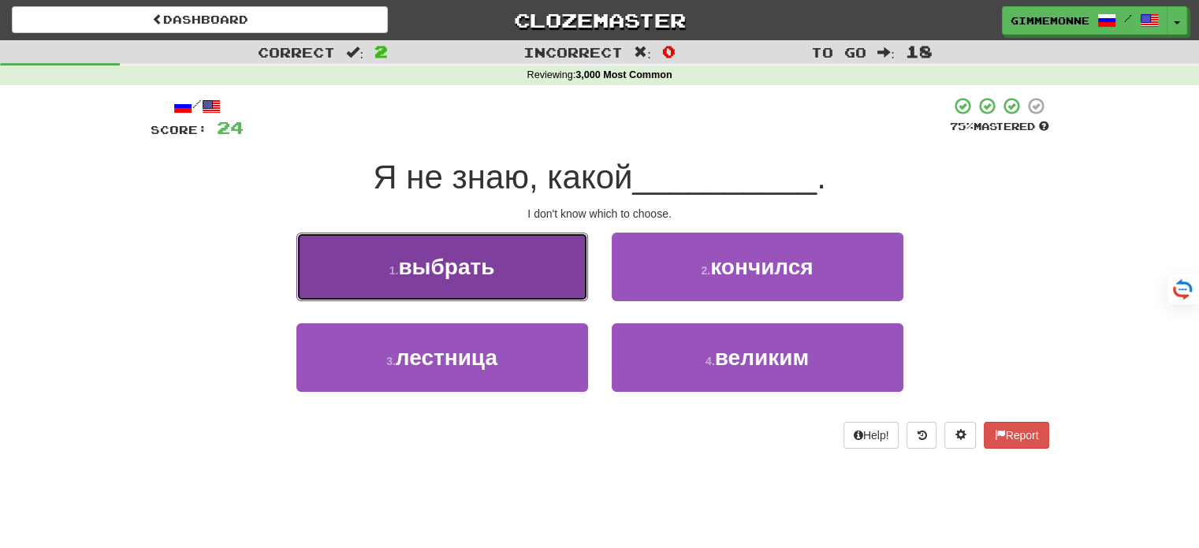
click at [565, 282] on button "1 . выбрать" at bounding box center [443, 267] width 292 height 69
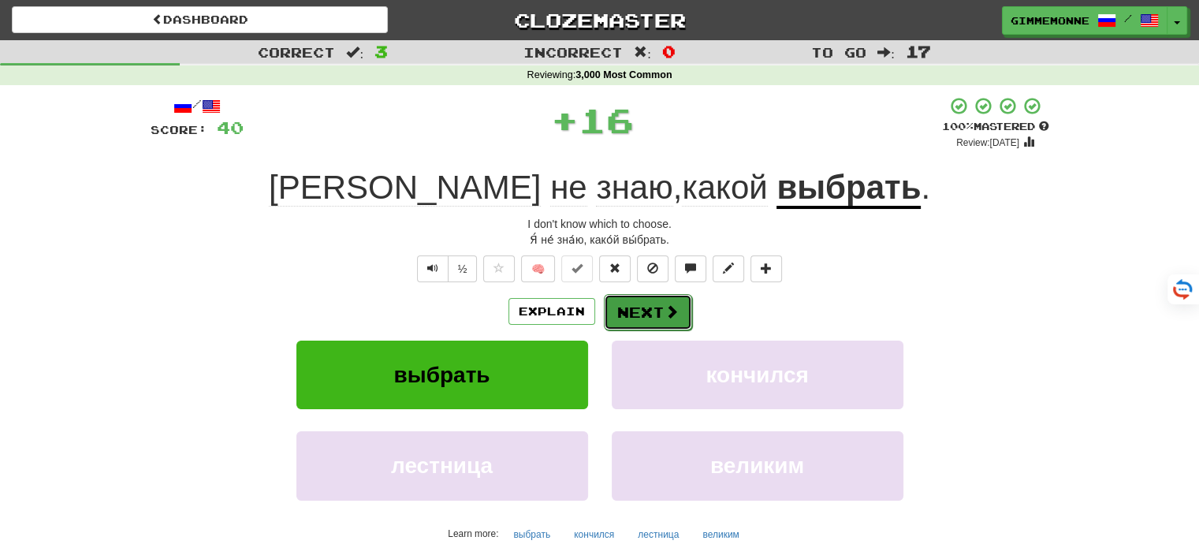
click at [630, 296] on button "Next" at bounding box center [648, 312] width 88 height 36
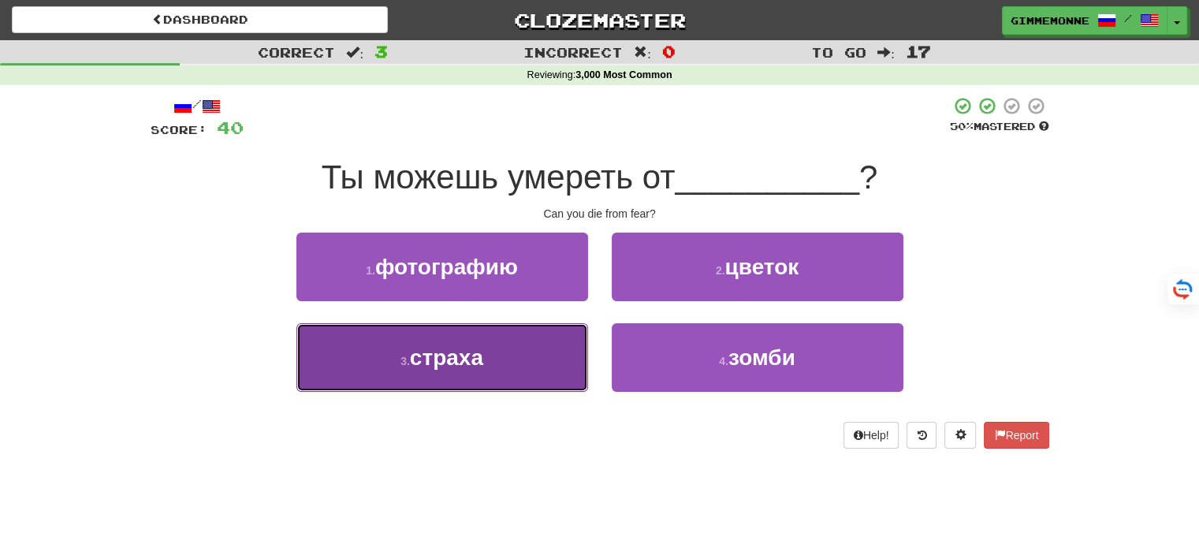
click at [575, 327] on button "3 . страха" at bounding box center [443, 357] width 292 height 69
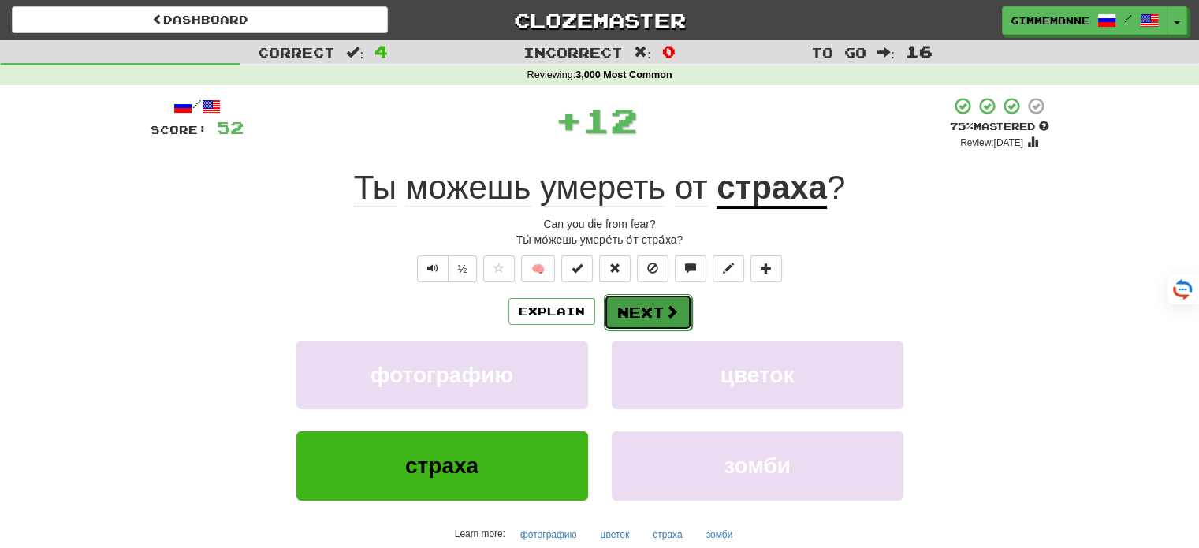
click at [651, 306] on button "Next" at bounding box center [648, 312] width 88 height 36
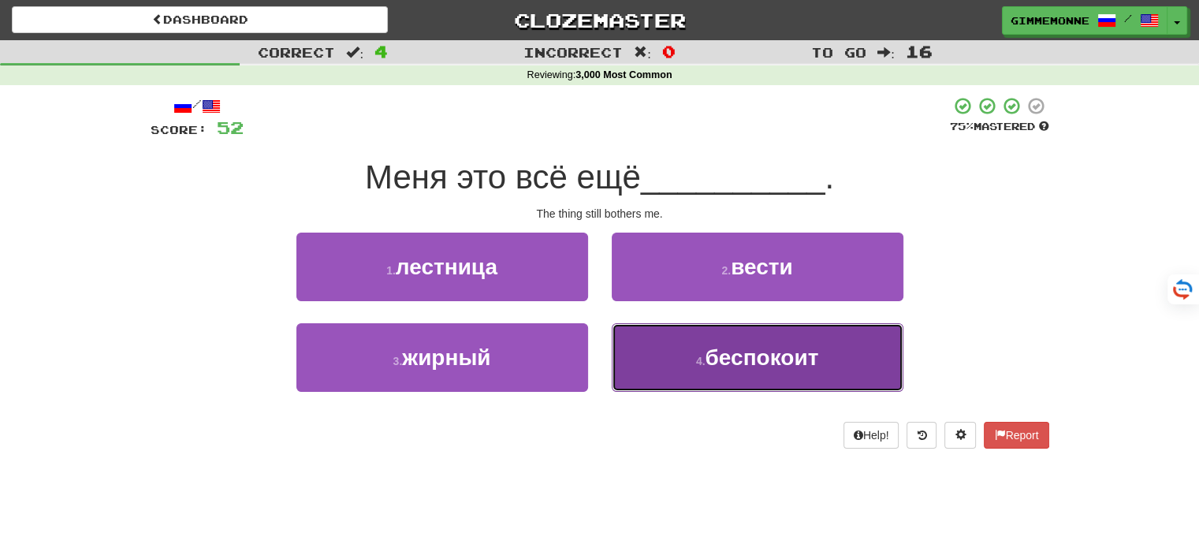
click at [669, 363] on button "4 . беспокоит" at bounding box center [758, 357] width 292 height 69
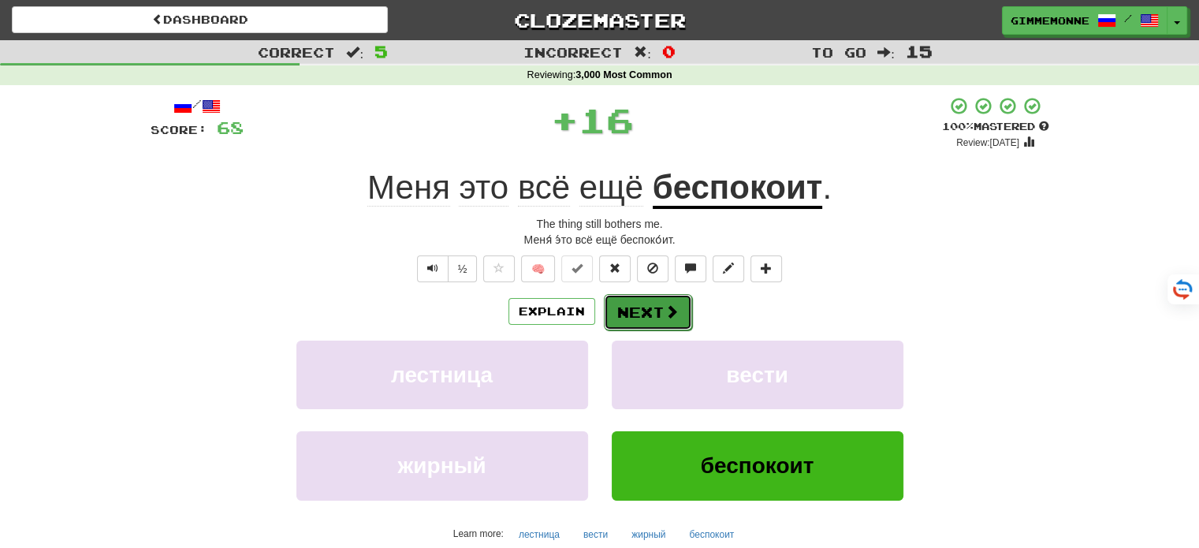
click at [651, 322] on button "Next" at bounding box center [648, 312] width 88 height 36
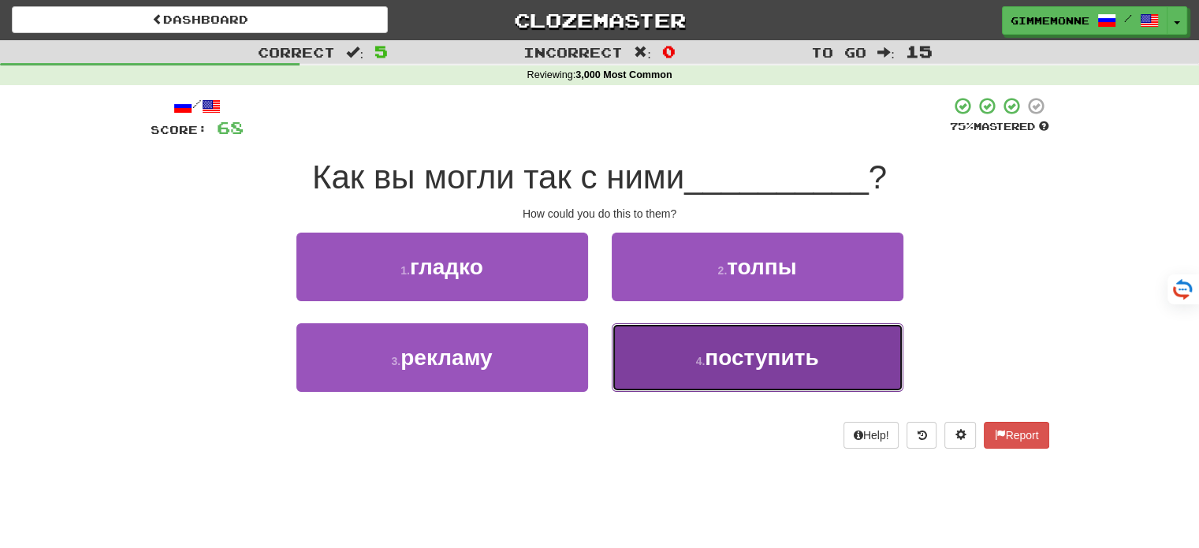
click at [735, 379] on button "4 . поступить" at bounding box center [758, 357] width 292 height 69
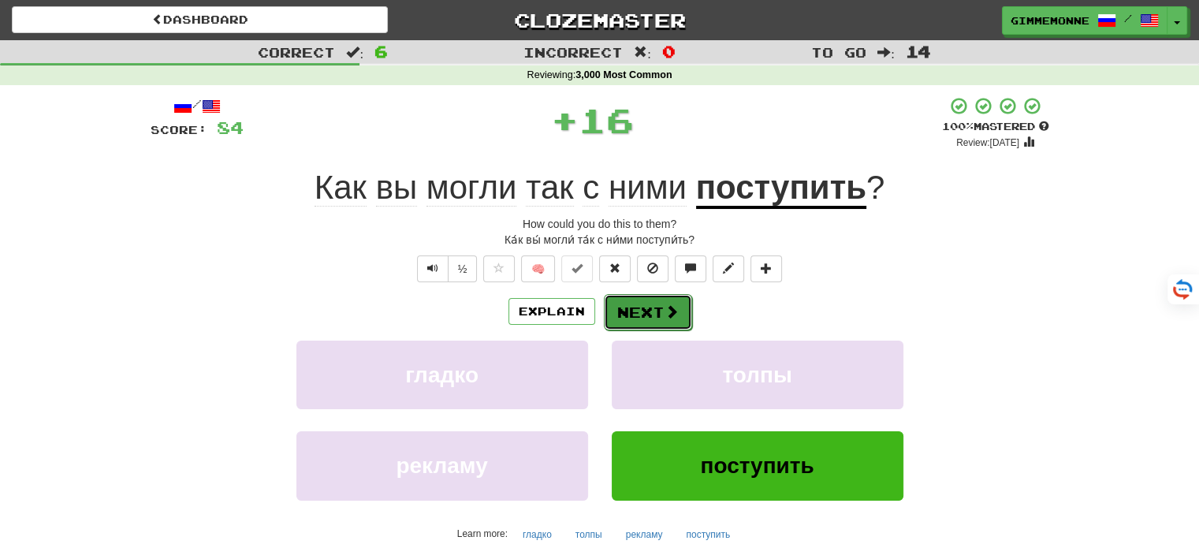
click at [666, 319] on button "Next" at bounding box center [648, 312] width 88 height 36
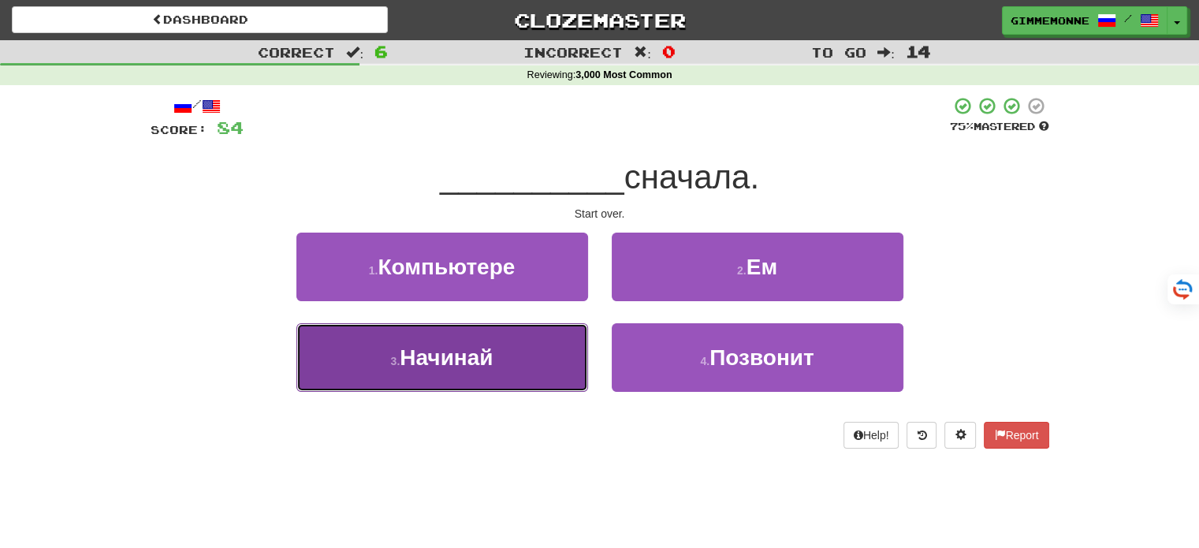
drag, startPoint x: 540, startPoint y: 359, endPoint x: 555, endPoint y: 356, distance: 15.3
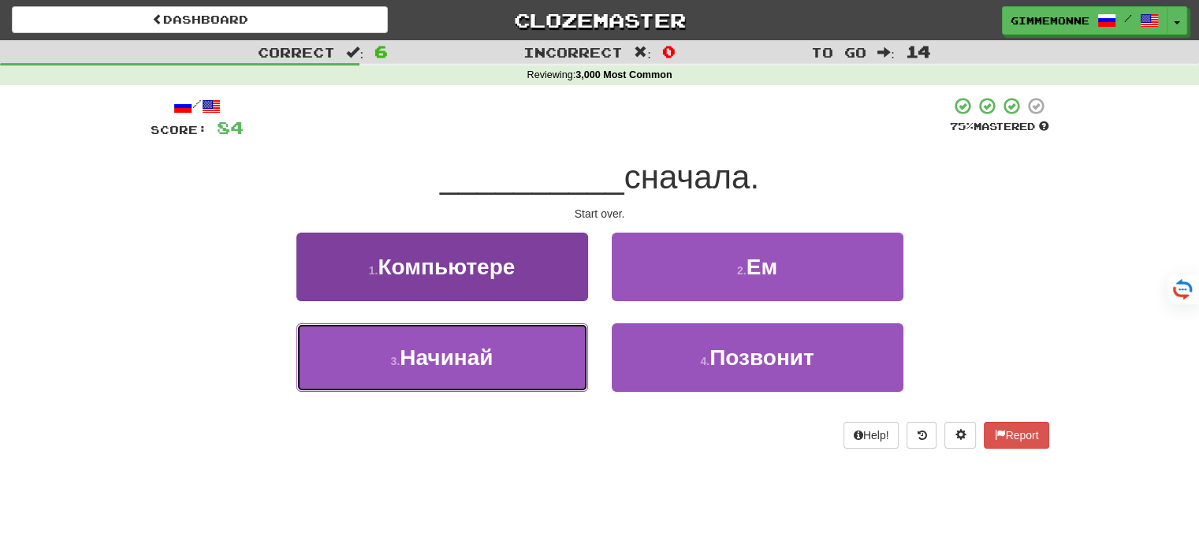
click at [543, 359] on button "3 . Начинай" at bounding box center [443, 357] width 292 height 69
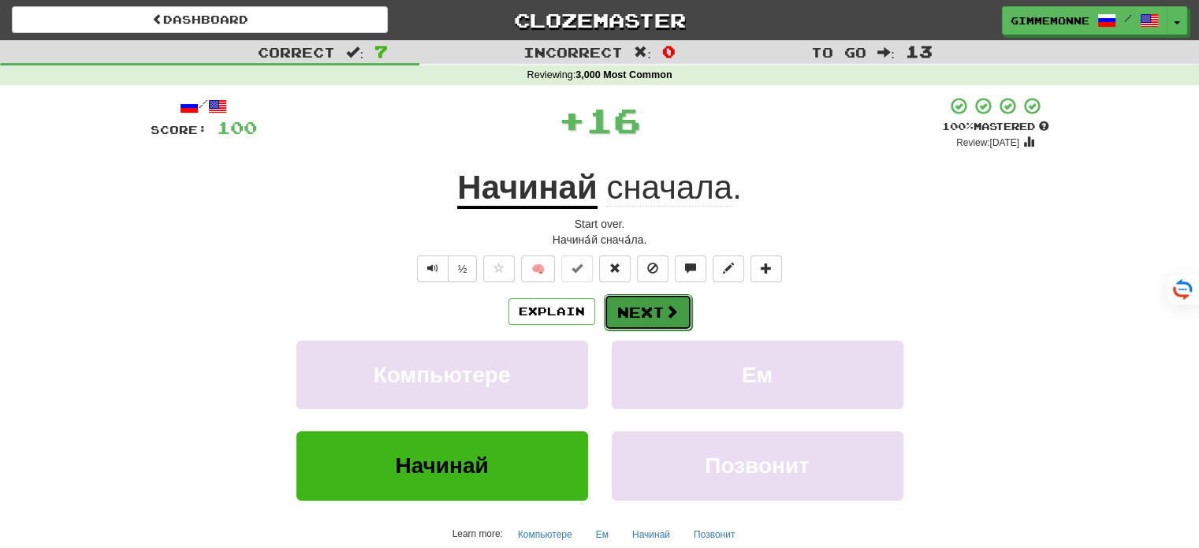
click at [666, 297] on button "Next" at bounding box center [648, 312] width 88 height 36
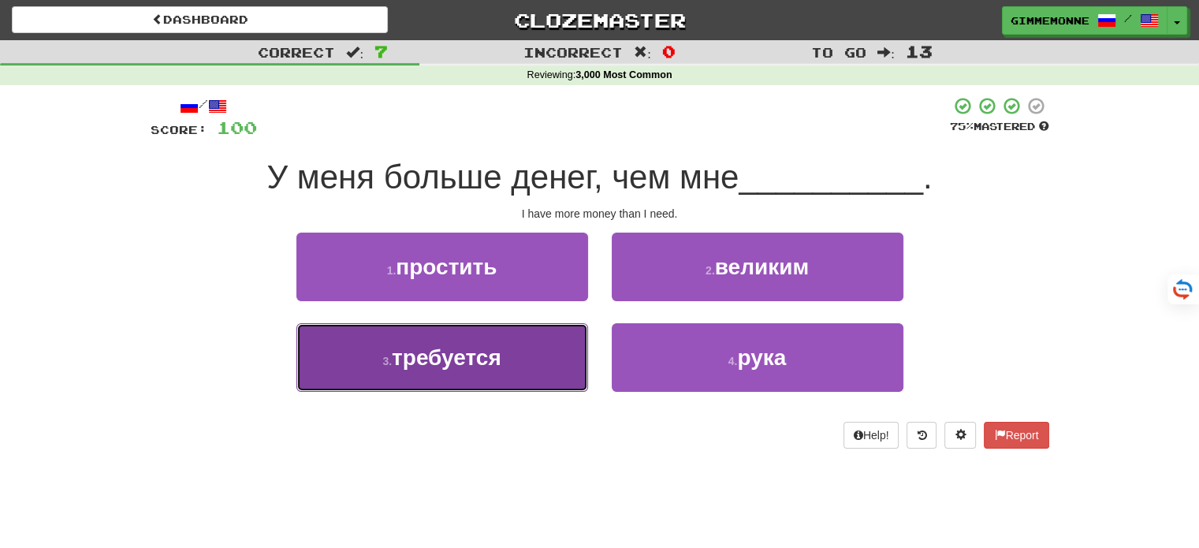
click at [562, 348] on button "3 . требуется" at bounding box center [443, 357] width 292 height 69
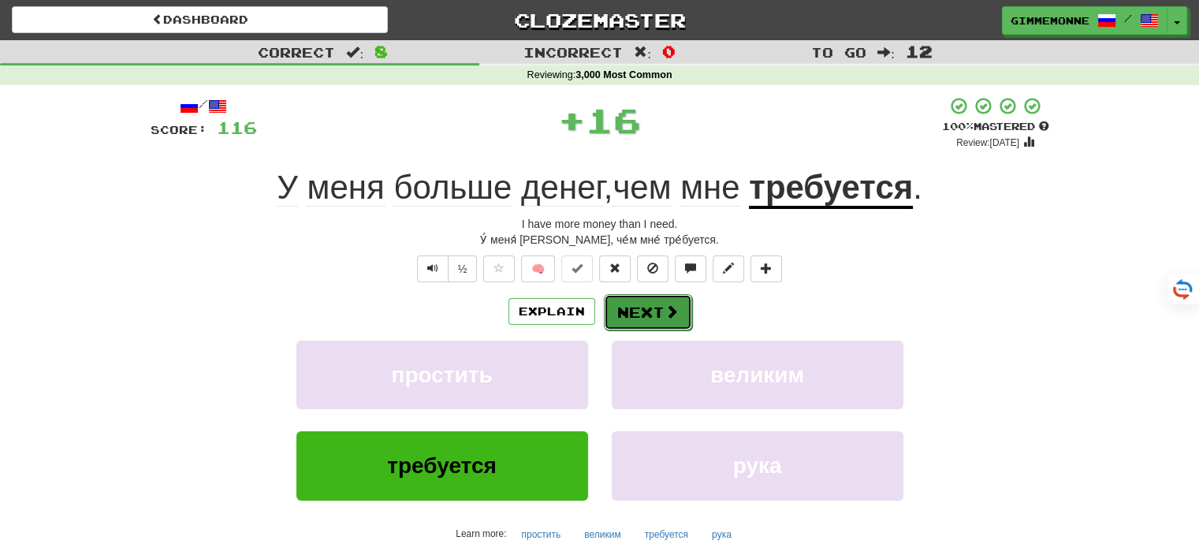
click at [641, 300] on button "Next" at bounding box center [648, 312] width 88 height 36
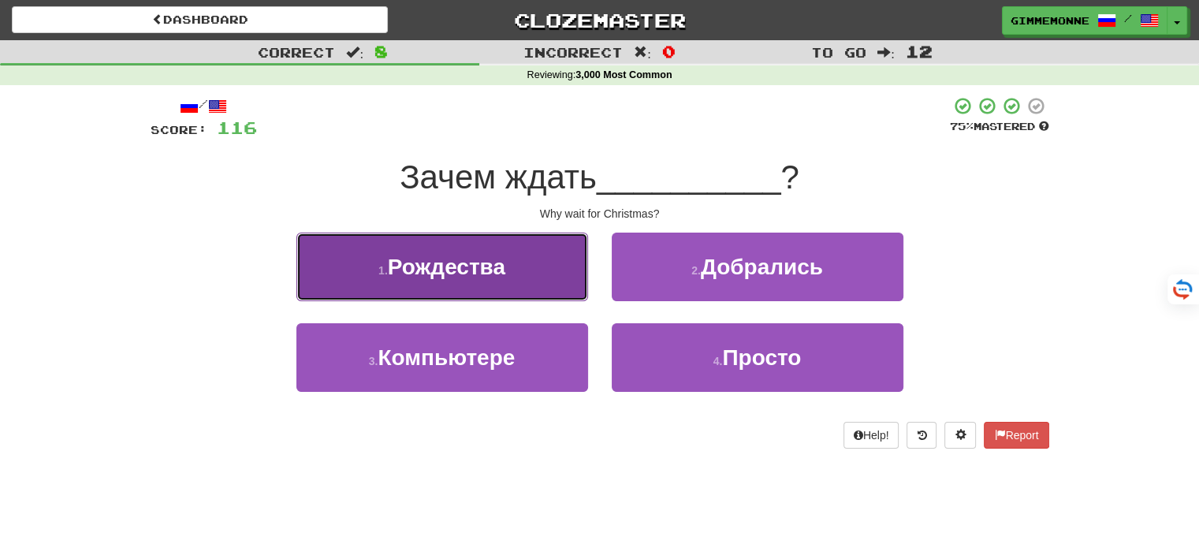
click at [573, 293] on button "1 . Рождества" at bounding box center [443, 267] width 292 height 69
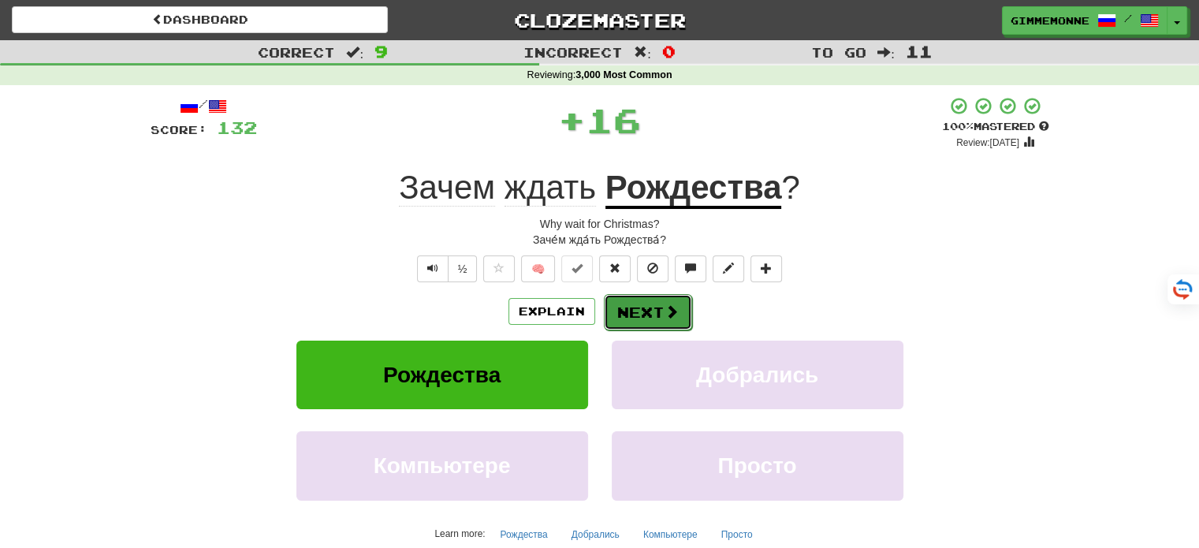
click at [643, 314] on button "Next" at bounding box center [648, 312] width 88 height 36
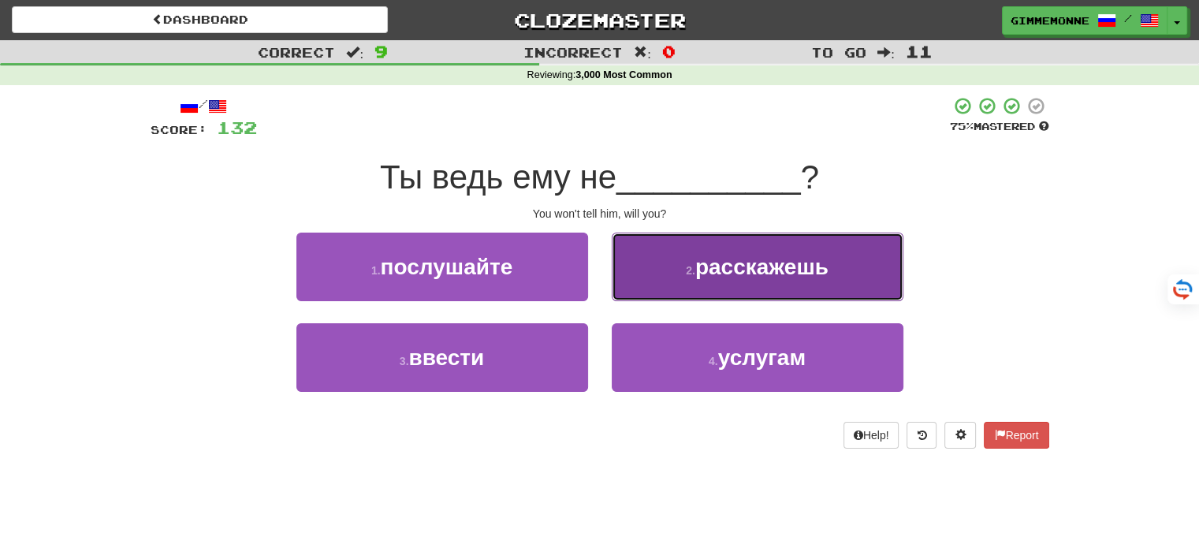
click at [688, 287] on button "2 . расскажешь" at bounding box center [758, 267] width 292 height 69
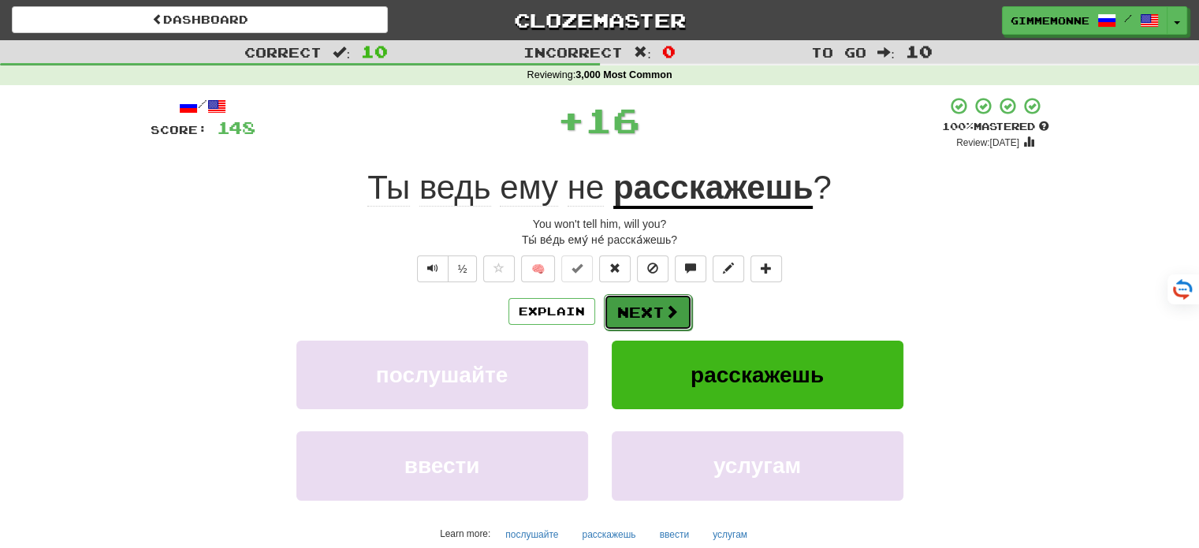
click at [656, 309] on button "Next" at bounding box center [648, 312] width 88 height 36
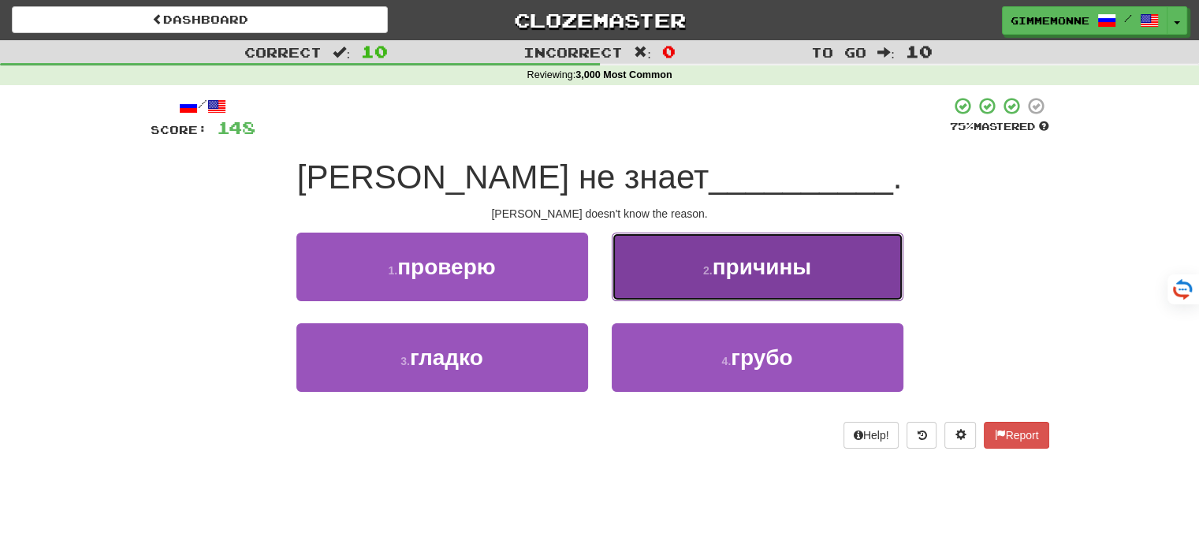
click at [651, 281] on button "2 . причины" at bounding box center [758, 267] width 292 height 69
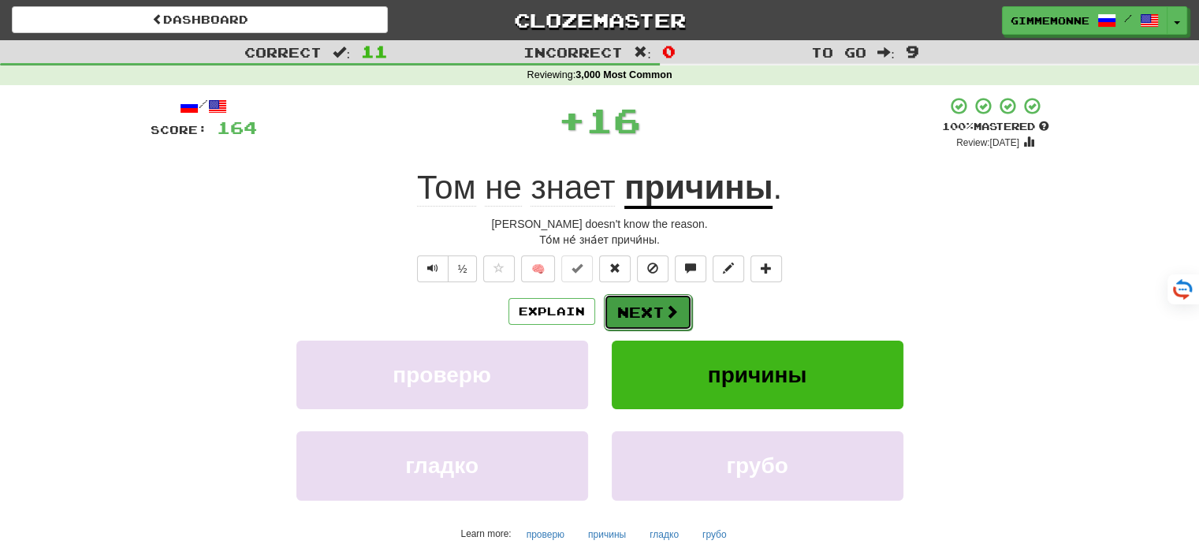
click at [642, 299] on button "Next" at bounding box center [648, 312] width 88 height 36
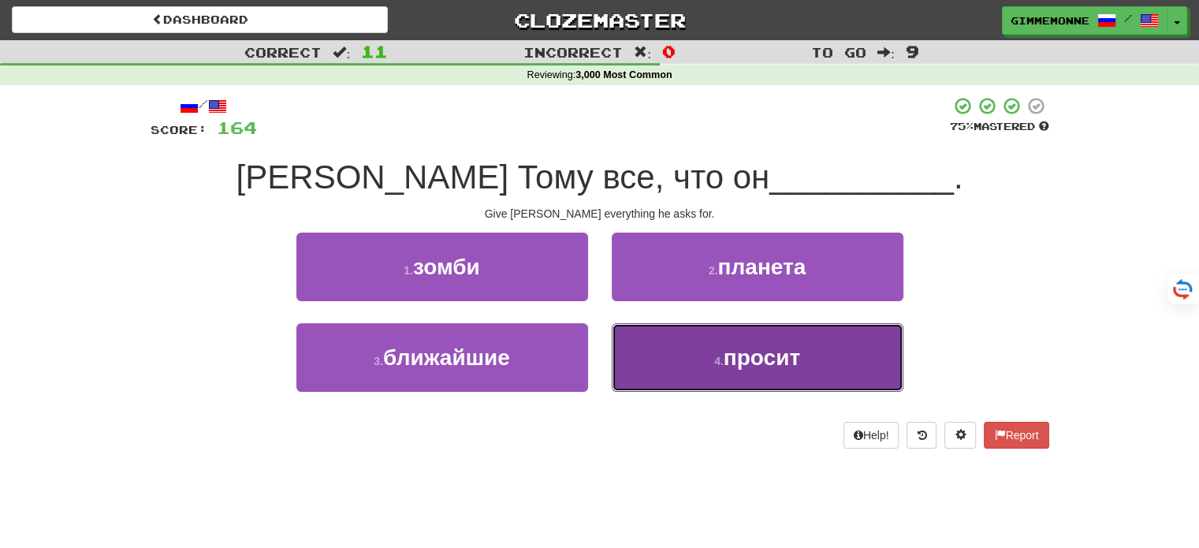
click at [659, 347] on button "4 . просит" at bounding box center [758, 357] width 292 height 69
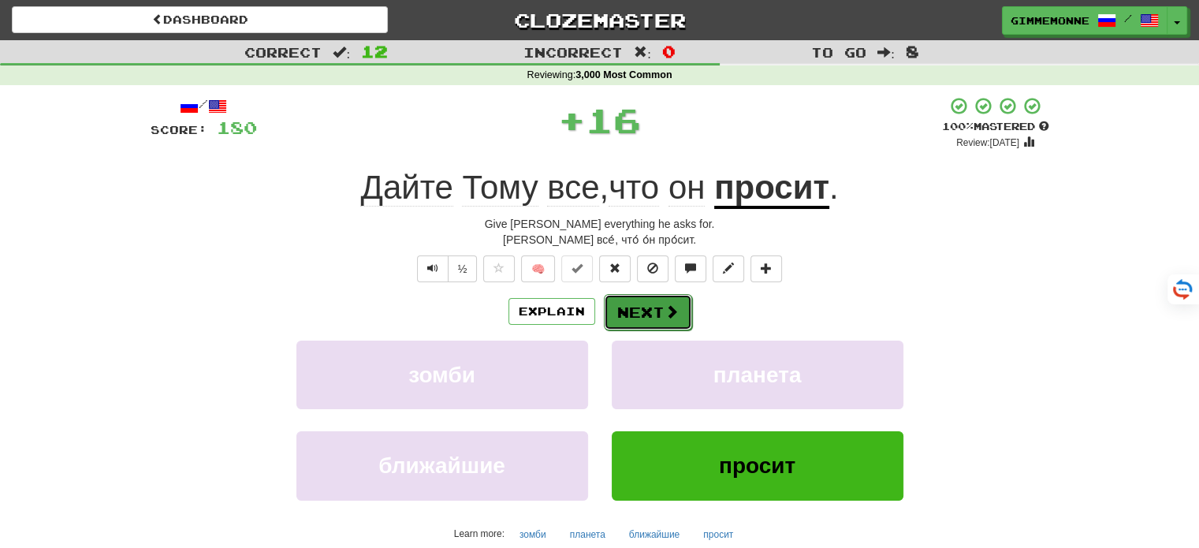
click at [657, 318] on button "Next" at bounding box center [648, 312] width 88 height 36
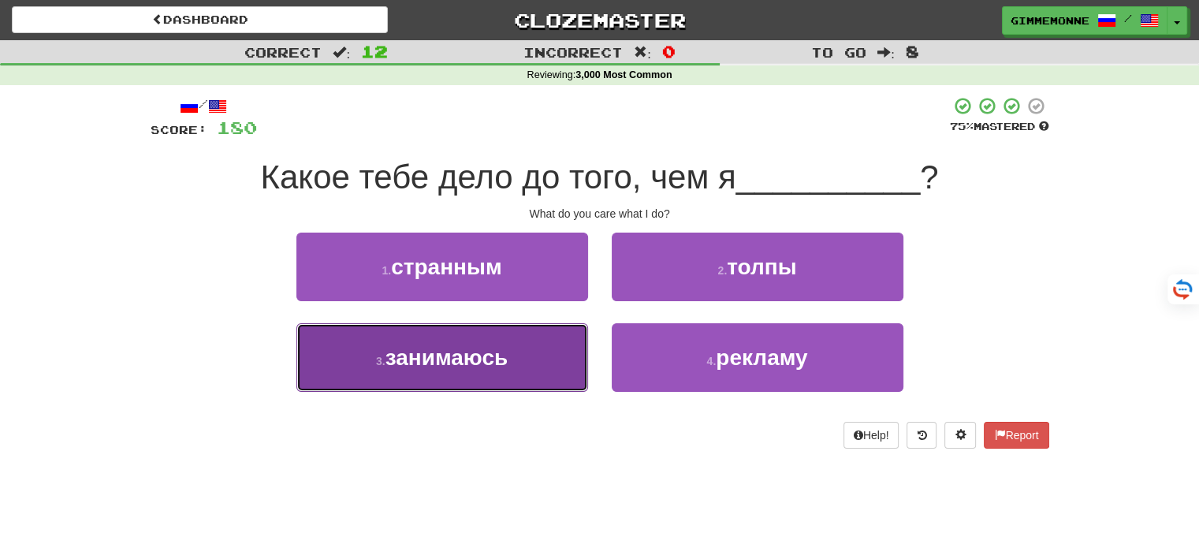
click at [569, 356] on button "3 . занимаюсь" at bounding box center [443, 357] width 292 height 69
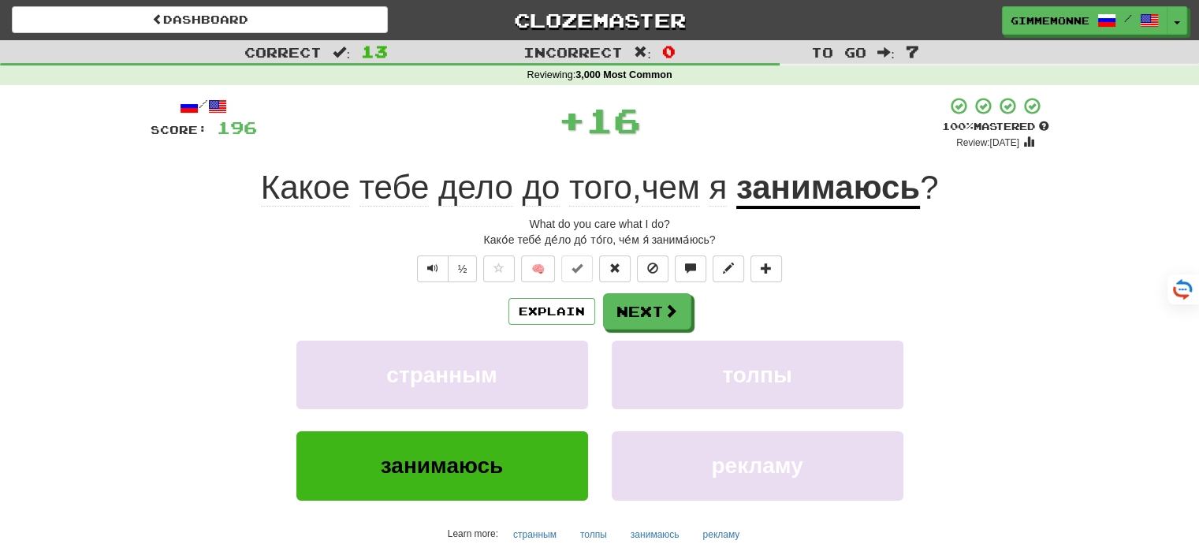
click at [642, 330] on div "Explain Next странным толпы занимаюсь рекламу Learn more: странным толпы занима…" at bounding box center [600, 419] width 899 height 253
click at [639, 318] on button "Next" at bounding box center [648, 312] width 88 height 36
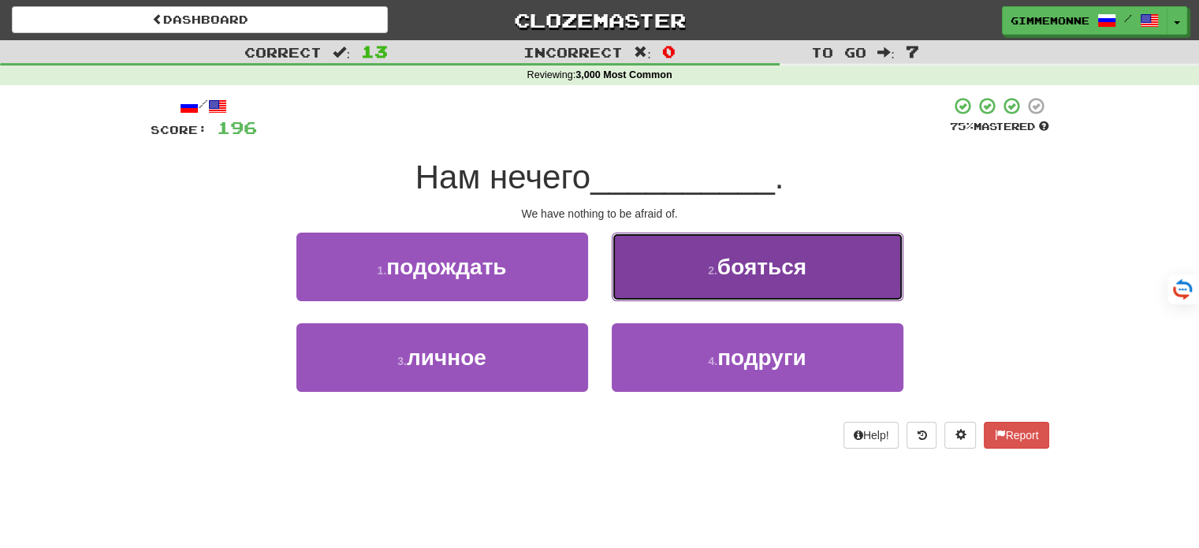
click at [668, 280] on button "2 . бояться" at bounding box center [758, 267] width 292 height 69
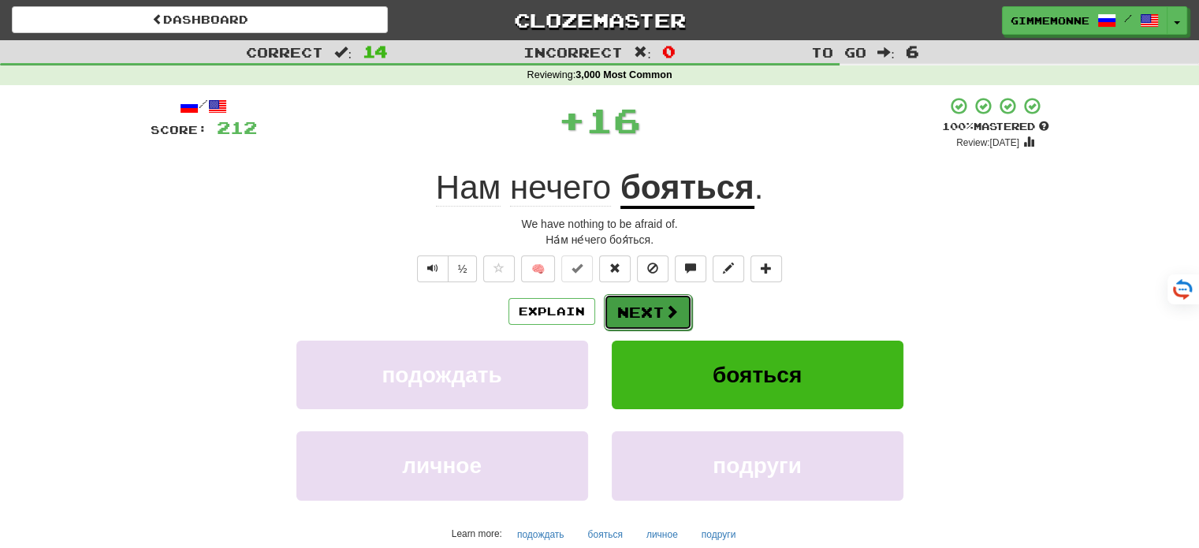
click at [635, 325] on button "Next" at bounding box center [648, 312] width 88 height 36
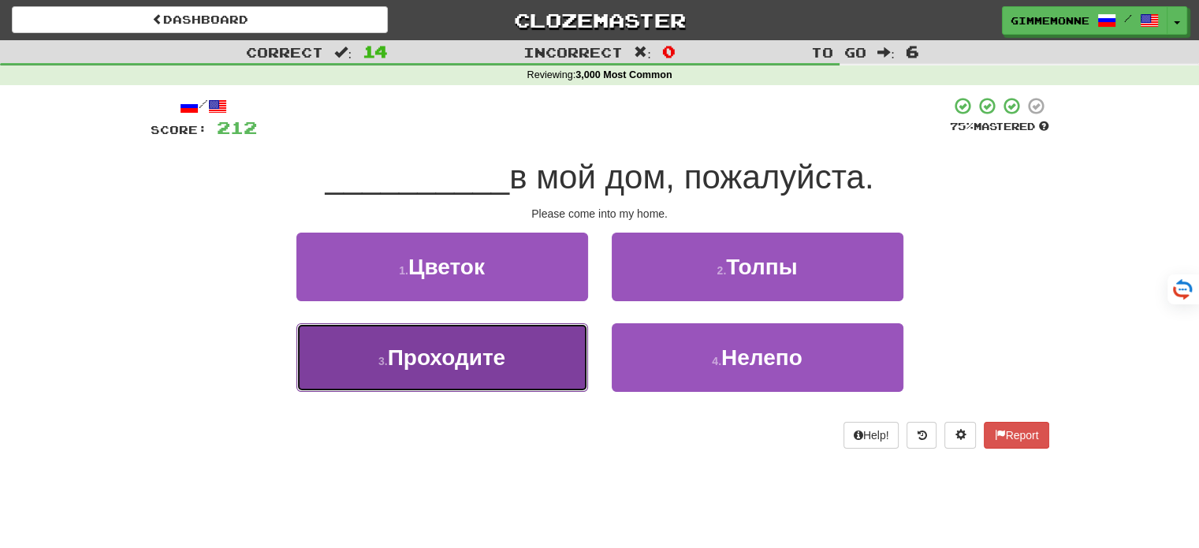
click at [557, 349] on button "3 . Проходите" at bounding box center [443, 357] width 292 height 69
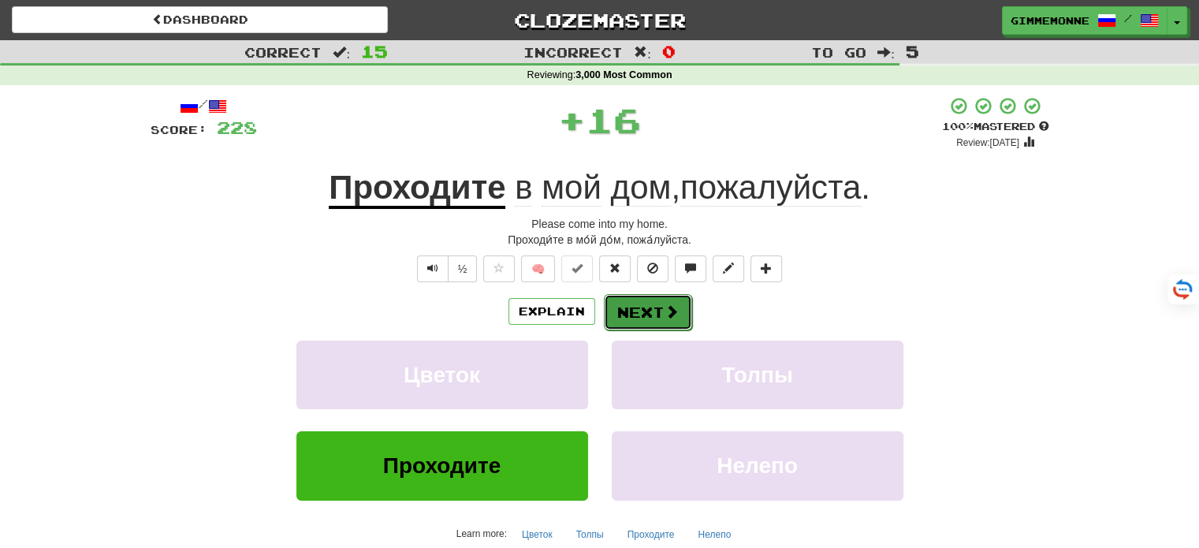
click at [627, 316] on button "Next" at bounding box center [648, 312] width 88 height 36
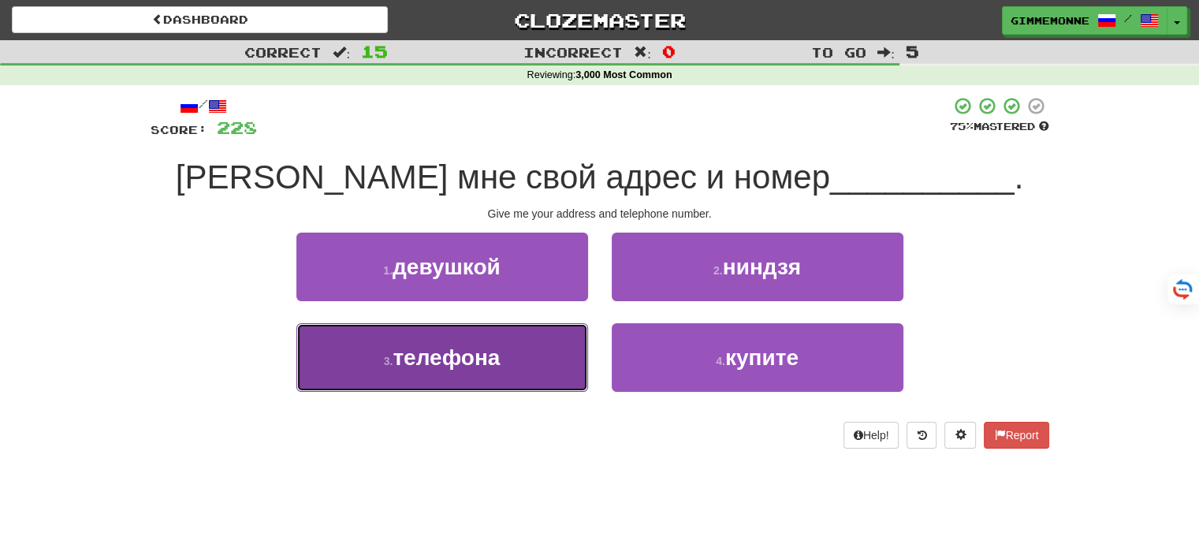
click at [546, 356] on button "3 . телефона" at bounding box center [443, 357] width 292 height 69
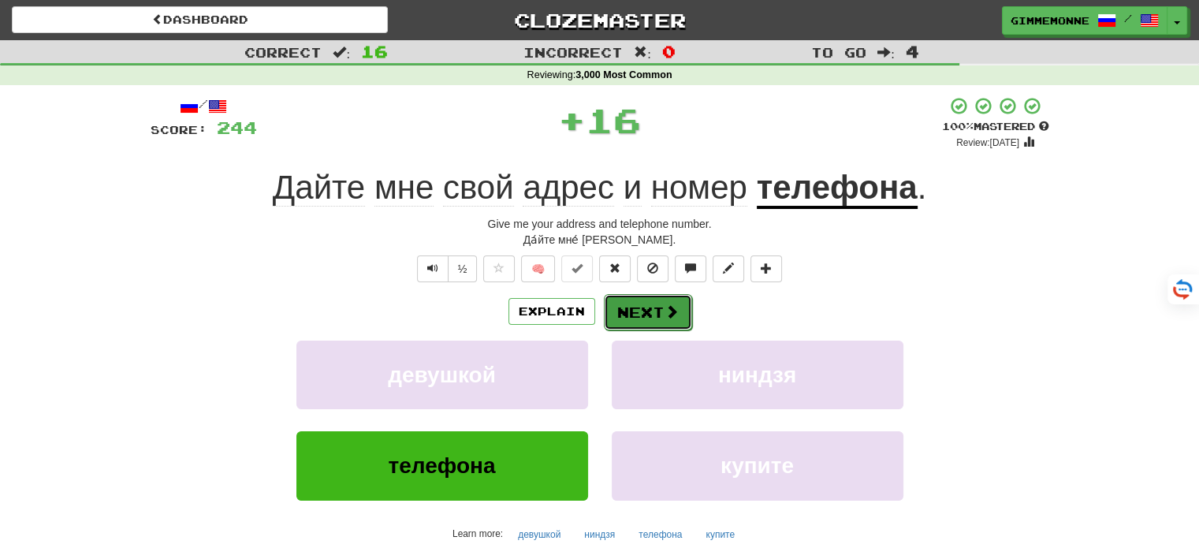
click at [625, 318] on button "Next" at bounding box center [648, 312] width 88 height 36
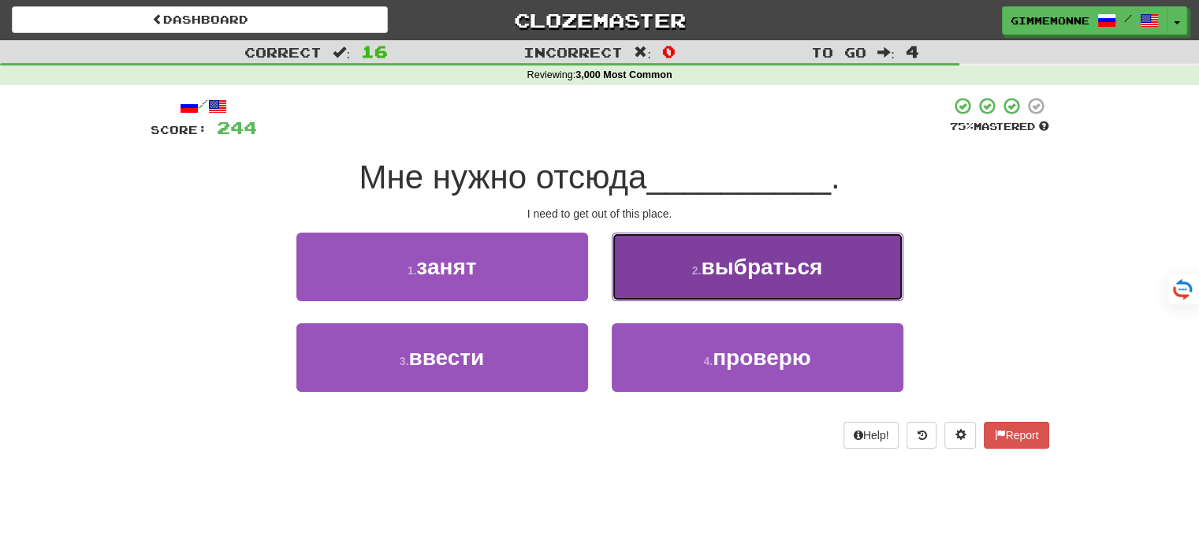
click at [680, 270] on button "2 . выбраться" at bounding box center [758, 267] width 292 height 69
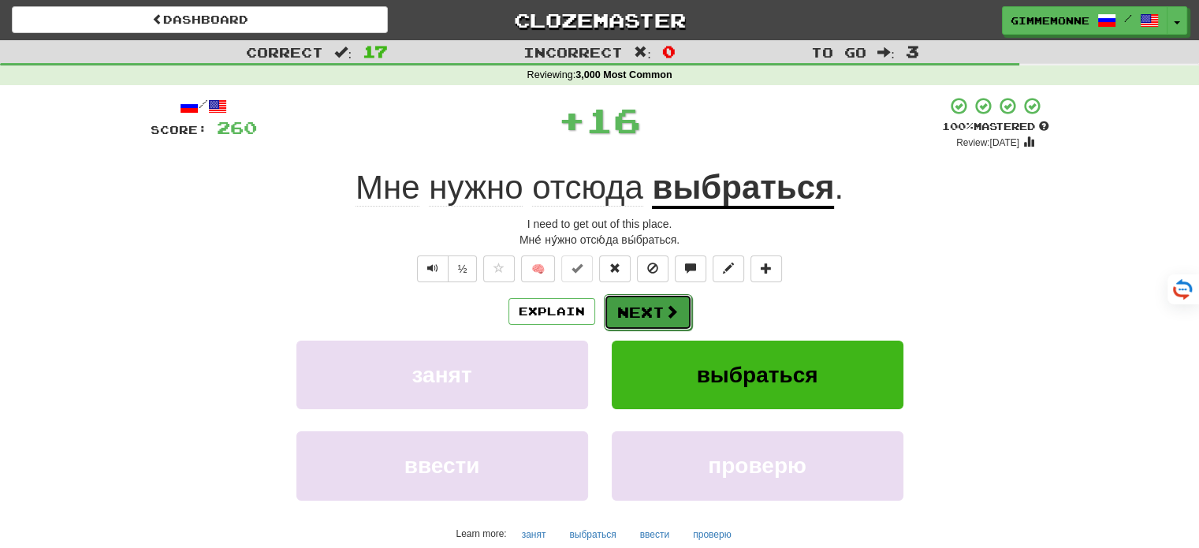
click at [629, 313] on button "Next" at bounding box center [648, 312] width 88 height 36
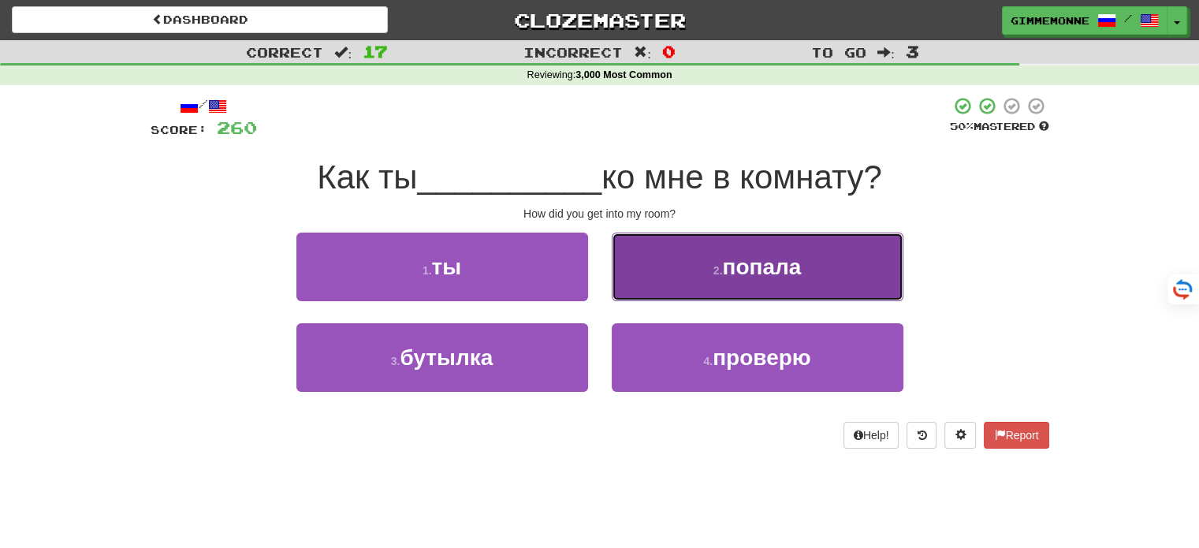
click at [702, 278] on button "2 . попала" at bounding box center [758, 267] width 292 height 69
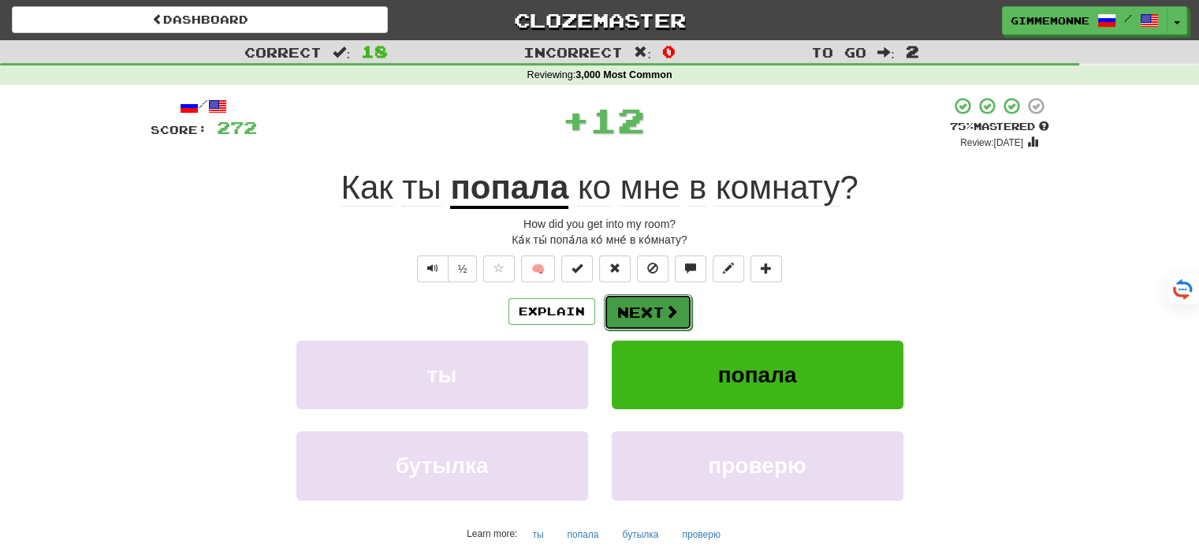
click at [662, 299] on button "Next" at bounding box center [648, 312] width 88 height 36
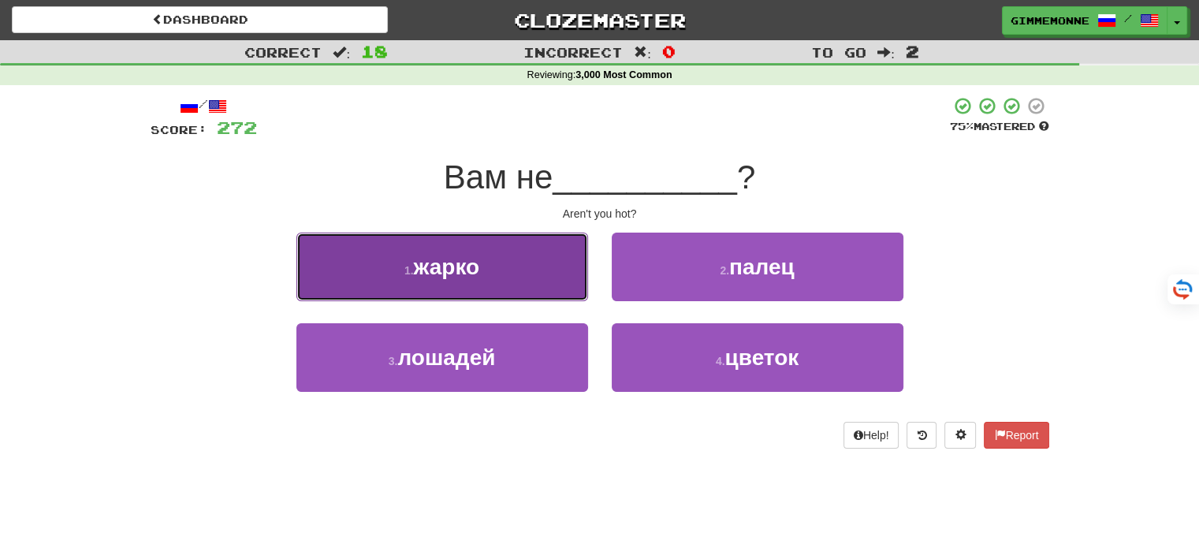
click at [562, 284] on button "1 . жарко" at bounding box center [443, 267] width 292 height 69
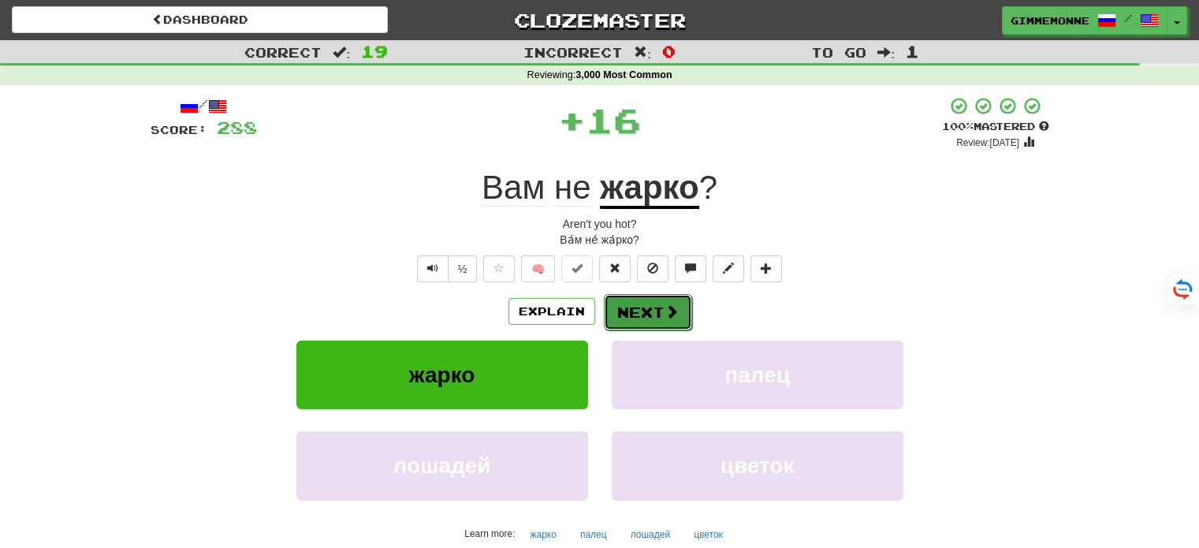
click at [635, 302] on button "Next" at bounding box center [648, 312] width 88 height 36
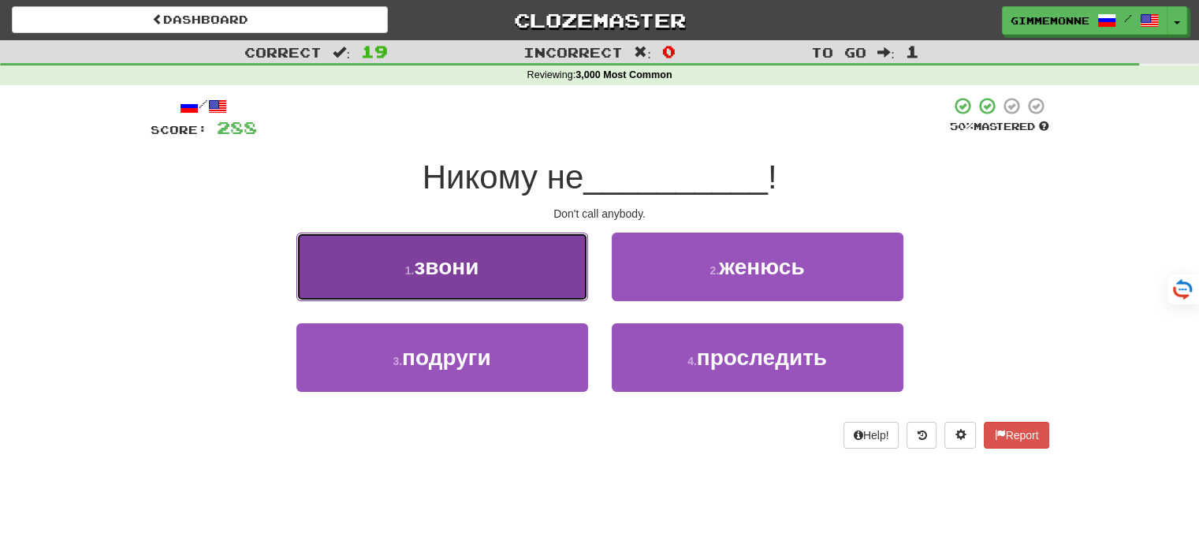
click at [543, 283] on button "1 . звони" at bounding box center [443, 267] width 292 height 69
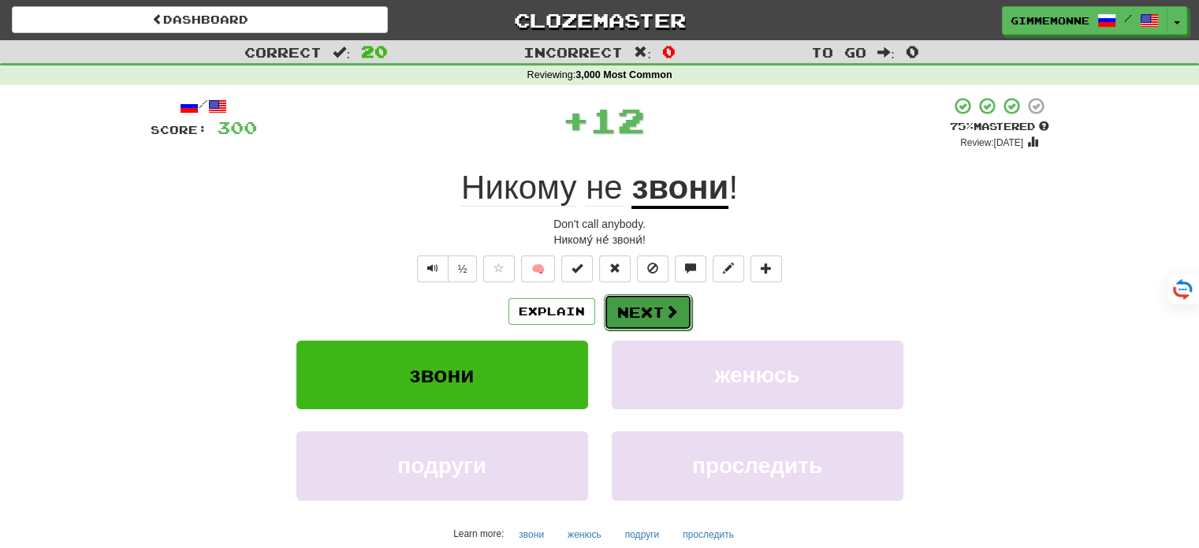
click at [642, 323] on button "Next" at bounding box center [648, 312] width 88 height 36
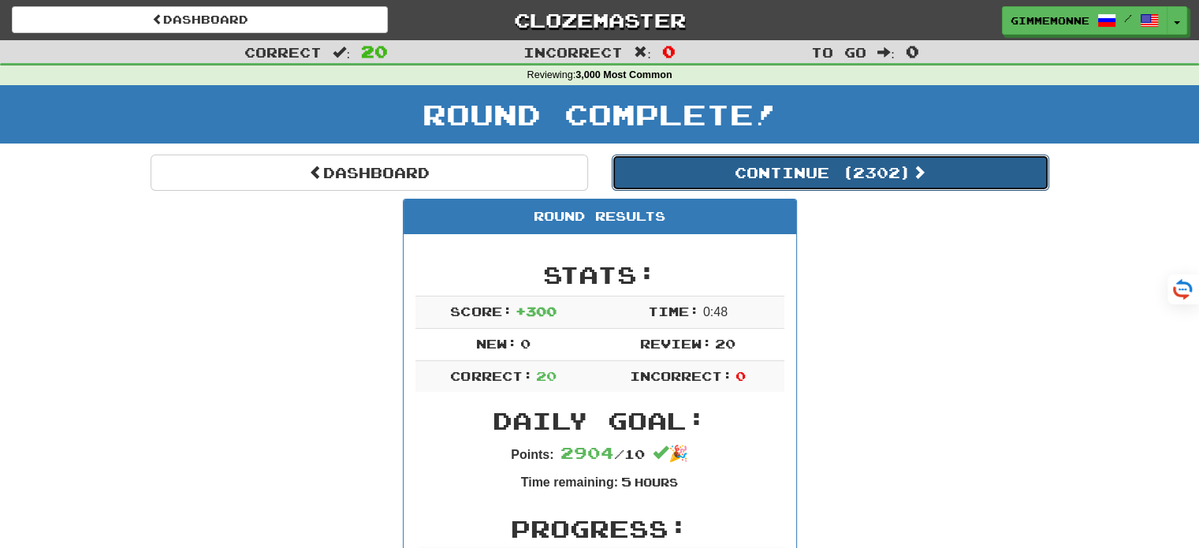
click at [836, 171] on button "Continue ( 2302 )" at bounding box center [831, 173] width 438 height 36
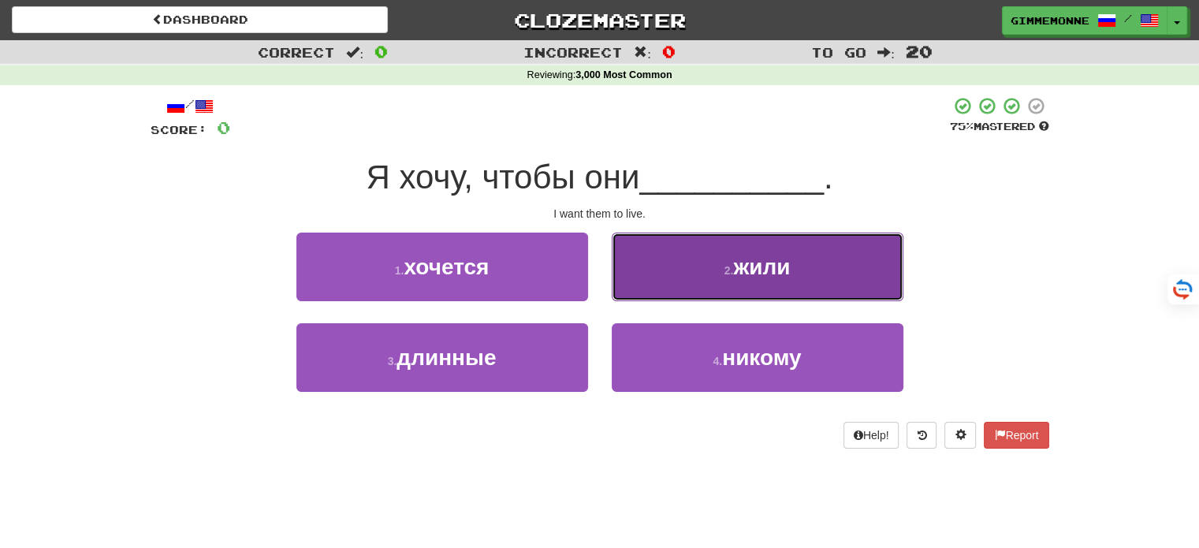
click at [694, 277] on button "2 . жили" at bounding box center [758, 267] width 292 height 69
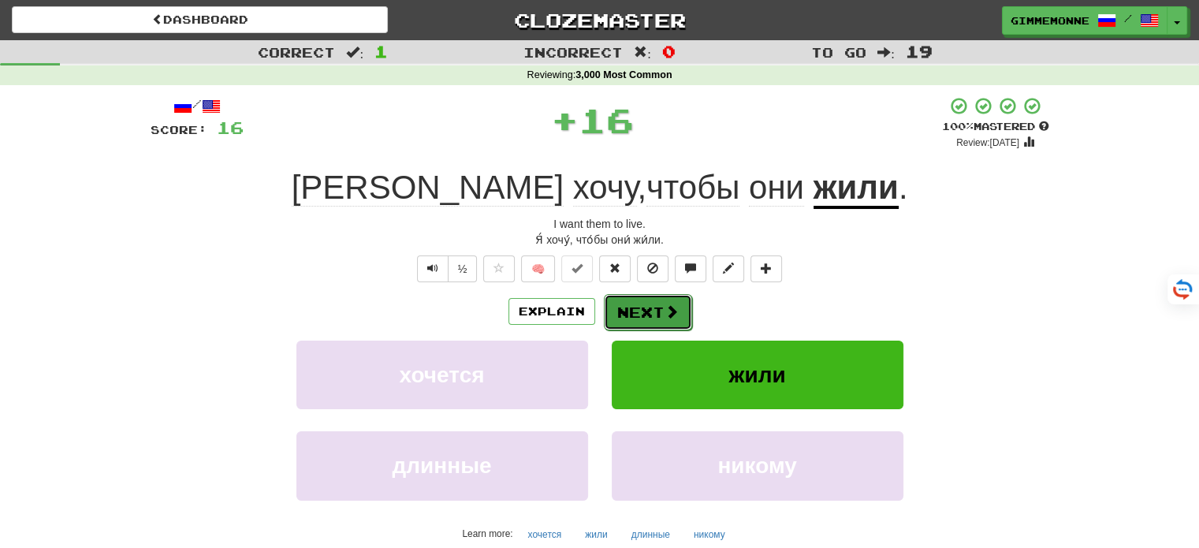
click at [649, 310] on button "Next" at bounding box center [648, 312] width 88 height 36
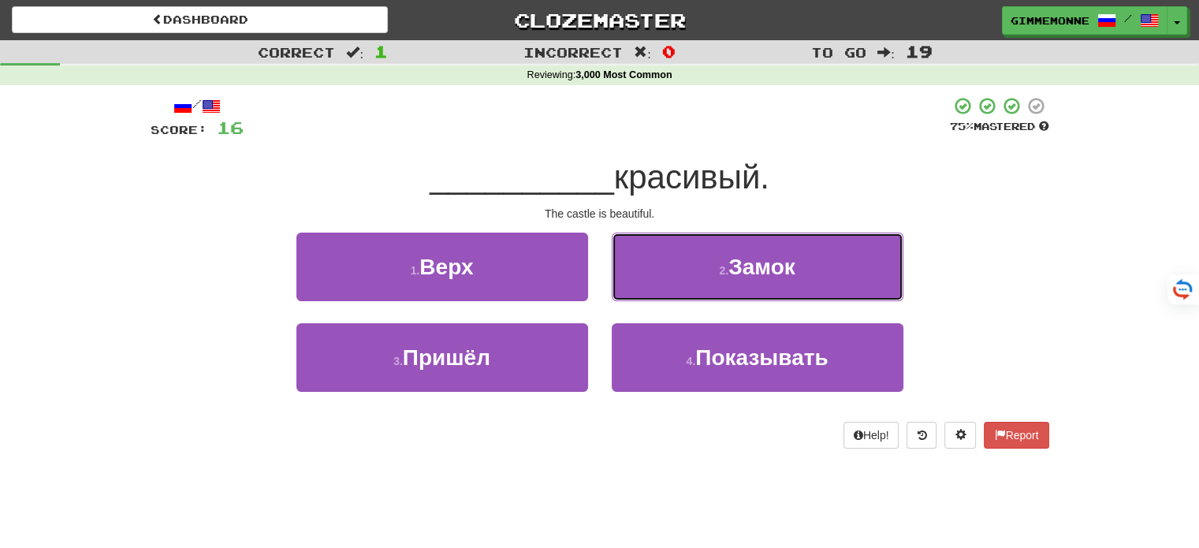
drag, startPoint x: 650, startPoint y: 281, endPoint x: 647, endPoint y: 290, distance: 10.0
click at [650, 280] on button "2 . Замок" at bounding box center [758, 267] width 292 height 69
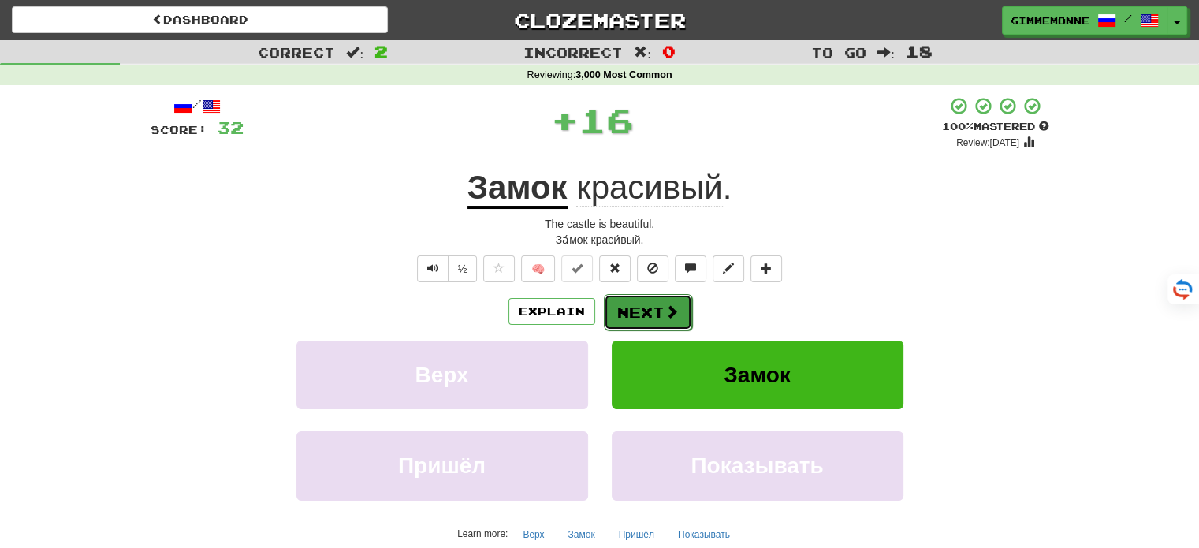
click at [637, 308] on button "Next" at bounding box center [648, 312] width 88 height 36
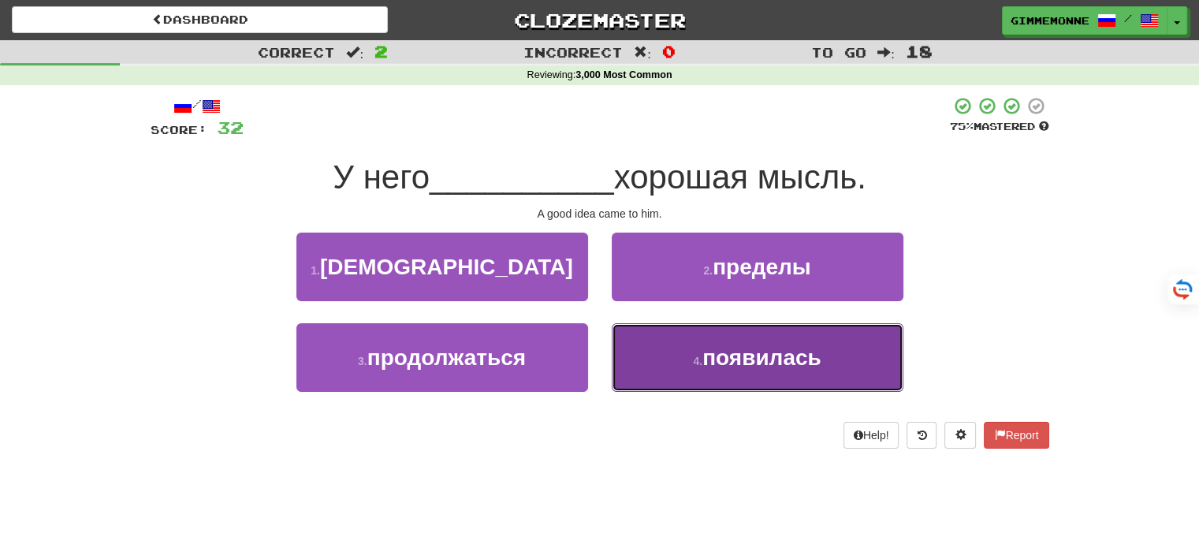
click at [640, 340] on button "4 . появилась" at bounding box center [758, 357] width 292 height 69
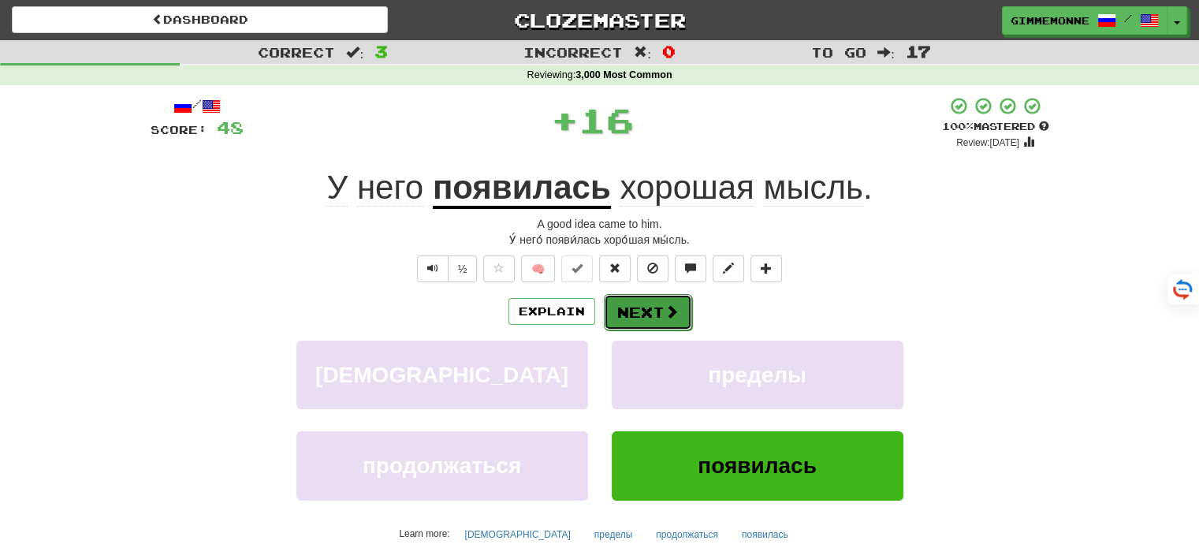
click at [636, 304] on button "Next" at bounding box center [648, 312] width 88 height 36
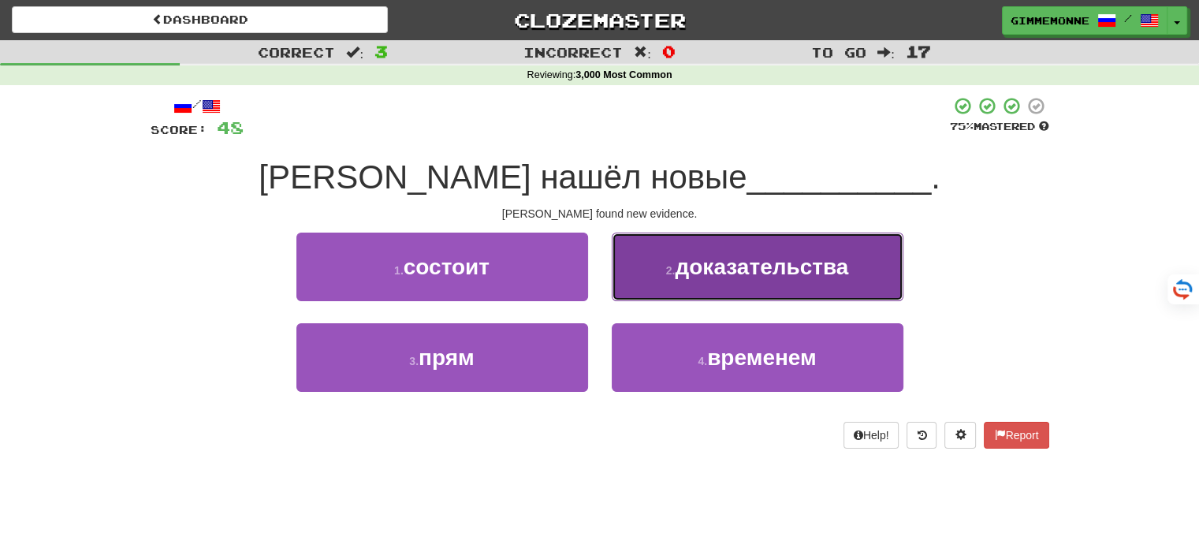
click at [658, 282] on button "2 . доказательства" at bounding box center [758, 267] width 292 height 69
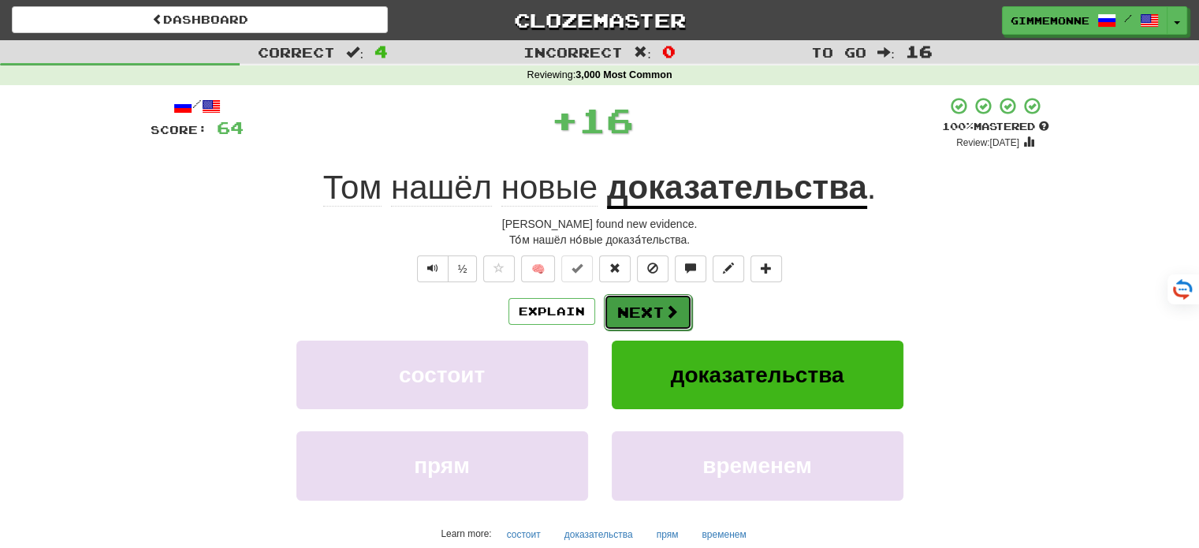
click at [632, 315] on button "Next" at bounding box center [648, 312] width 88 height 36
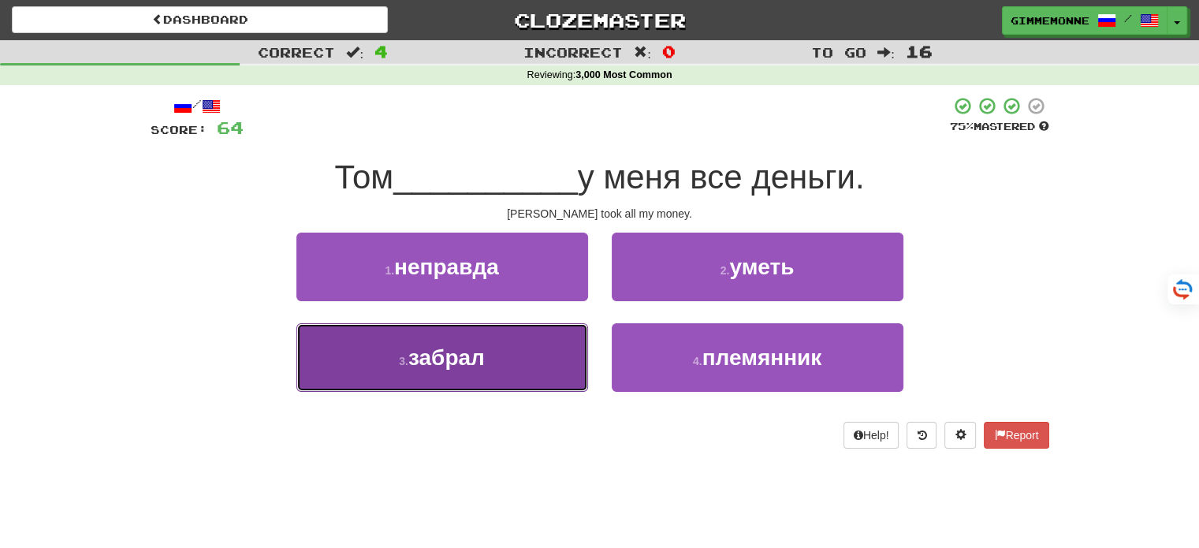
click at [550, 352] on button "3 . забрал" at bounding box center [443, 357] width 292 height 69
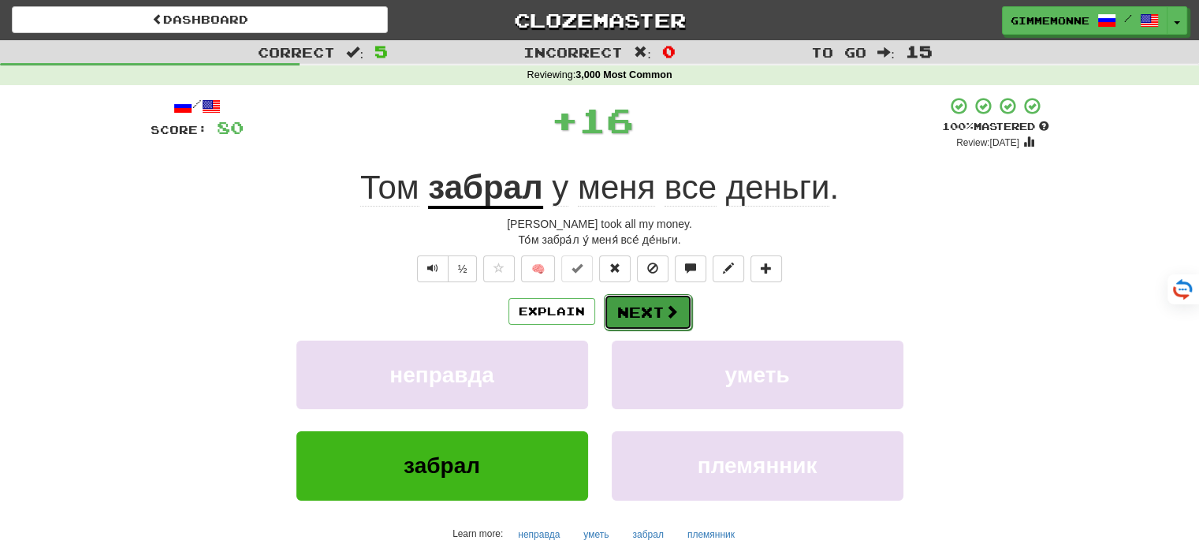
click at [667, 311] on span at bounding box center [672, 311] width 14 height 14
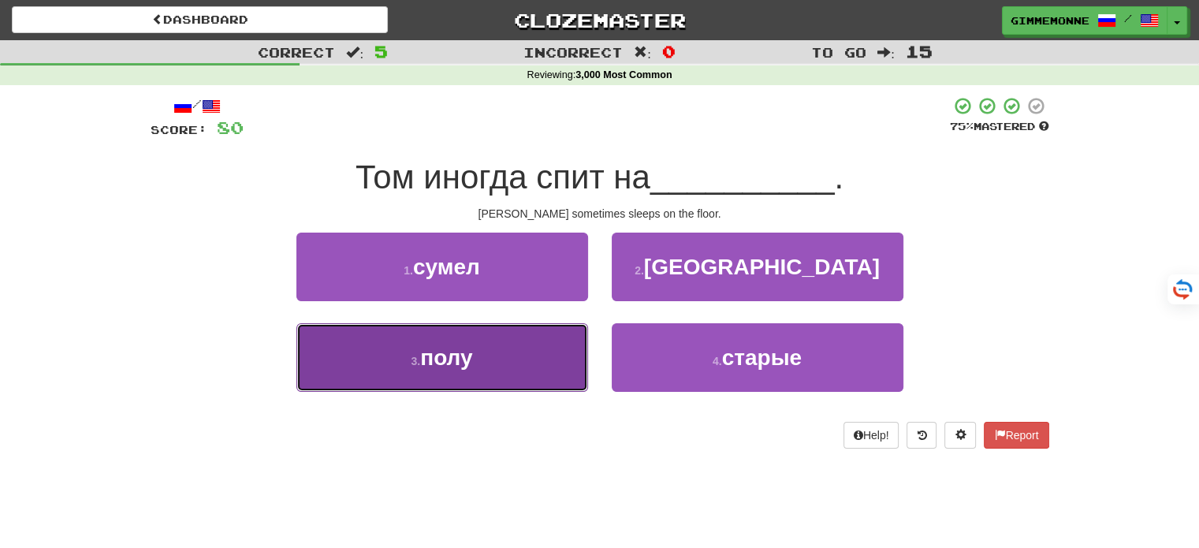
click at [539, 342] on button "3 . полу" at bounding box center [443, 357] width 292 height 69
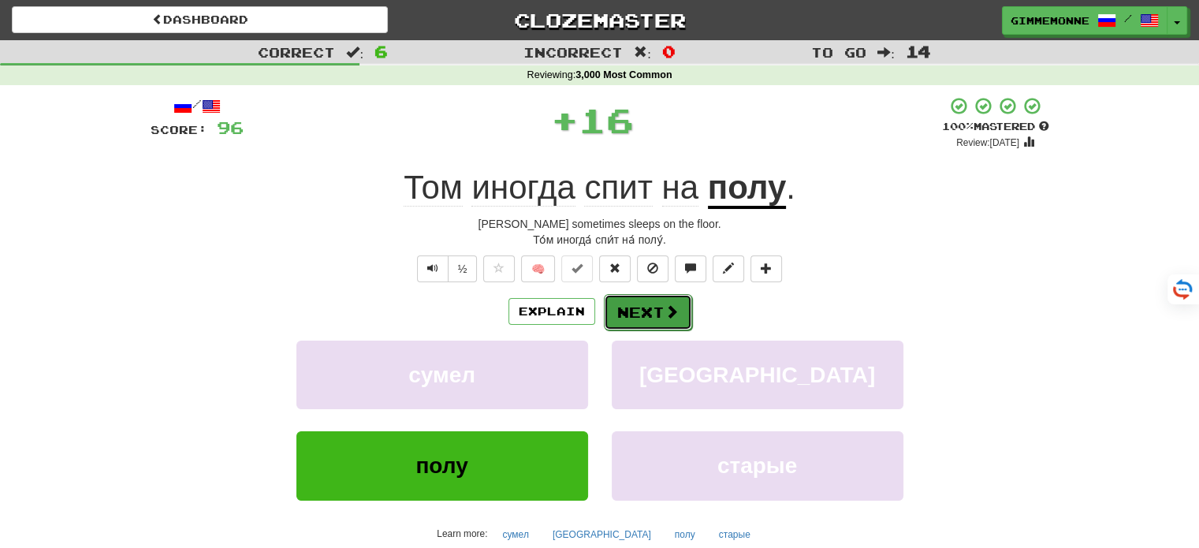
click at [618, 311] on button "Next" at bounding box center [648, 312] width 88 height 36
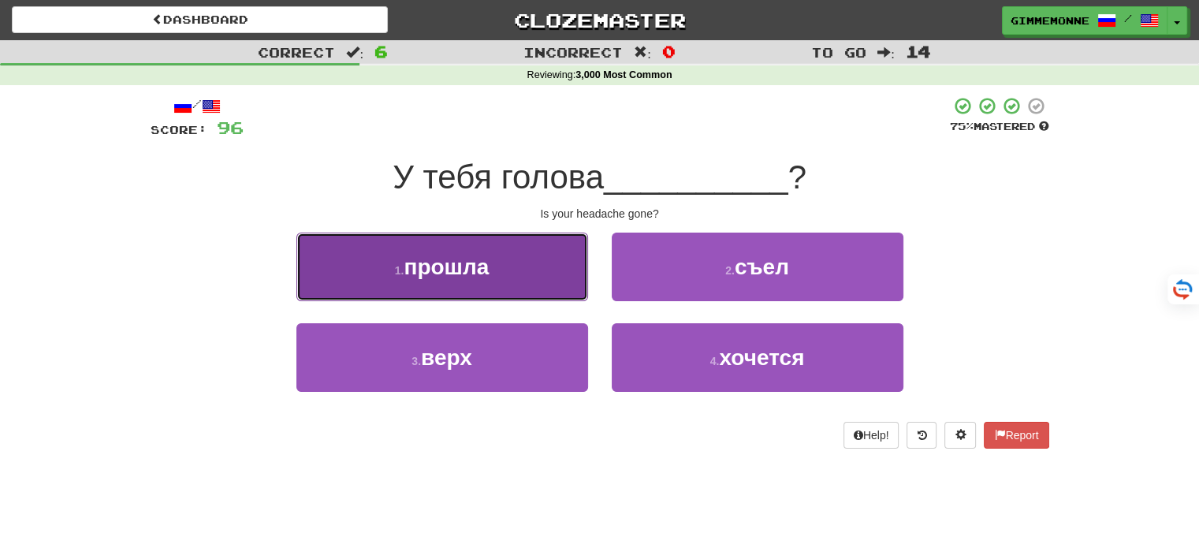
click at [550, 271] on button "1 . прошла" at bounding box center [443, 267] width 292 height 69
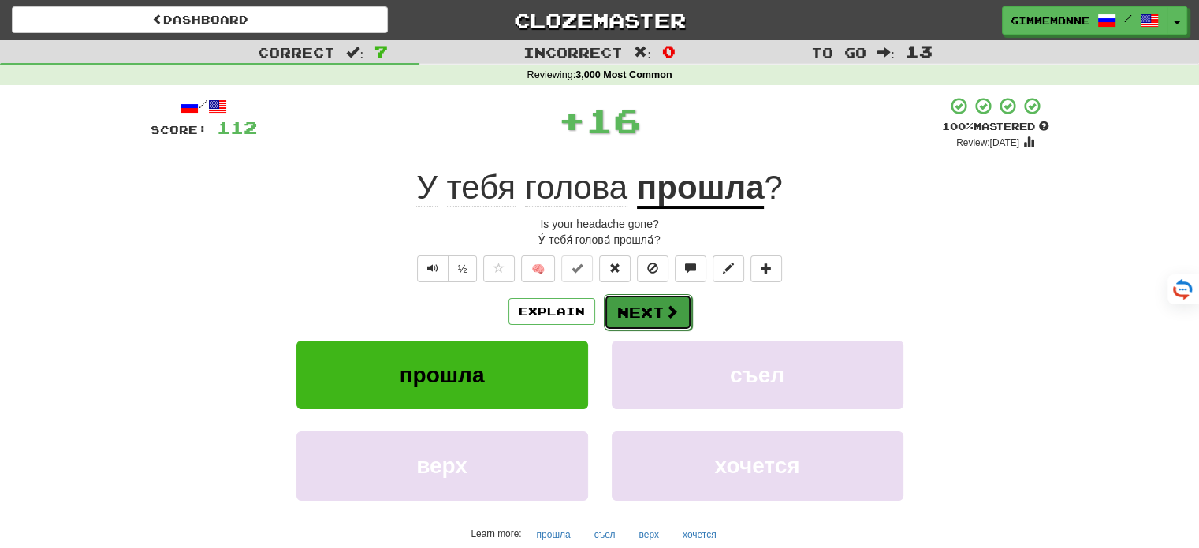
click at [625, 308] on button "Next" at bounding box center [648, 312] width 88 height 36
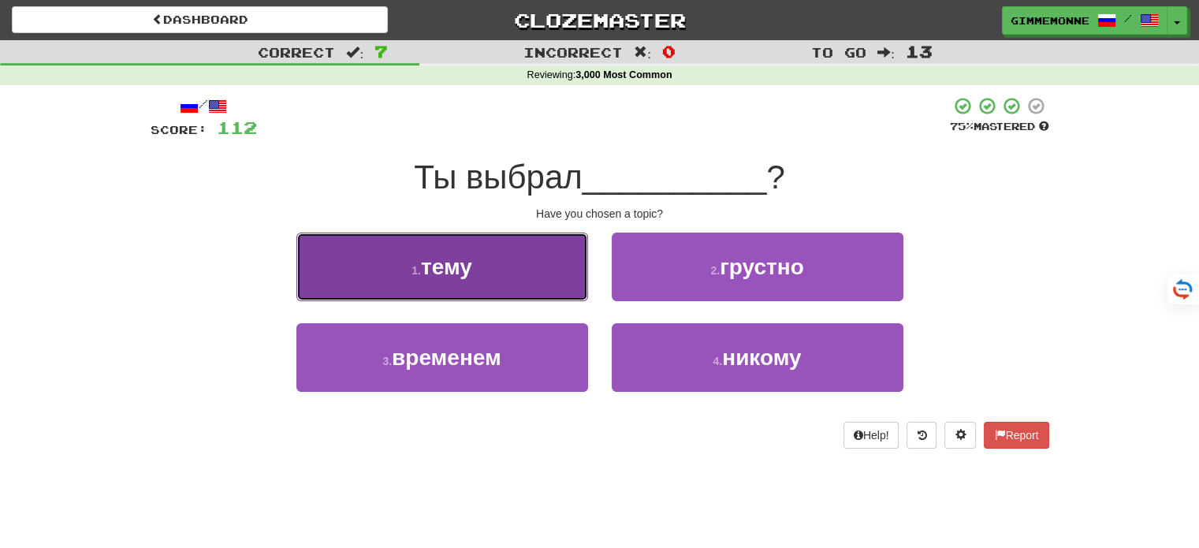
click at [554, 283] on button "1 . тему" at bounding box center [443, 267] width 292 height 69
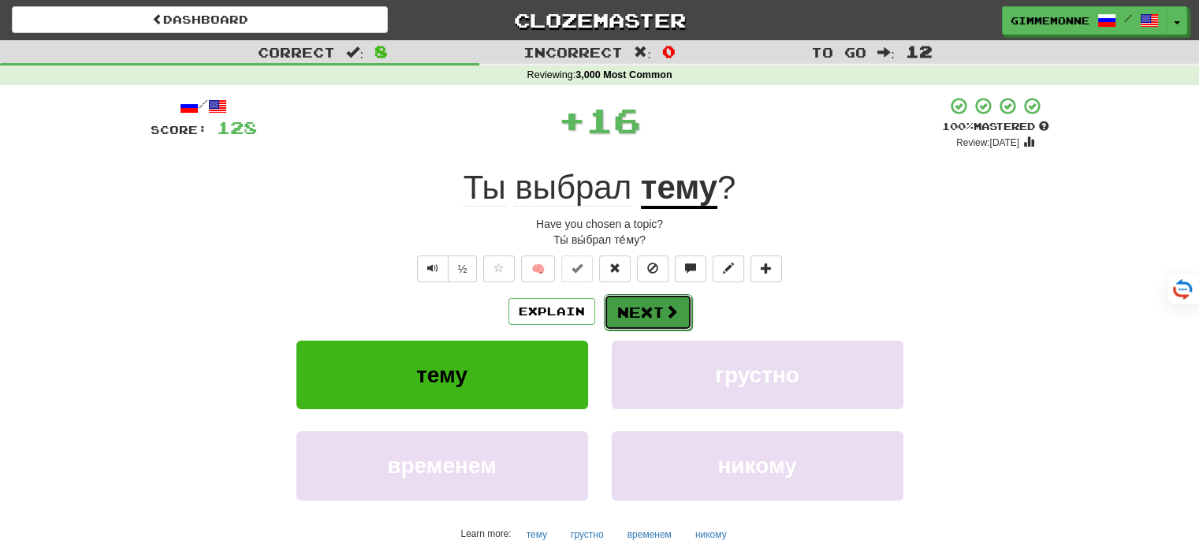
click at [612, 308] on button "Next" at bounding box center [648, 312] width 88 height 36
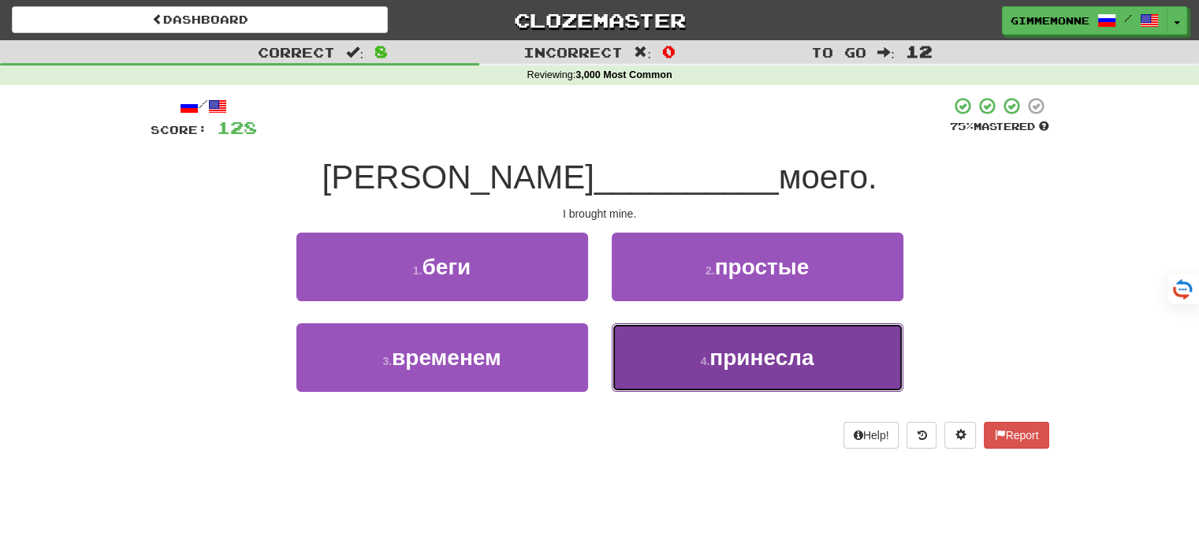
click at [654, 359] on button "4 . принесла" at bounding box center [758, 357] width 292 height 69
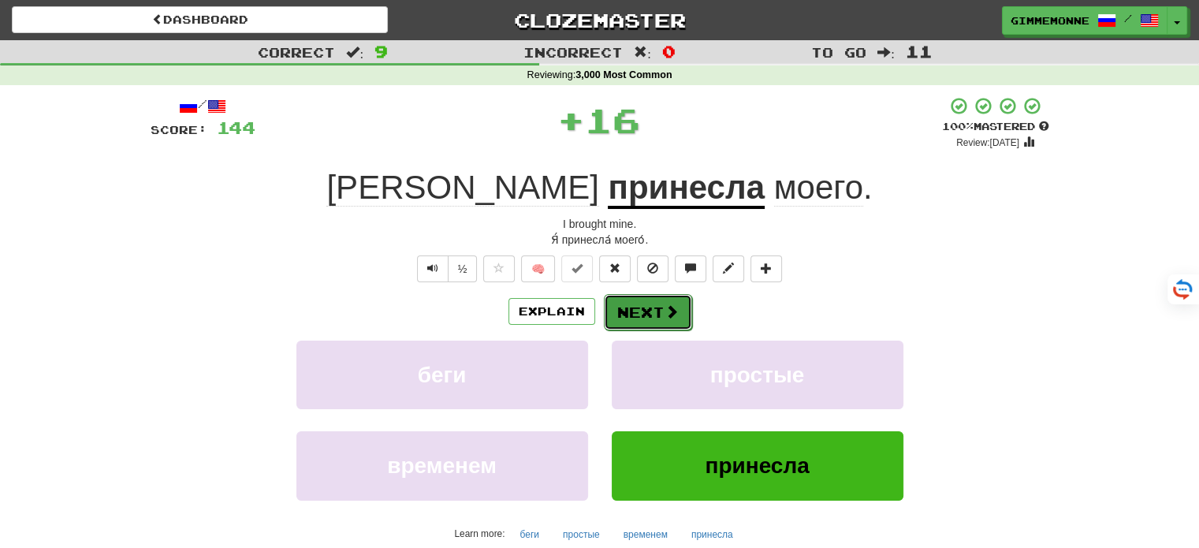
click at [636, 308] on button "Next" at bounding box center [648, 312] width 88 height 36
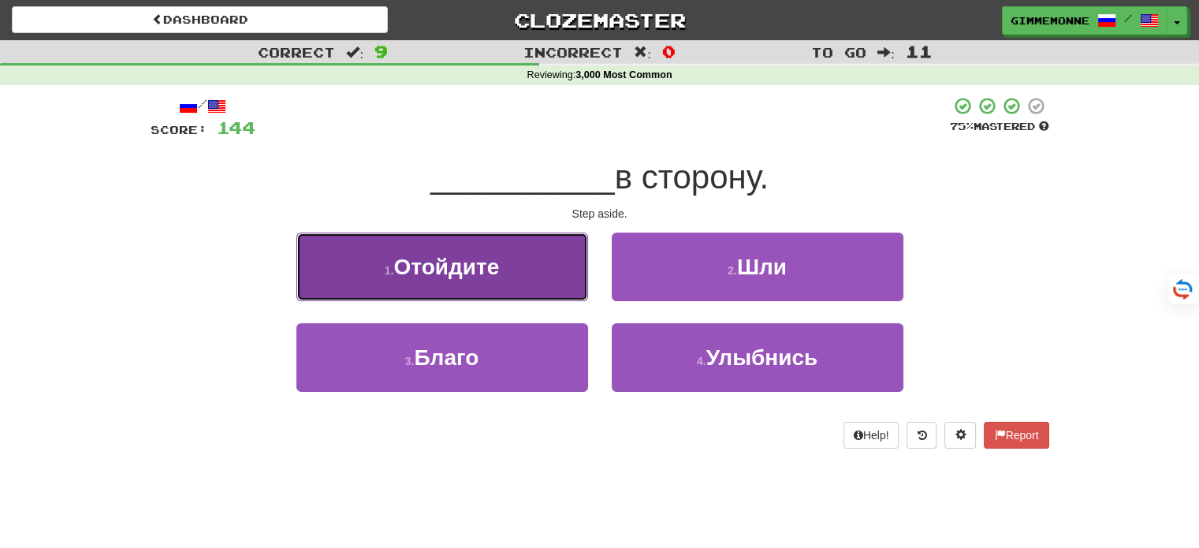
click at [513, 279] on button "1 . Отойдите" at bounding box center [443, 267] width 292 height 69
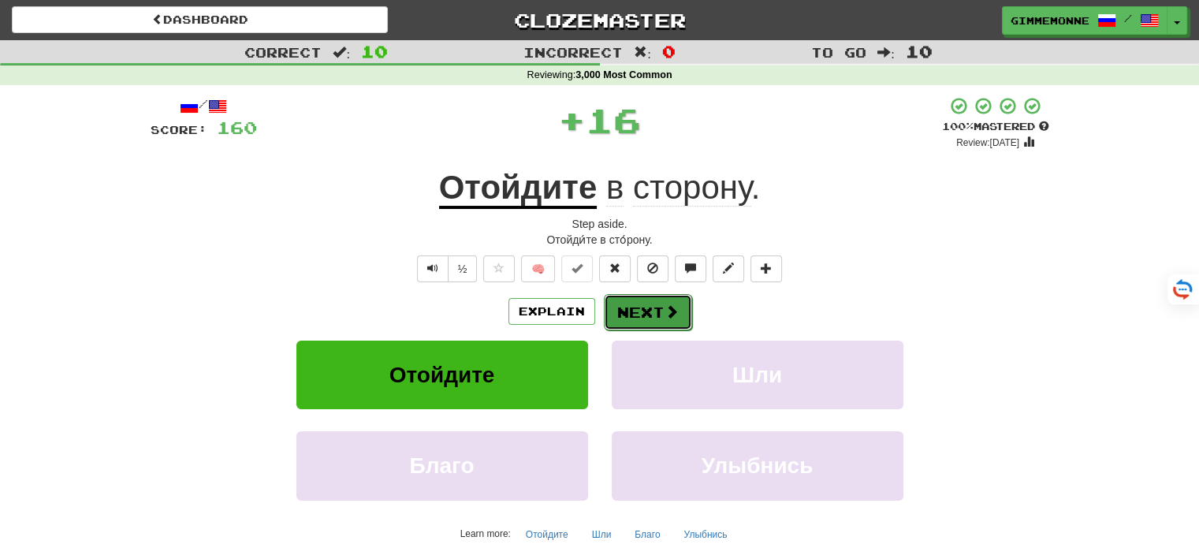
click at [643, 308] on button "Next" at bounding box center [648, 312] width 88 height 36
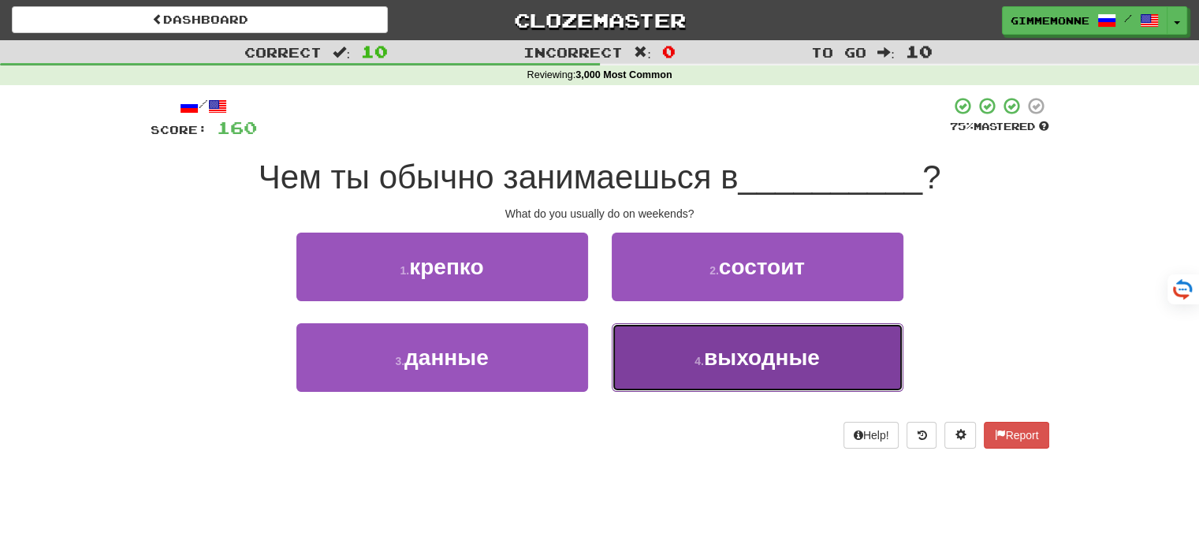
click at [654, 346] on button "4 . выходные" at bounding box center [758, 357] width 292 height 69
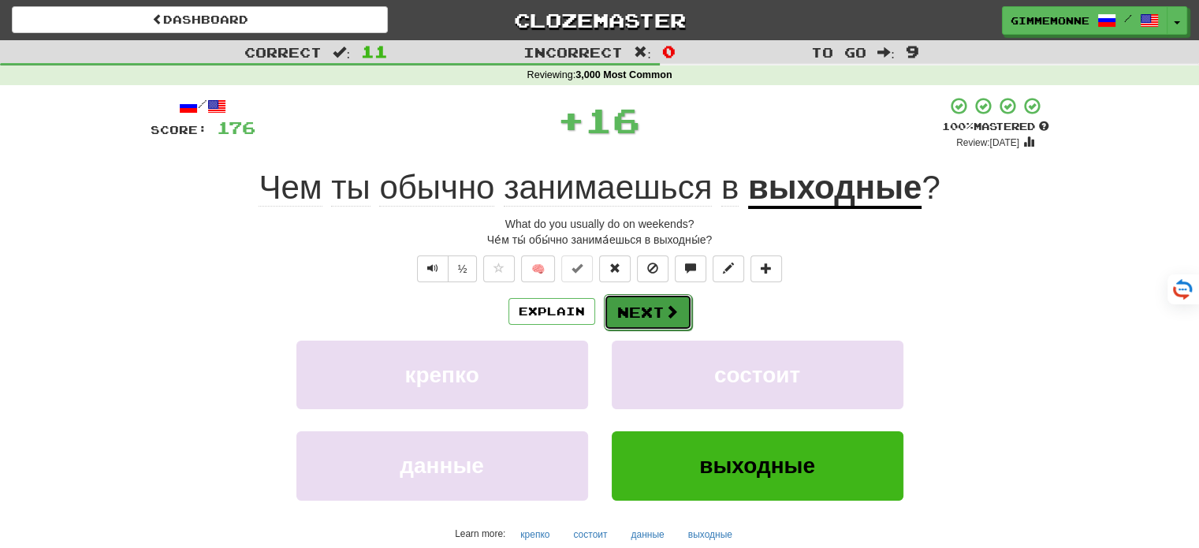
click at [651, 304] on button "Next" at bounding box center [648, 312] width 88 height 36
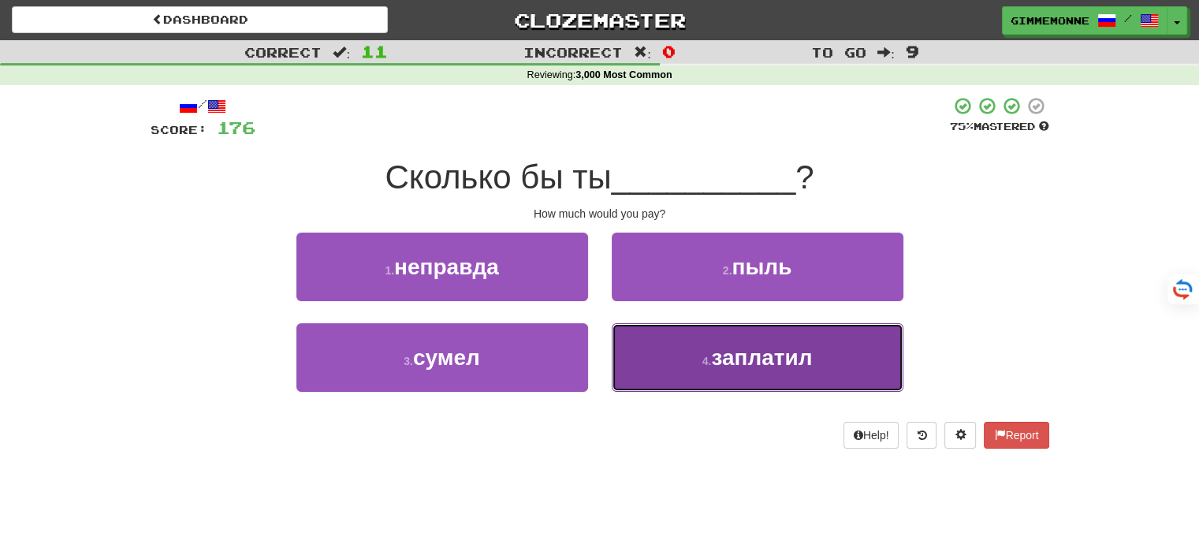
click at [677, 356] on button "4 . заплатил" at bounding box center [758, 357] width 292 height 69
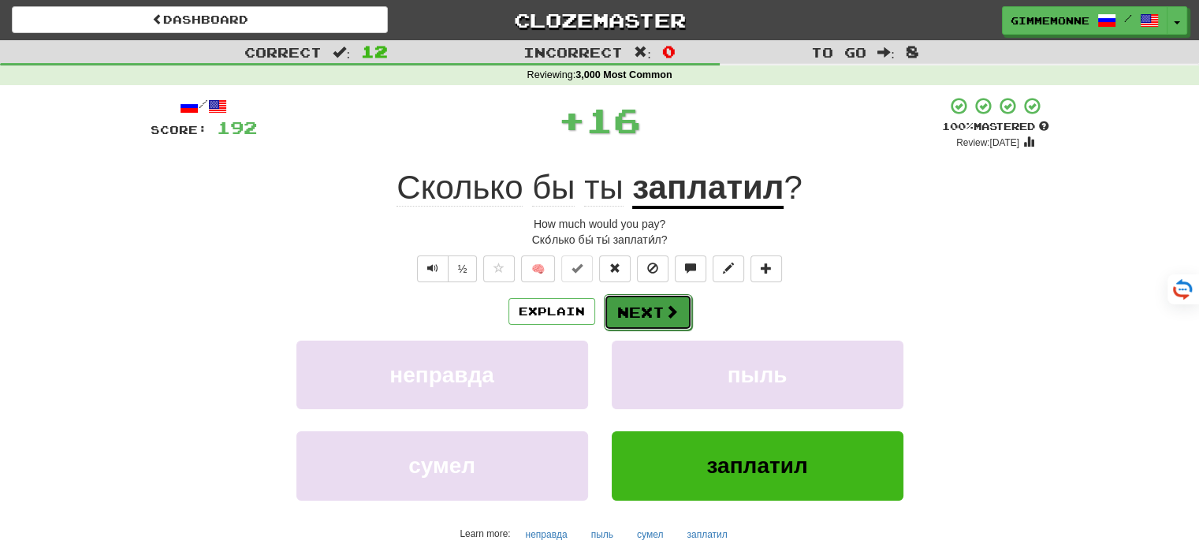
click at [640, 311] on button "Next" at bounding box center [648, 312] width 88 height 36
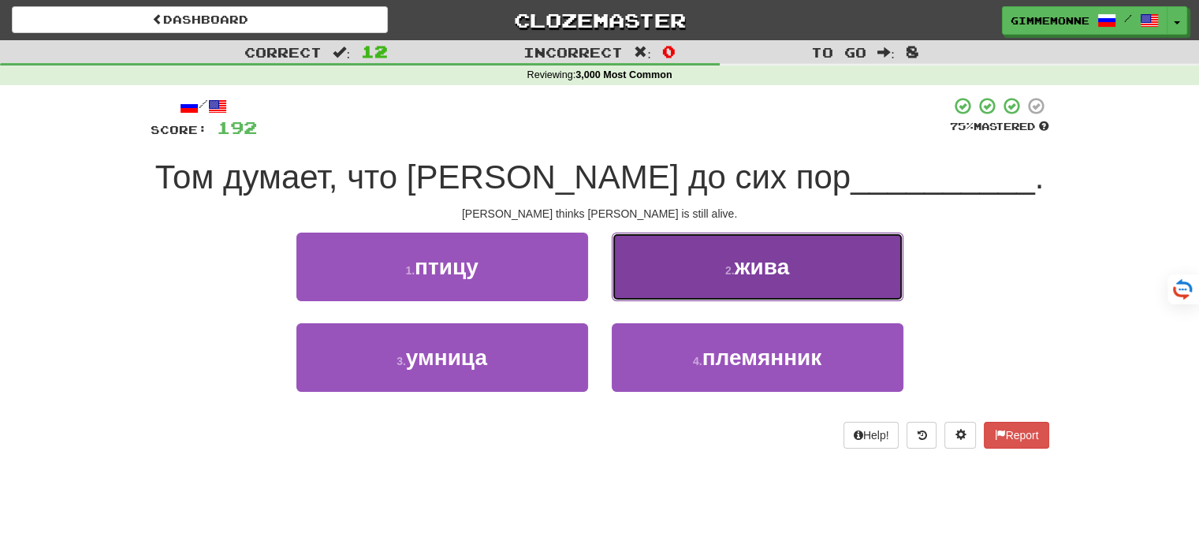
click at [681, 280] on button "2 . жива" at bounding box center [758, 267] width 292 height 69
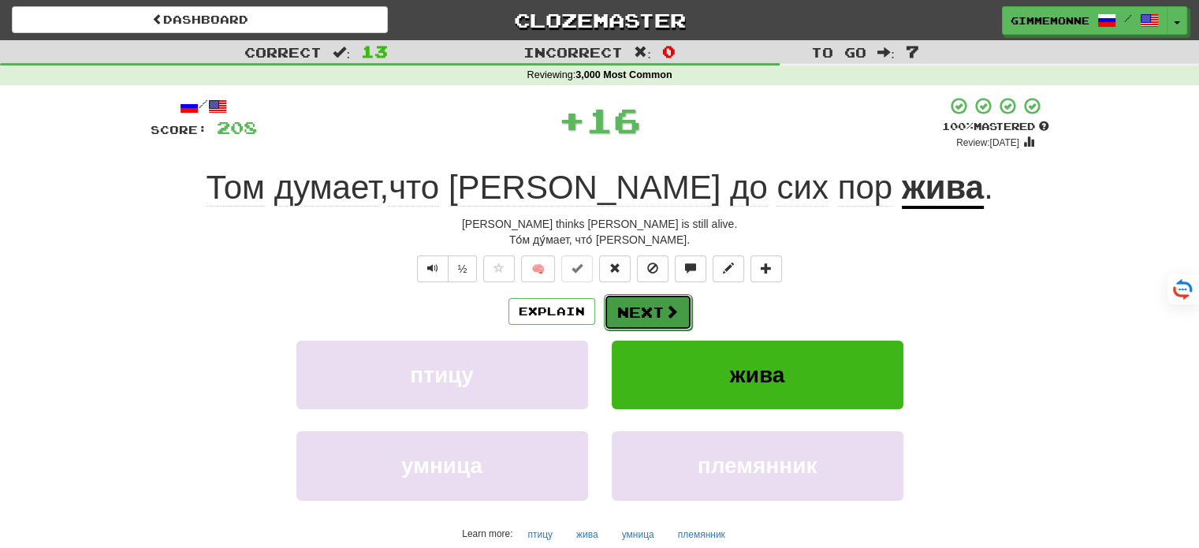
click at [643, 306] on button "Next" at bounding box center [648, 312] width 88 height 36
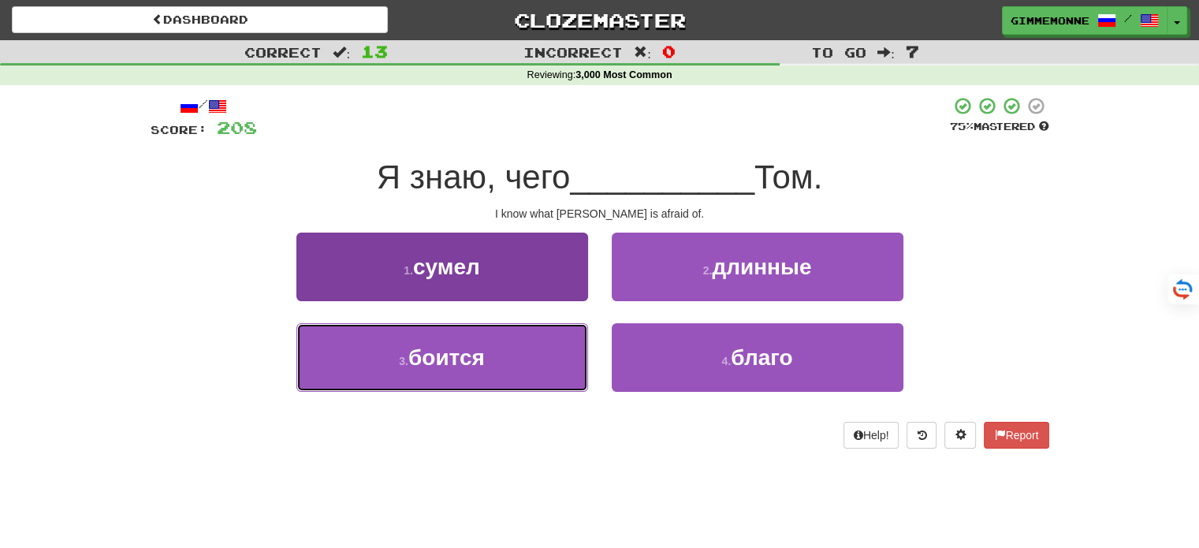
click at [541, 347] on button "3 . боится" at bounding box center [443, 357] width 292 height 69
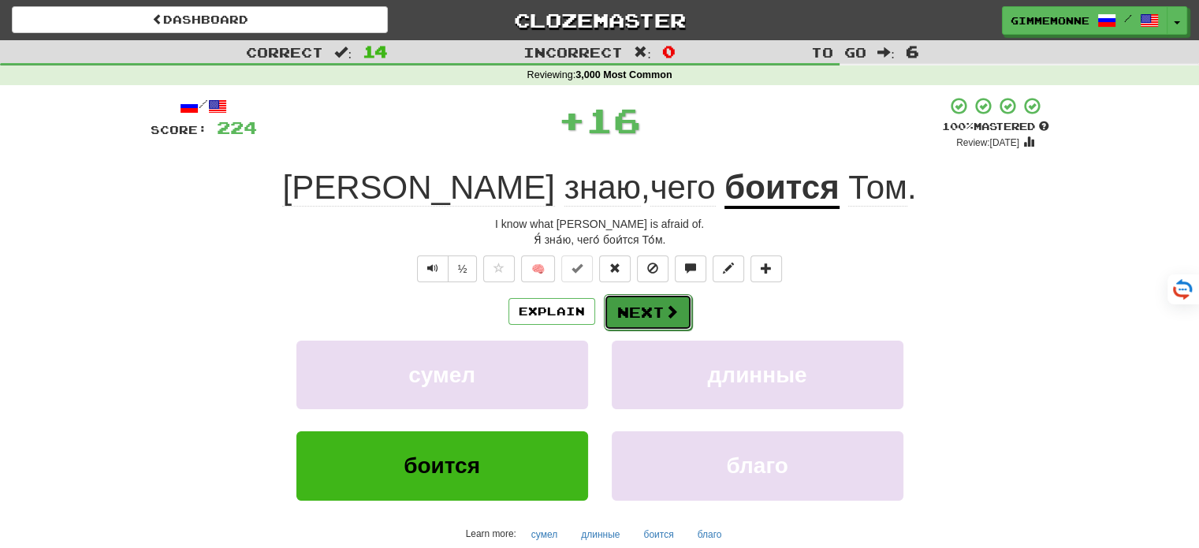
click at [647, 300] on button "Next" at bounding box center [648, 312] width 88 height 36
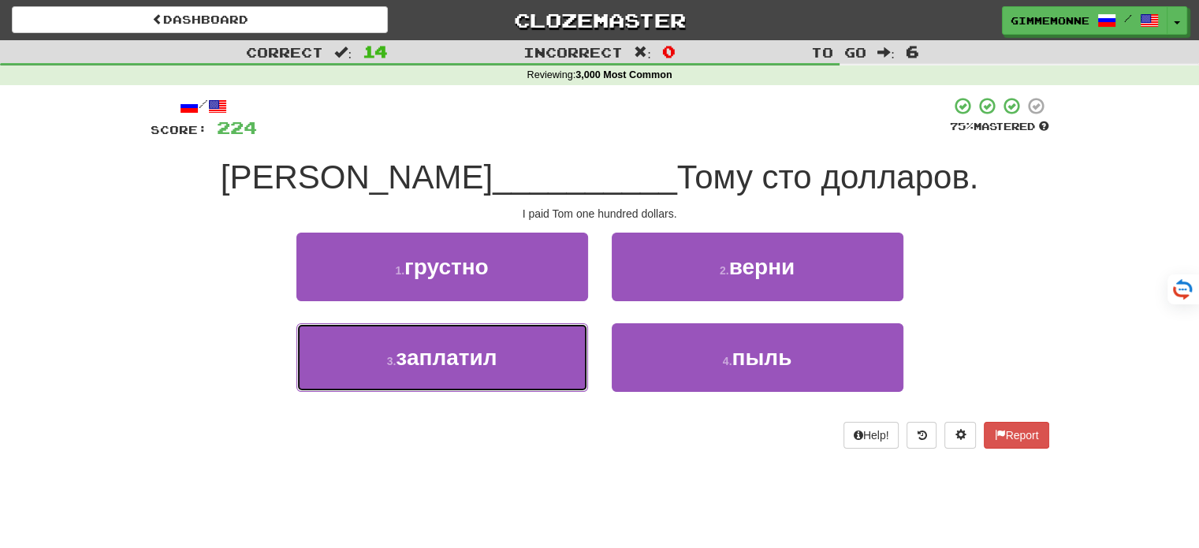
drag, startPoint x: 517, startPoint y: 352, endPoint x: 666, endPoint y: 329, distance: 150.8
click at [521, 351] on button "3 . заплатил" at bounding box center [443, 357] width 292 height 69
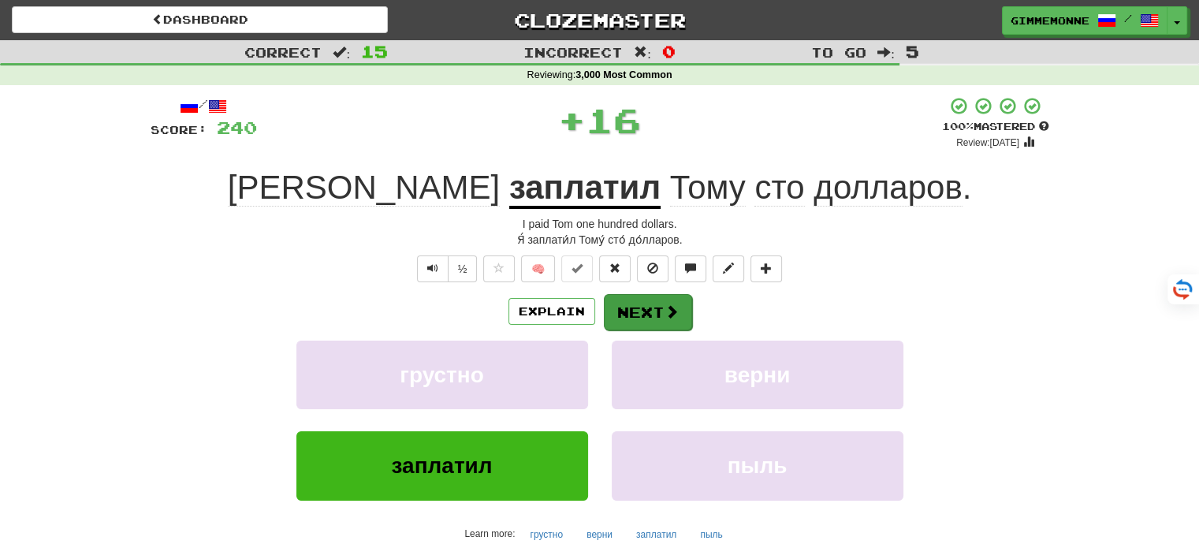
click at [688, 311] on div "Explain Next" at bounding box center [600, 311] width 899 height 36
click at [649, 308] on button "Next" at bounding box center [648, 312] width 88 height 36
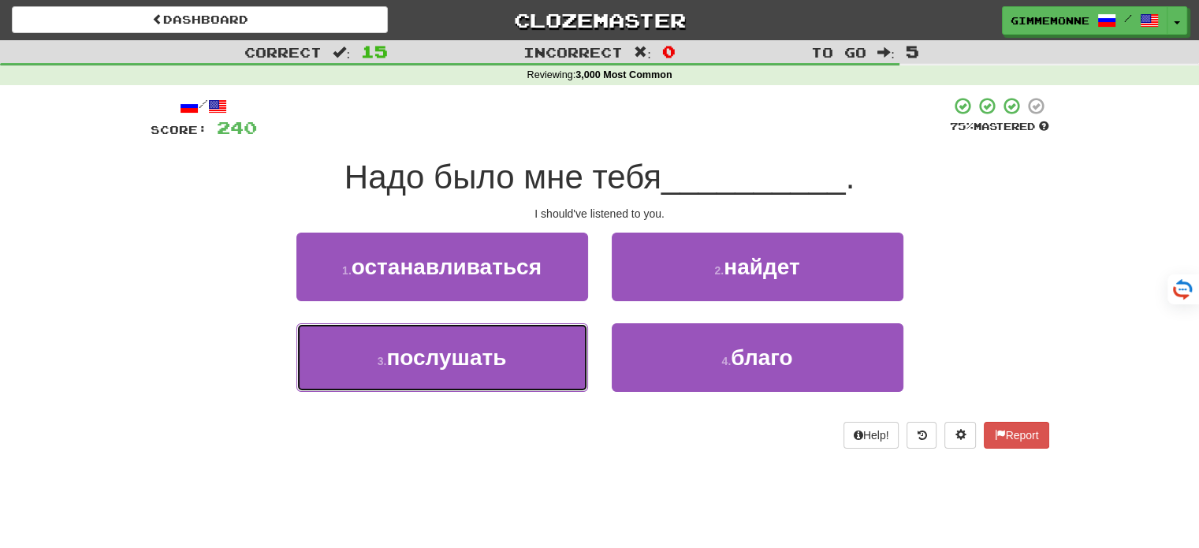
drag, startPoint x: 557, startPoint y: 357, endPoint x: 602, endPoint y: 343, distance: 47.9
click at [557, 356] on button "3 . послушать" at bounding box center [443, 357] width 292 height 69
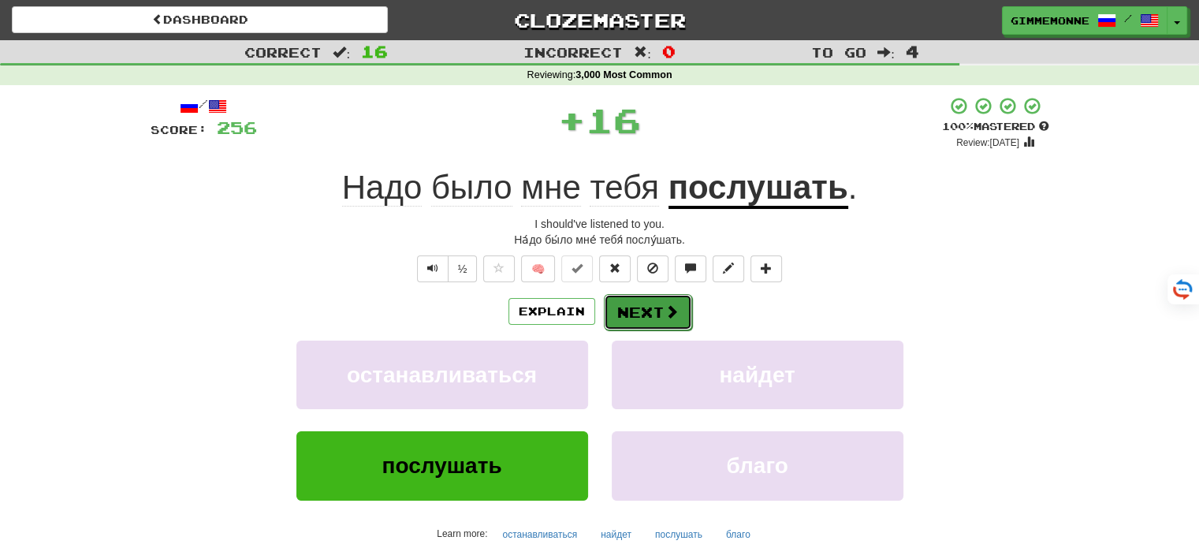
click at [637, 318] on button "Next" at bounding box center [648, 312] width 88 height 36
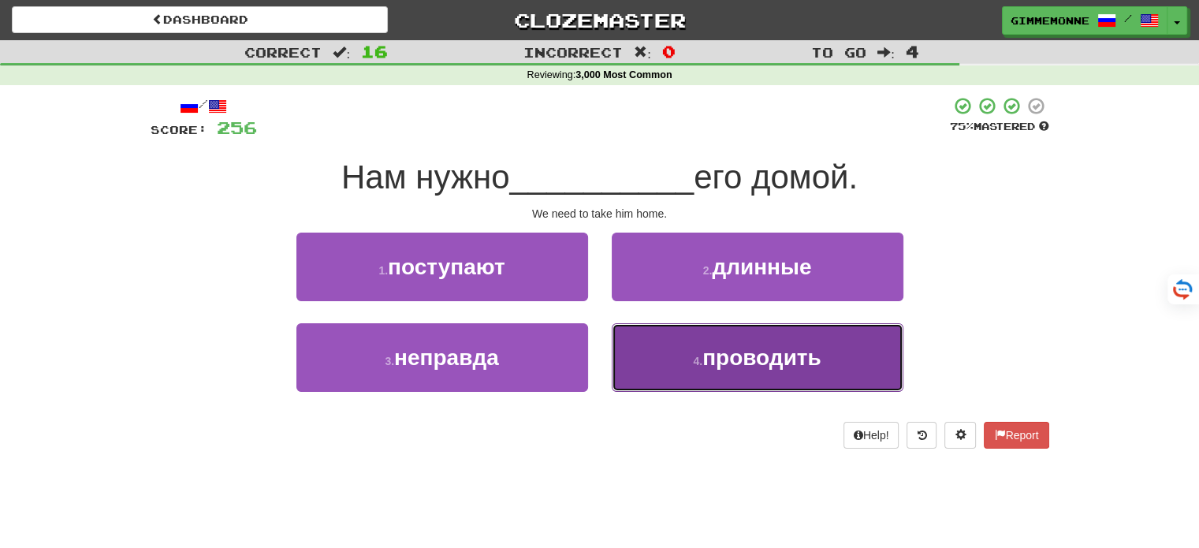
click at [683, 356] on button "4 . проводить" at bounding box center [758, 357] width 292 height 69
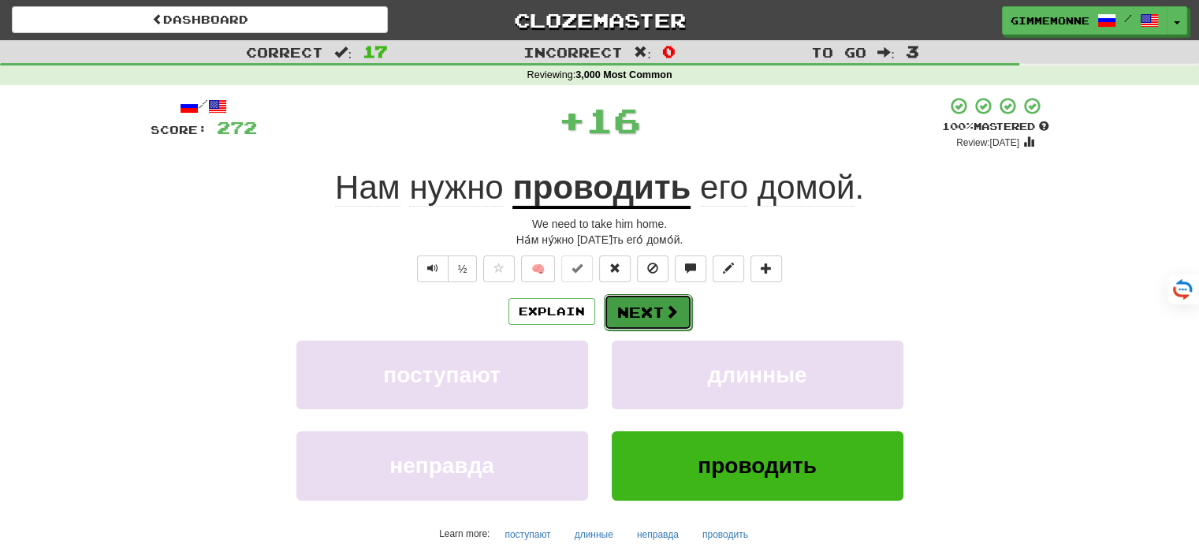
click at [651, 309] on button "Next" at bounding box center [648, 312] width 88 height 36
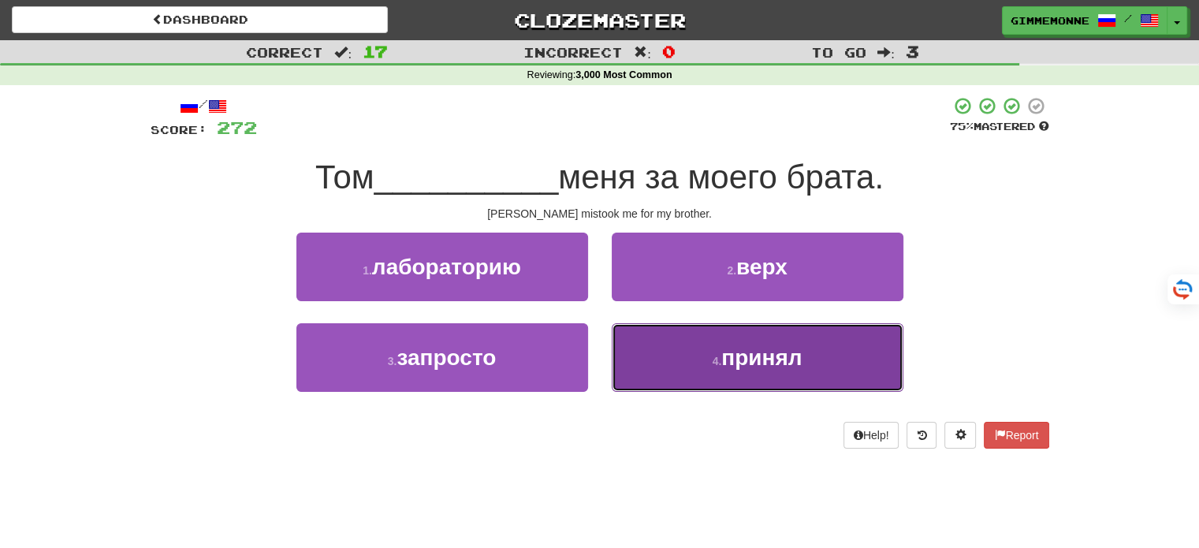
click at [700, 360] on button "4 . принял" at bounding box center [758, 357] width 292 height 69
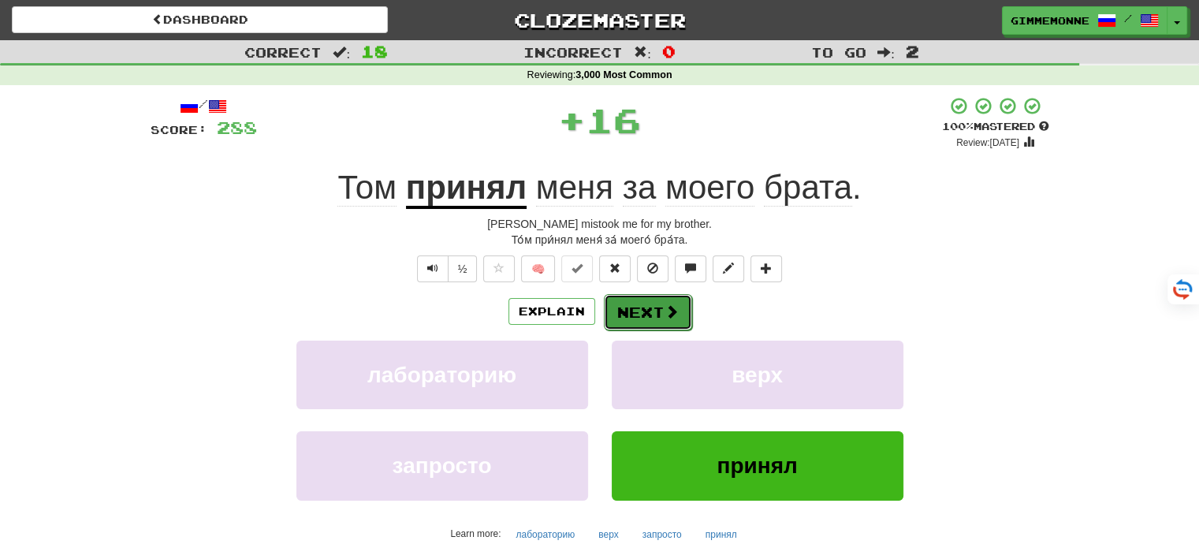
click at [658, 314] on button "Next" at bounding box center [648, 312] width 88 height 36
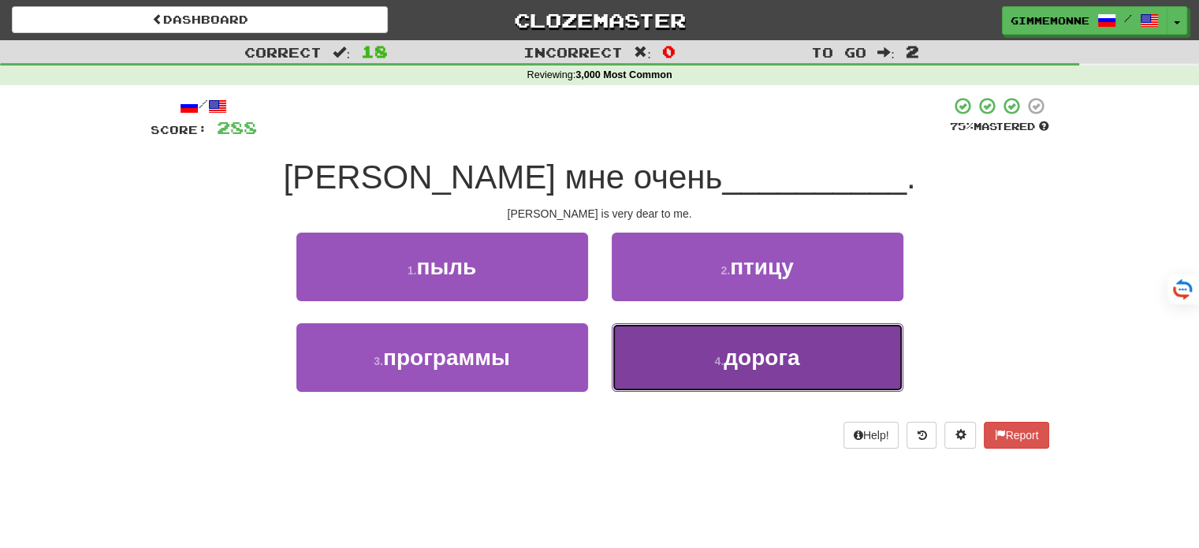
click at [628, 339] on button "4 . дорога" at bounding box center [758, 357] width 292 height 69
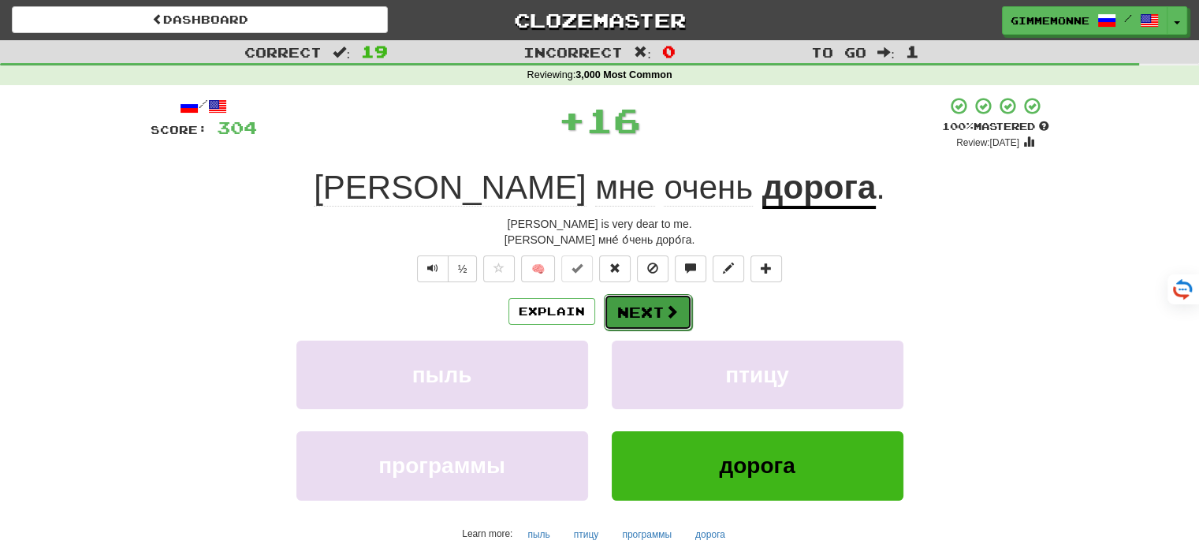
click at [621, 303] on button "Next" at bounding box center [648, 312] width 88 height 36
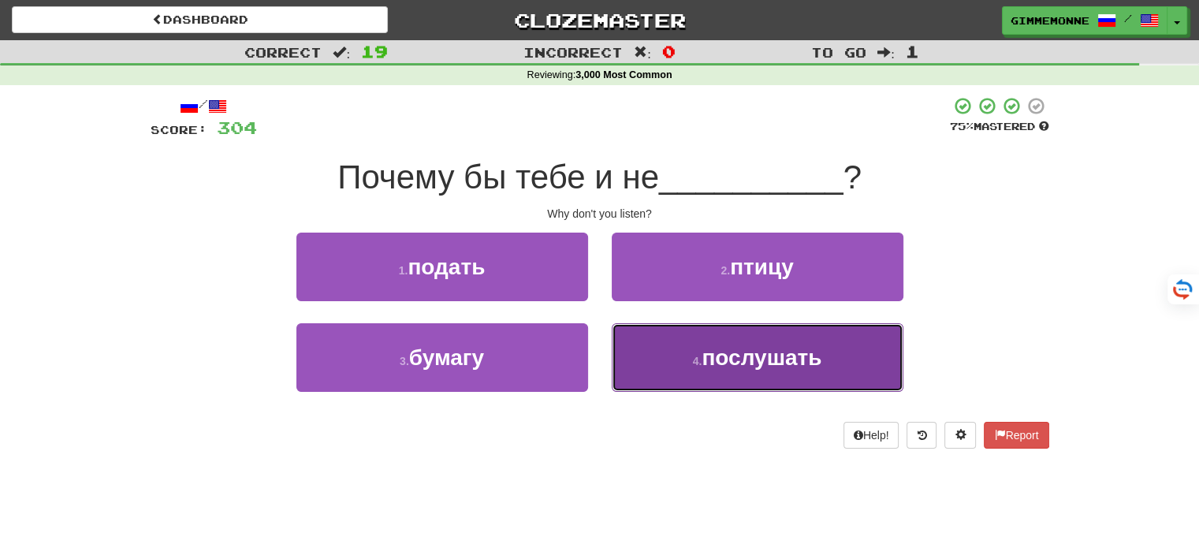
click at [656, 349] on button "4 . послушать" at bounding box center [758, 357] width 292 height 69
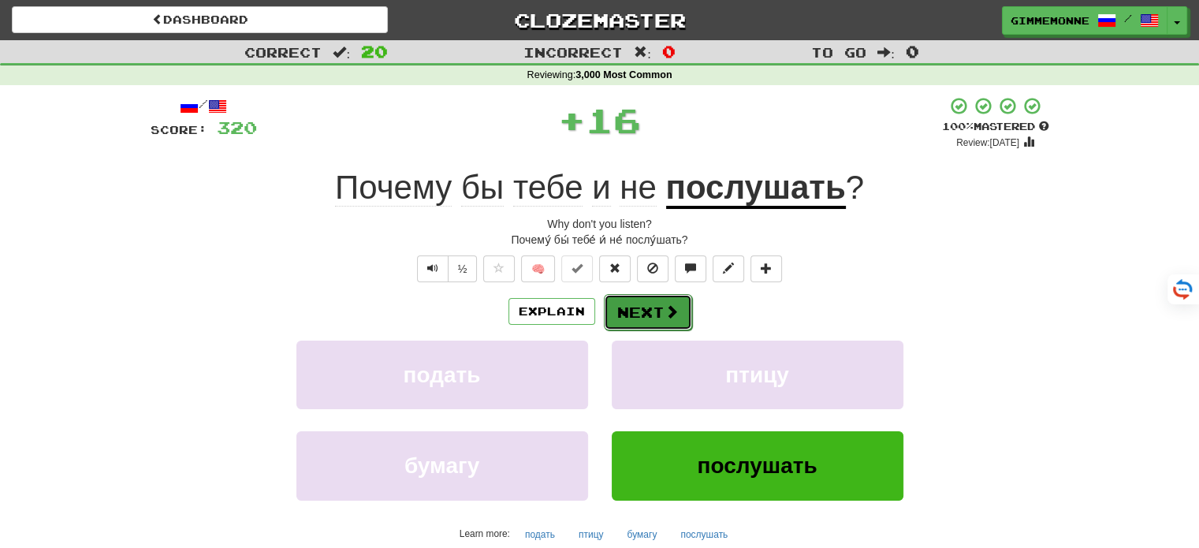
click at [629, 299] on button "Next" at bounding box center [648, 312] width 88 height 36
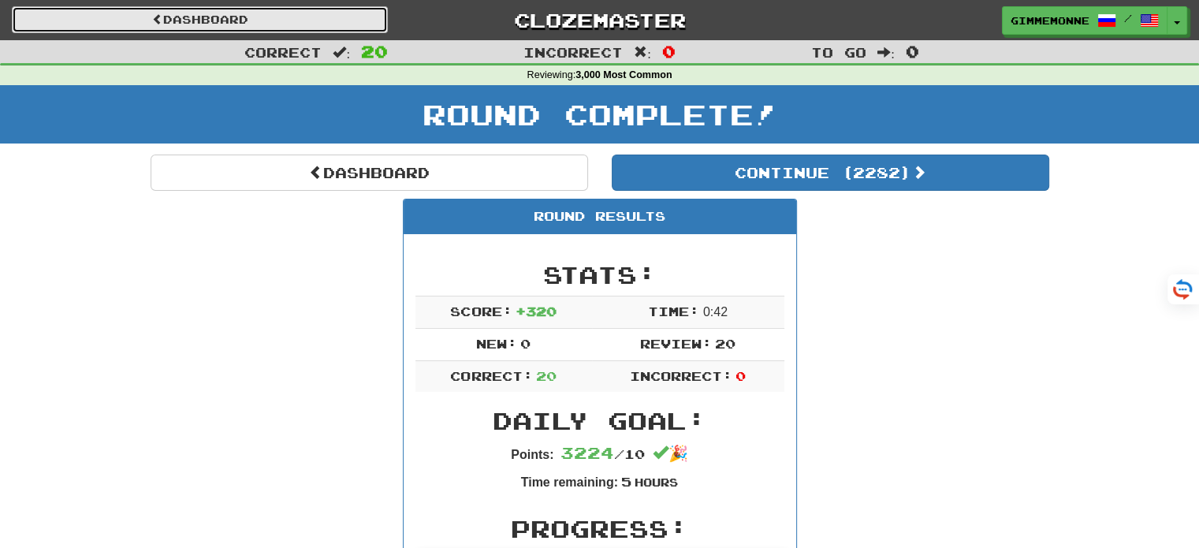
click at [288, 27] on link "Dashboard" at bounding box center [200, 19] width 376 height 27
